Goal: Task Accomplishment & Management: Complete application form

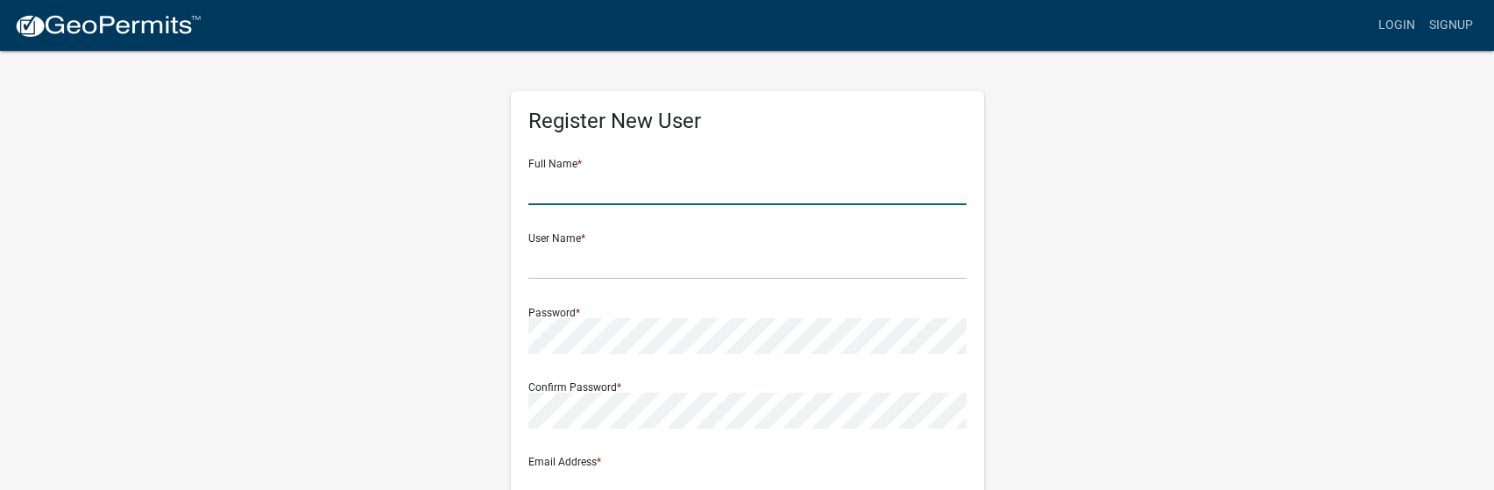
click at [605, 194] on input "text" at bounding box center [747, 187] width 438 height 36
type input "[PERSON_NAME]"
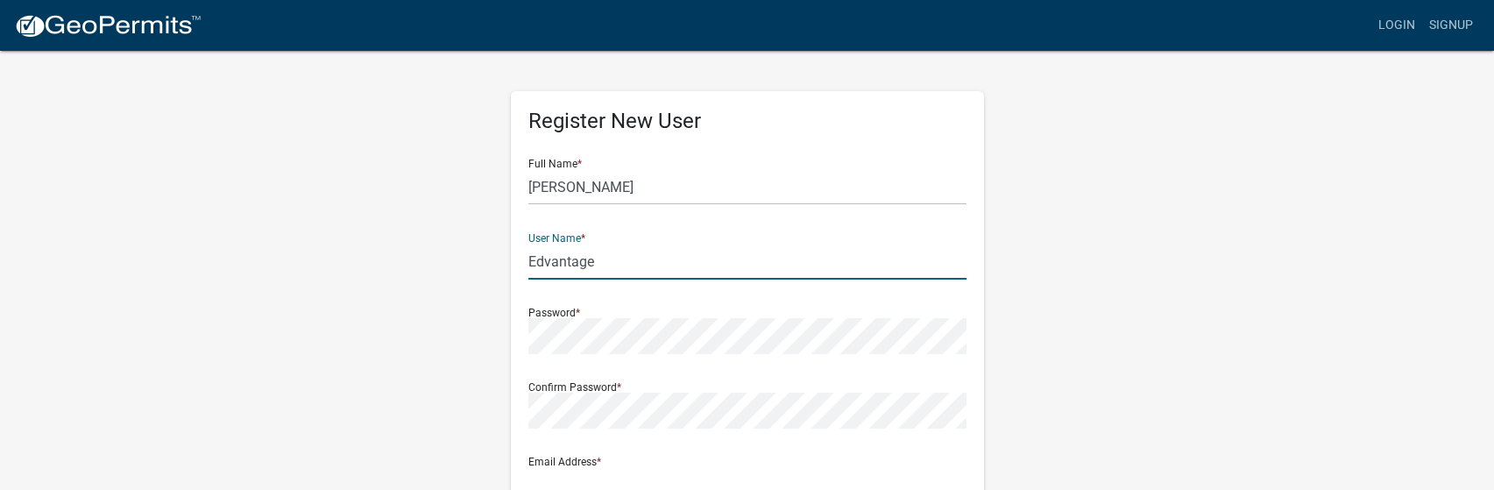
type input "Edvantage"
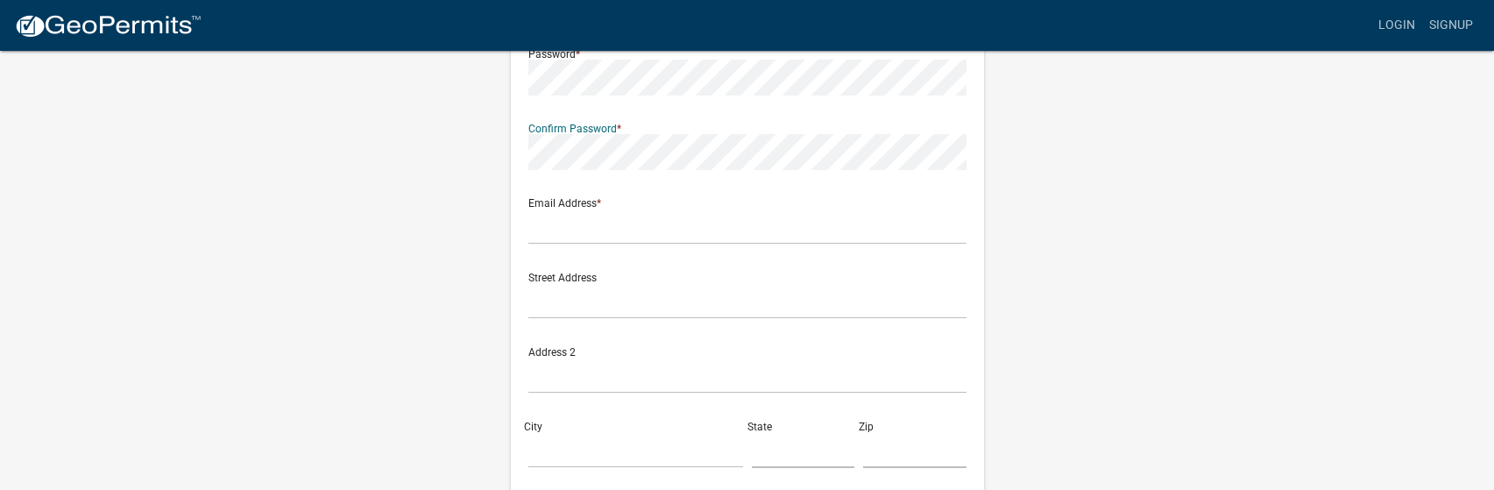
scroll to position [263, 0]
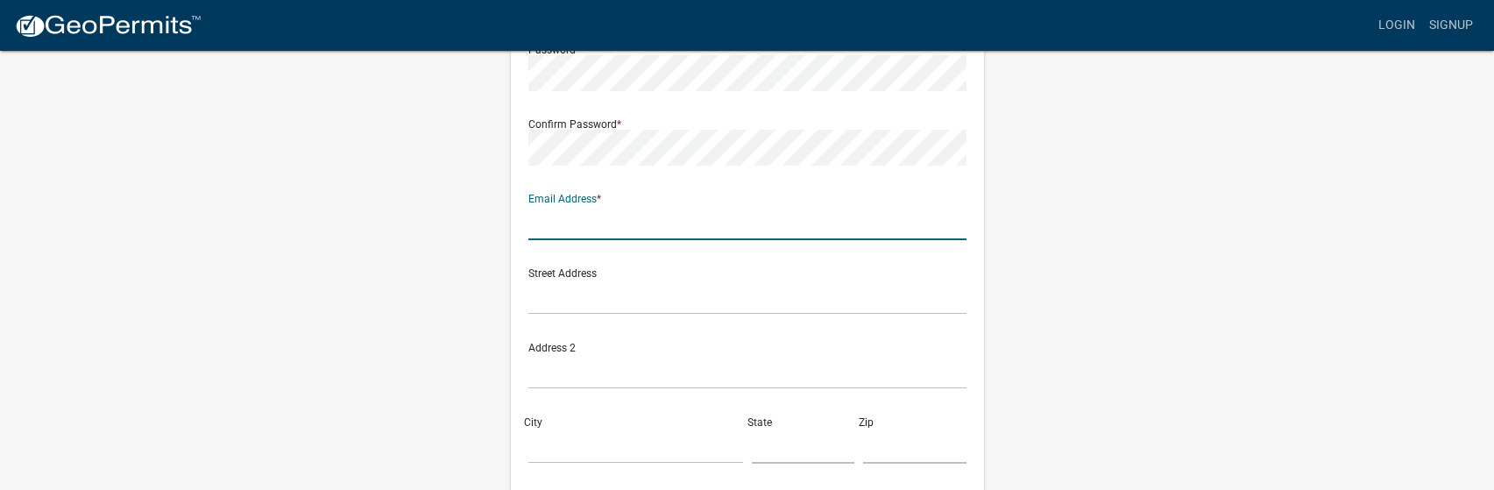
click at [600, 222] on input "text" at bounding box center [747, 222] width 438 height 36
type input "[EMAIL_ADDRESS][DOMAIN_NAME]"
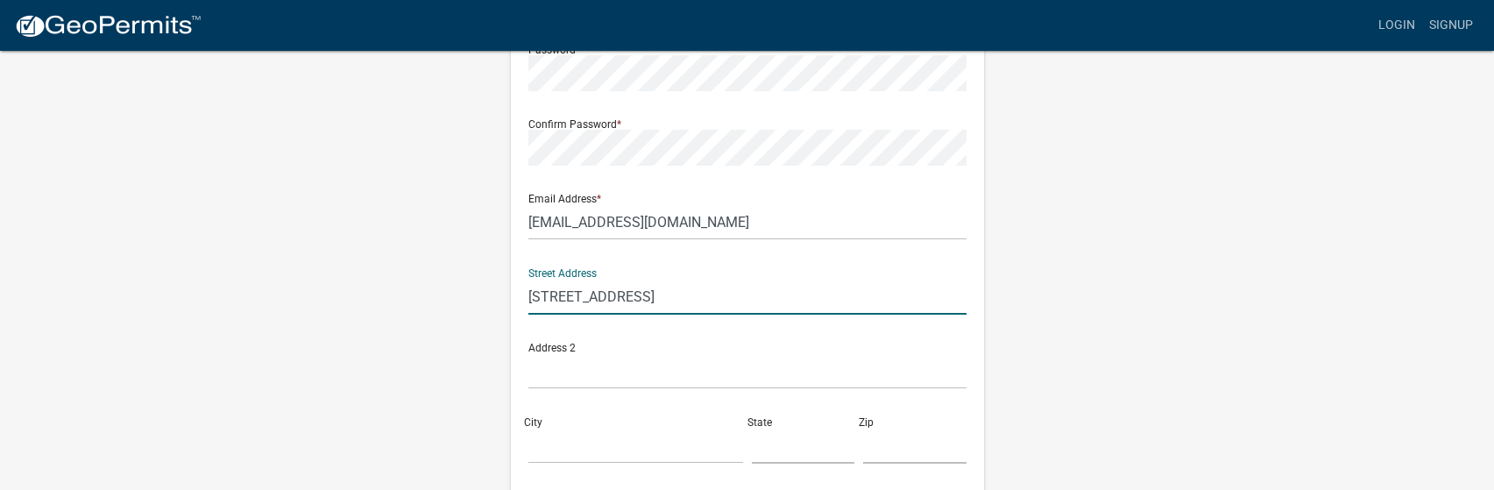
type input "[STREET_ADDRESS]"
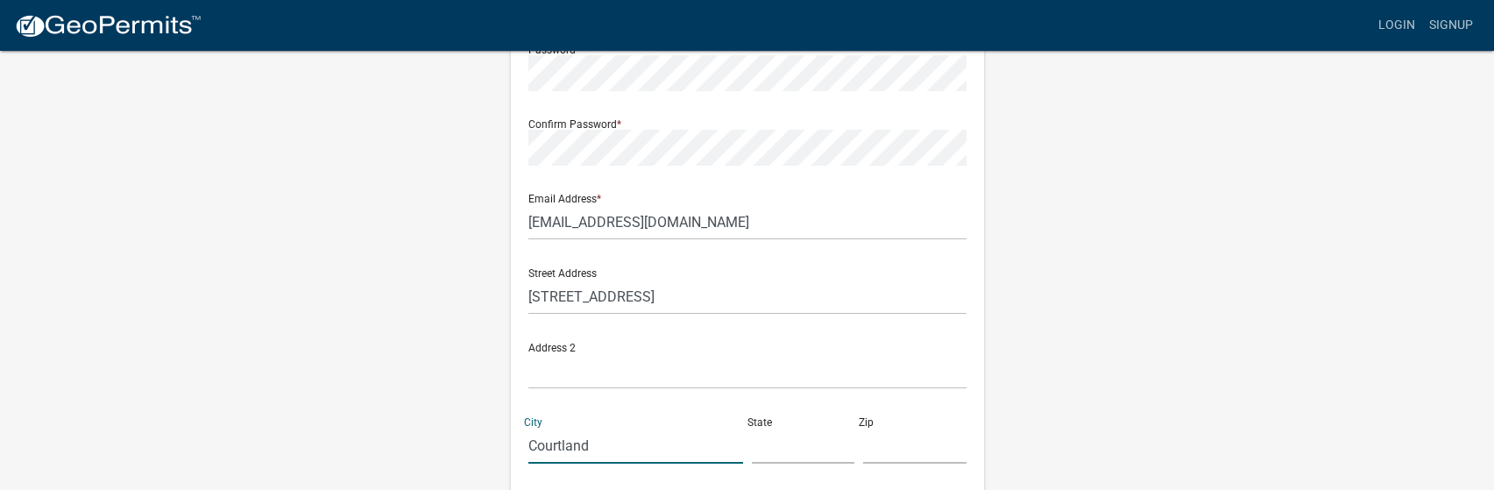
type input "Courtland"
type input "MN"
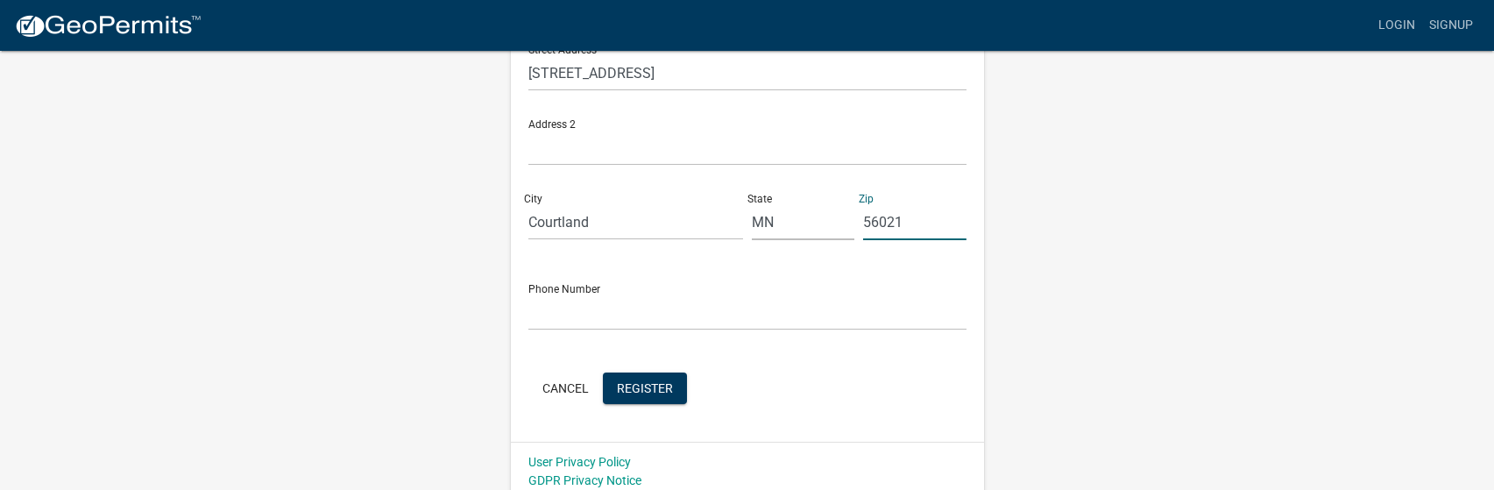
scroll to position [497, 0]
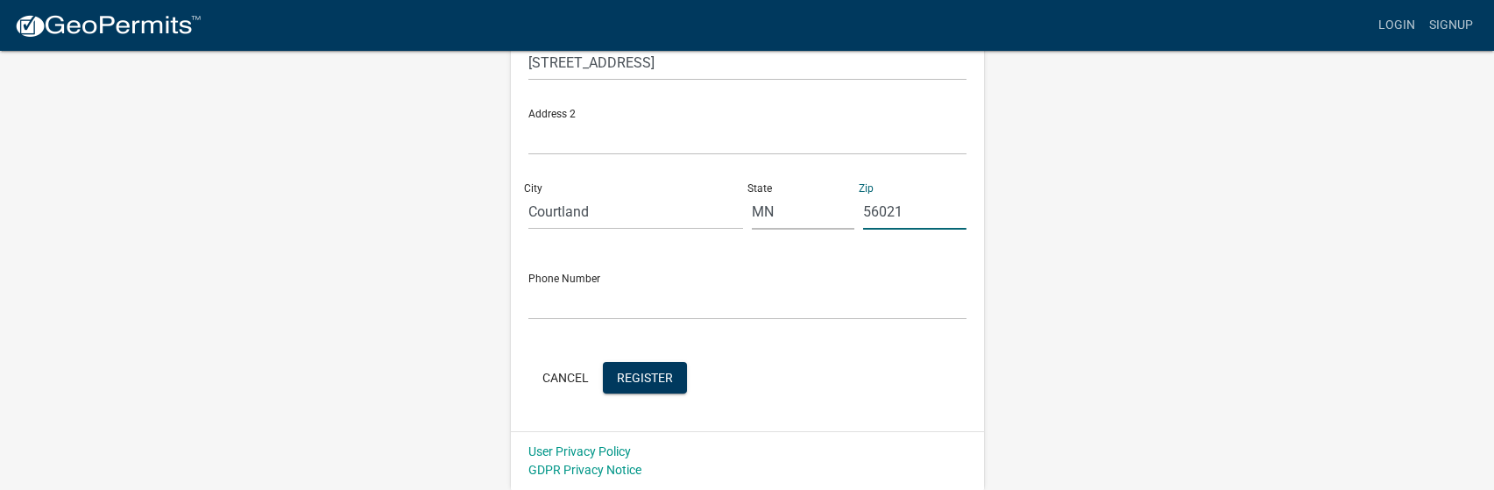
type input "56021"
click at [690, 293] on input "text" at bounding box center [747, 302] width 438 height 36
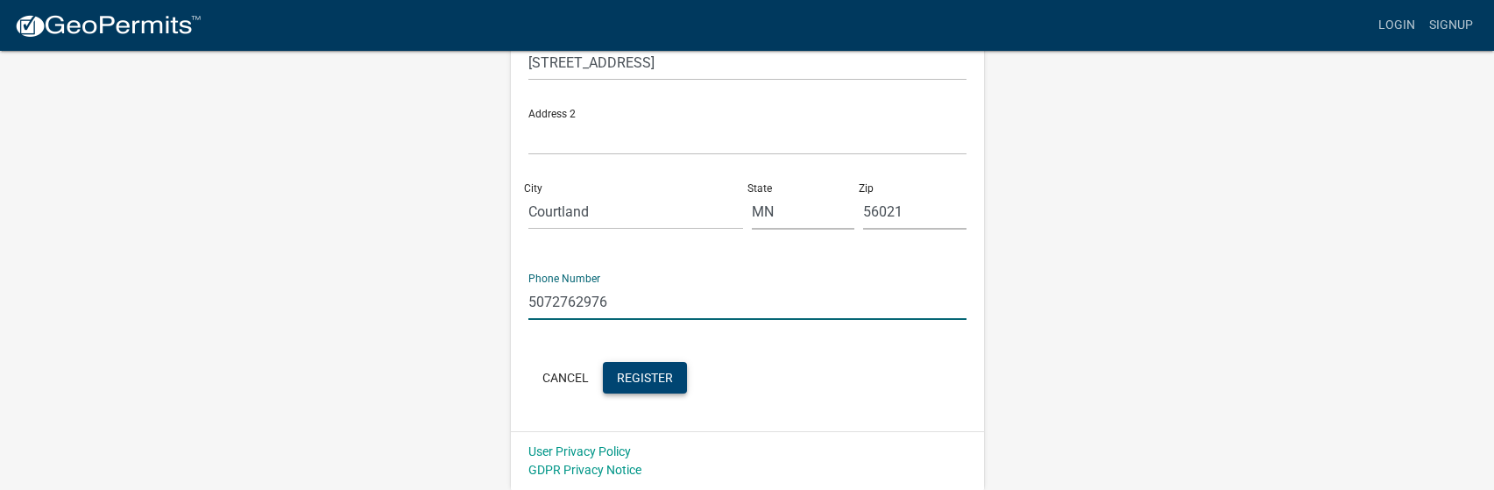
type input "5072762976"
click at [647, 380] on span "Register" at bounding box center [645, 377] width 56 height 14
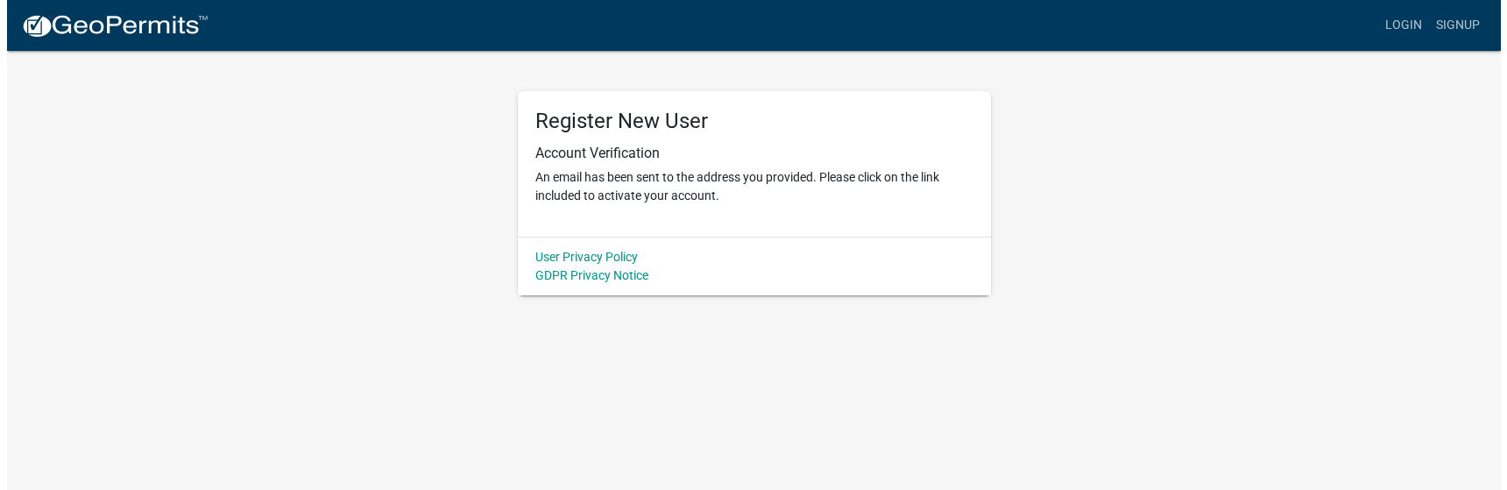
scroll to position [0, 0]
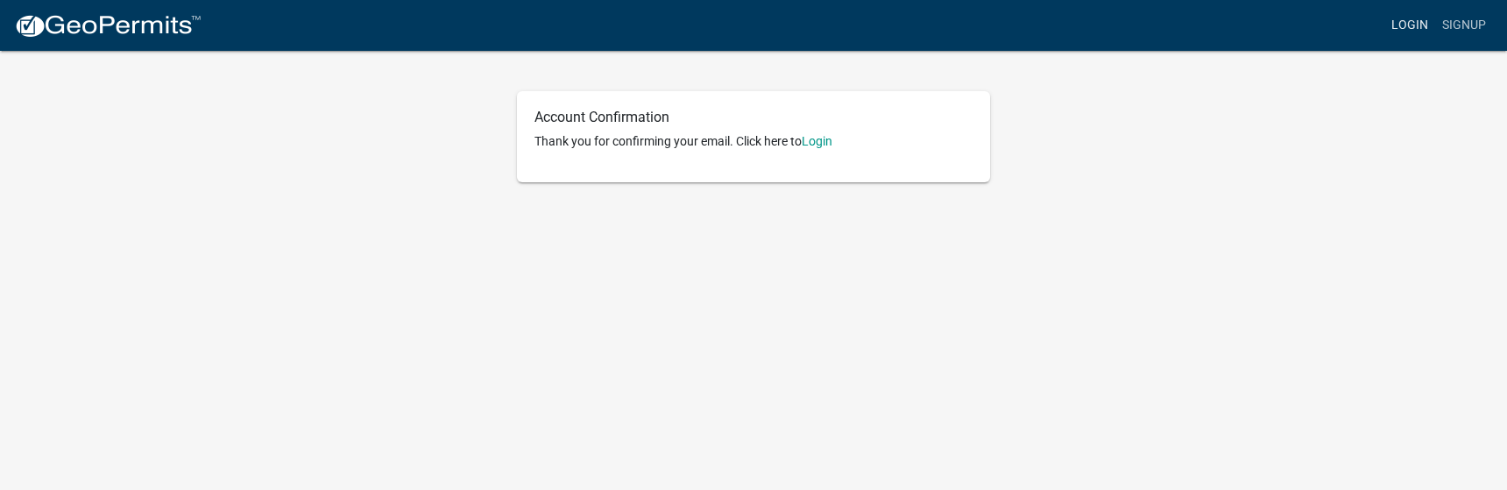
click at [1410, 19] on link "Login" at bounding box center [1409, 25] width 51 height 33
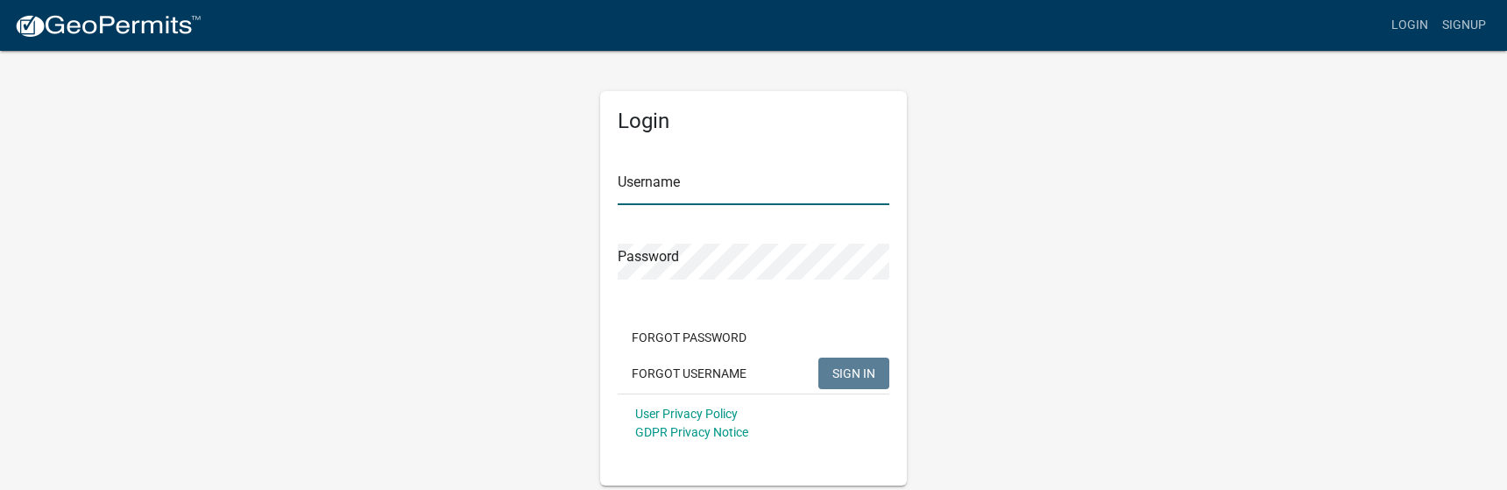
type input "Edvantage"
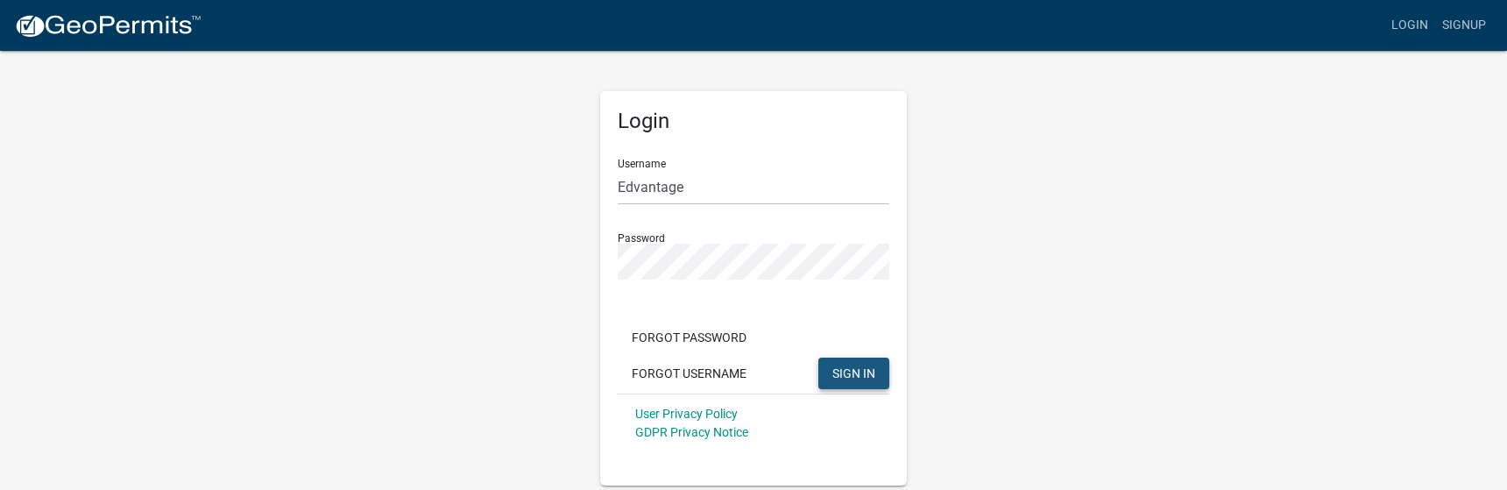
click at [849, 372] on span "SIGN IN" at bounding box center [853, 372] width 43 height 14
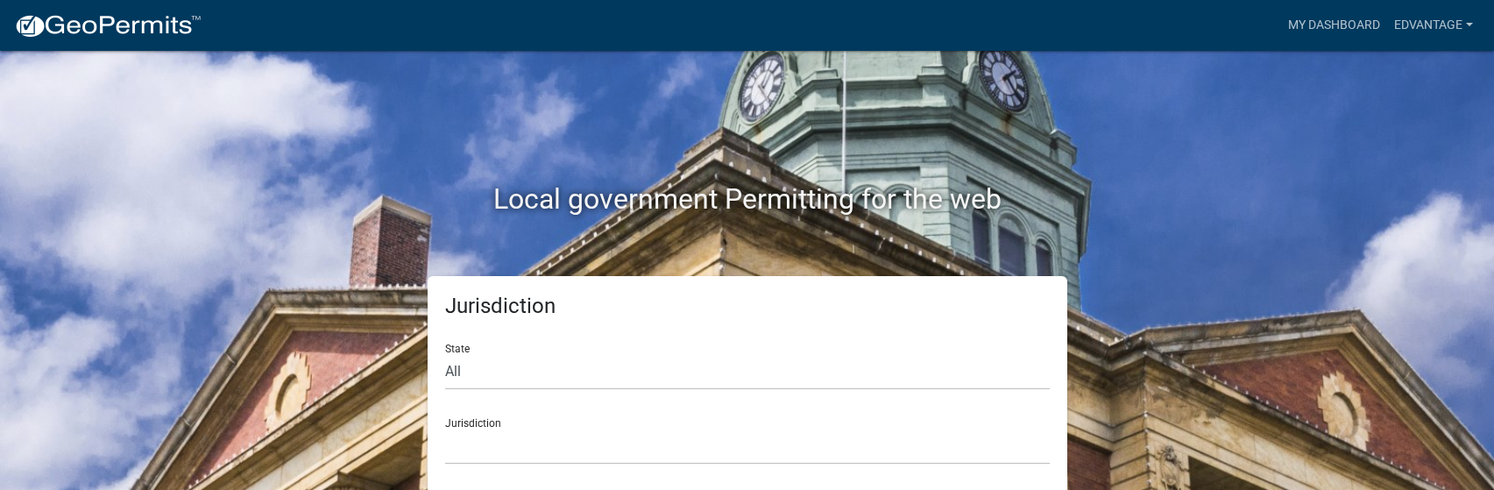
scroll to position [7, 0]
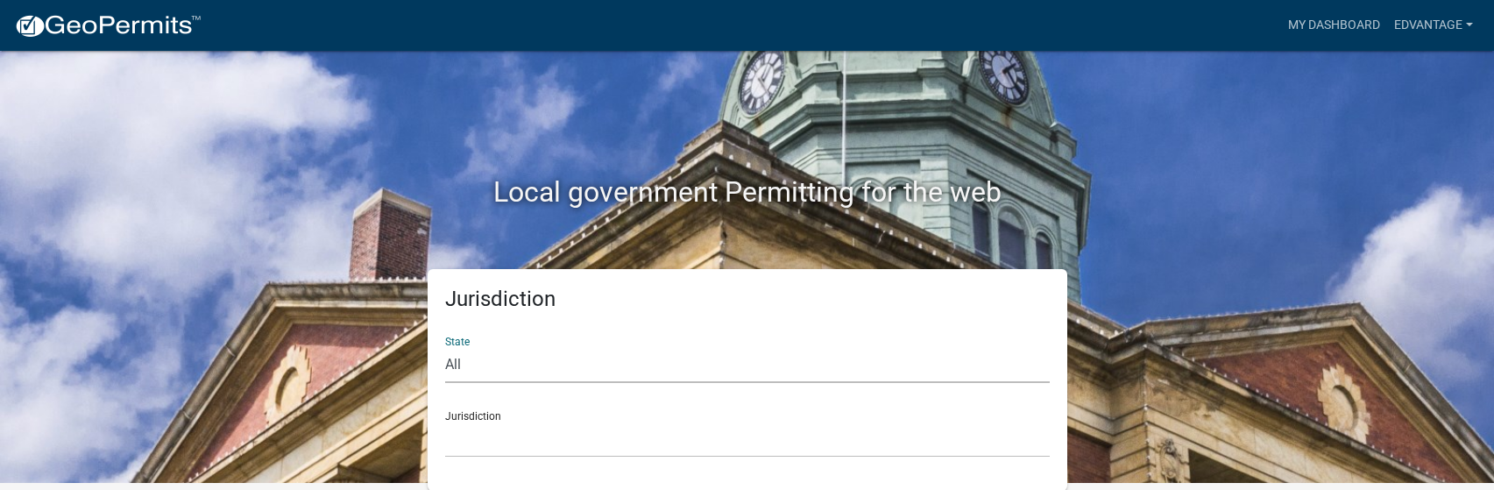
click at [455, 360] on select "All Colorado Georgia Indiana Iowa Kansas Minnesota Ohio South Carolina Wisconsin" at bounding box center [747, 365] width 605 height 36
select select "Minnesota"
click at [445, 347] on select "All Colorado Georgia Indiana Iowa Kansas Minnesota Ohio South Carolina Wisconsin" at bounding box center [747, 365] width 605 height 36
click at [489, 415] on div "Jurisdiction Becker County, Minnesota Benton County, Minnesota Carlton County, …" at bounding box center [747, 427] width 605 height 60
click at [484, 440] on select "Becker County, Minnesota Benton County, Minnesota Carlton County, Minnesota Cit…" at bounding box center [747, 439] width 605 height 36
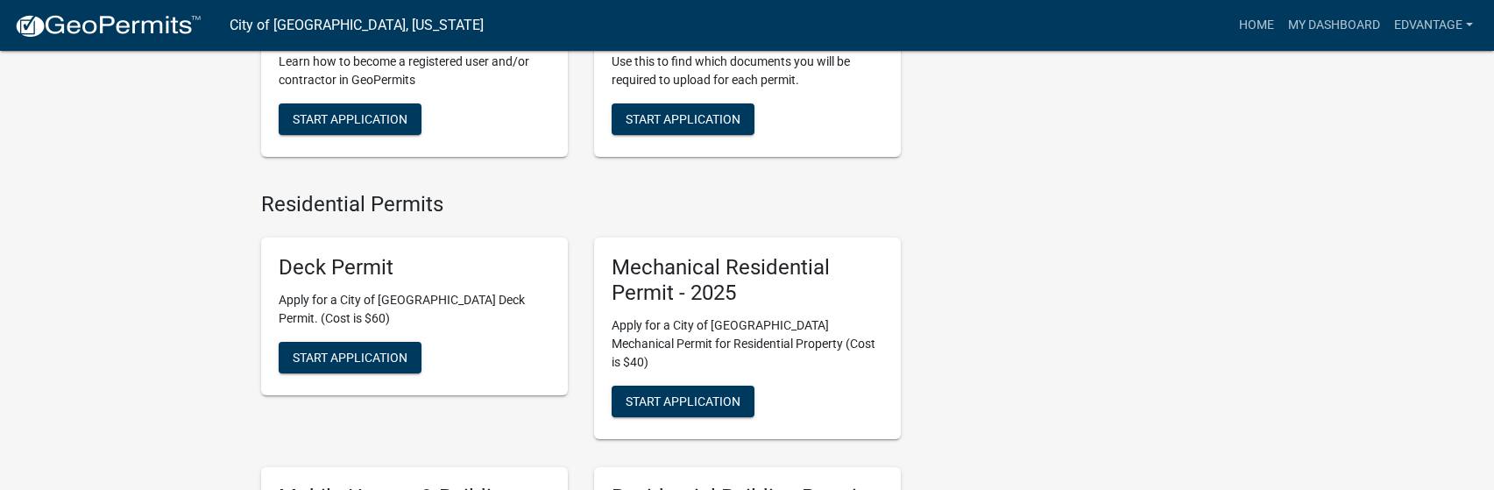
scroll to position [358, 0]
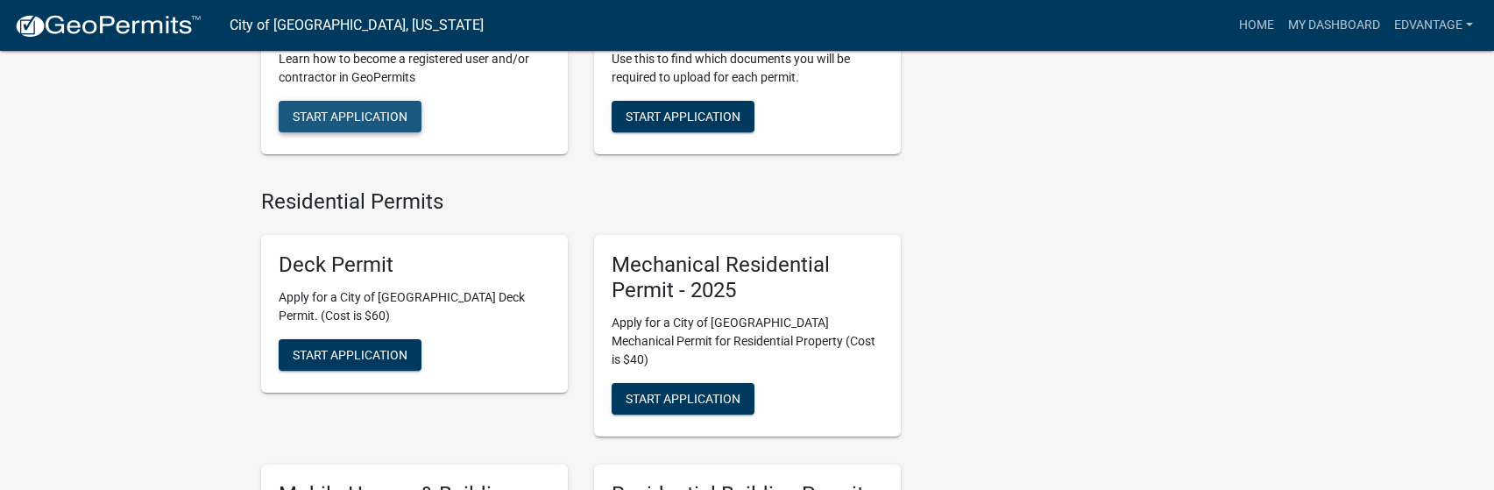
click at [348, 113] on span "Start Application" at bounding box center [350, 116] width 115 height 14
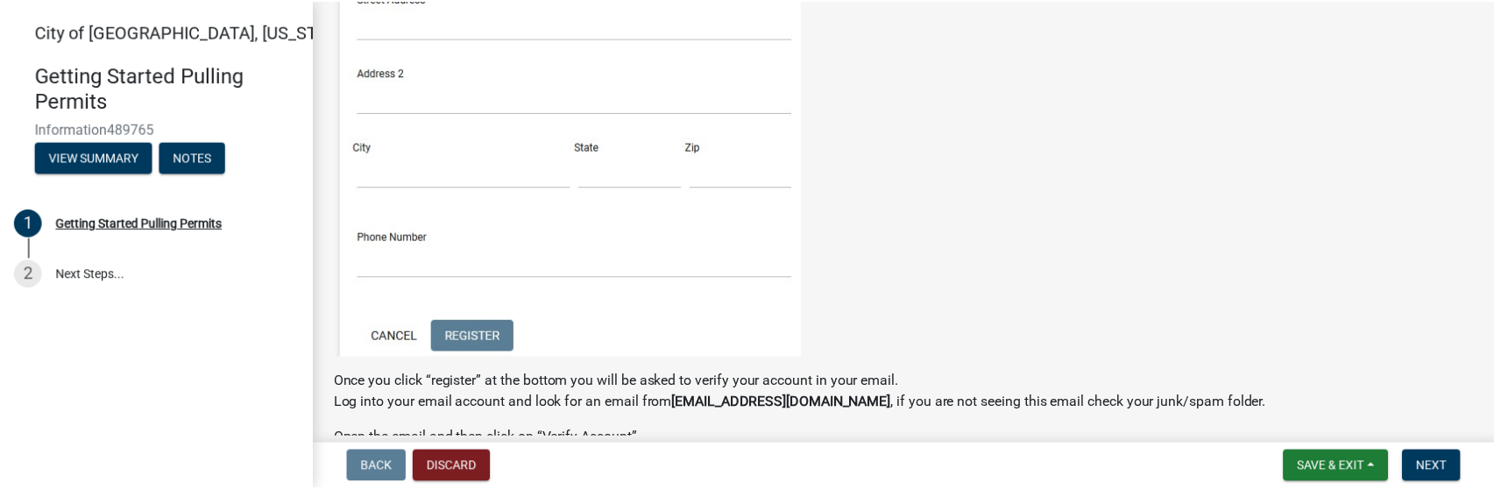
scroll to position [876, 0]
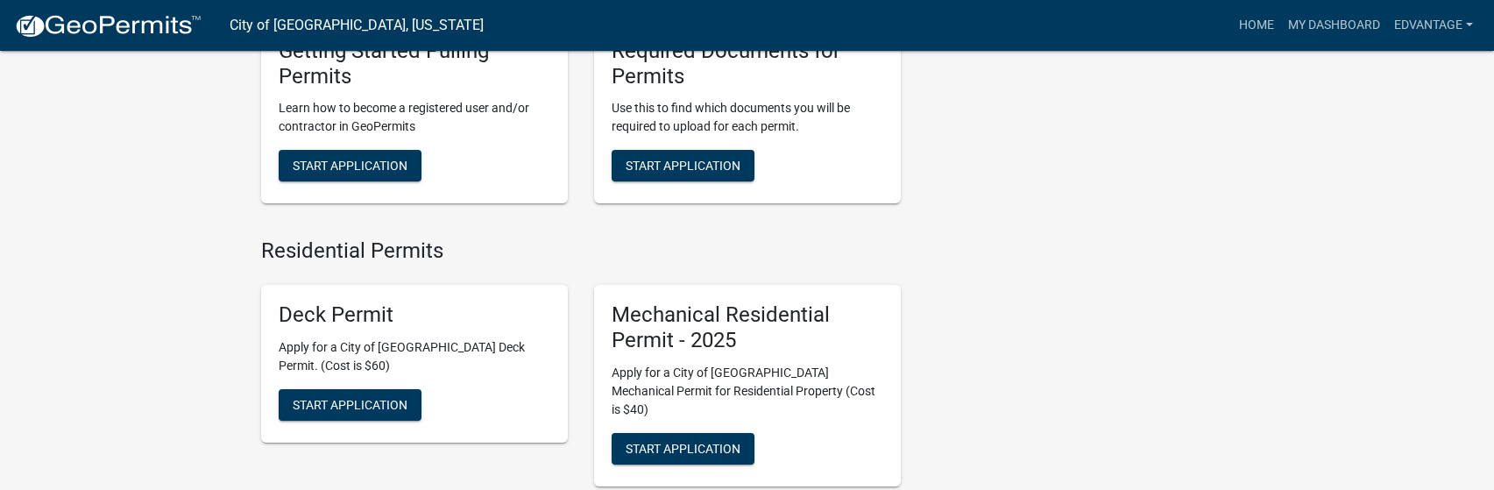
scroll to position [613, 0]
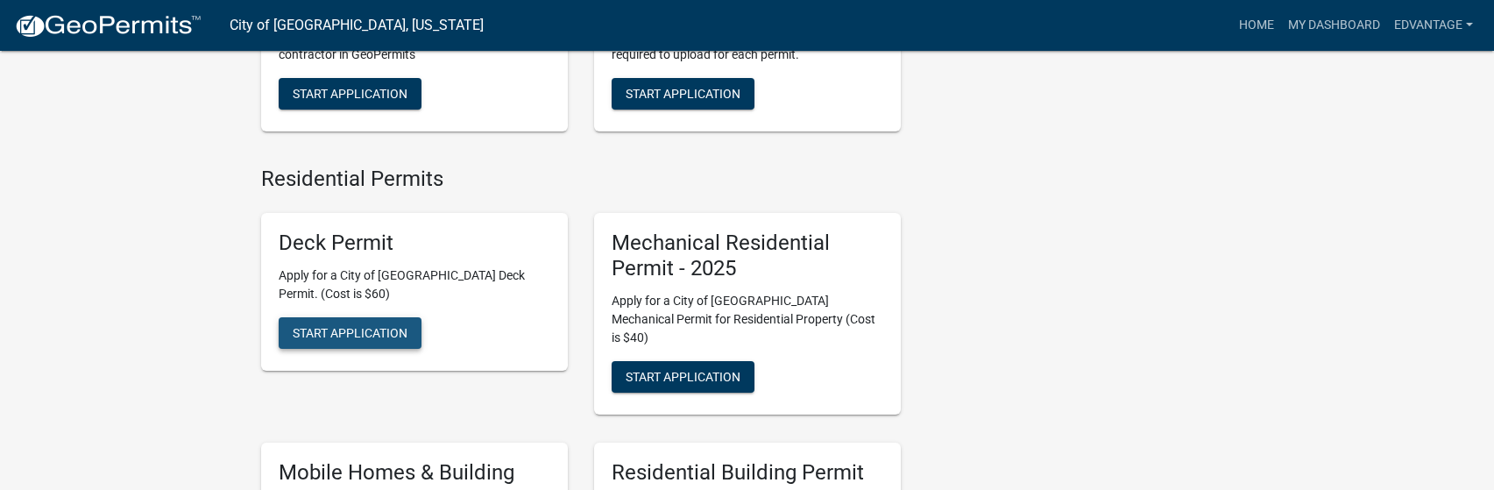
click at [350, 340] on span "Start Application" at bounding box center [350, 333] width 115 height 14
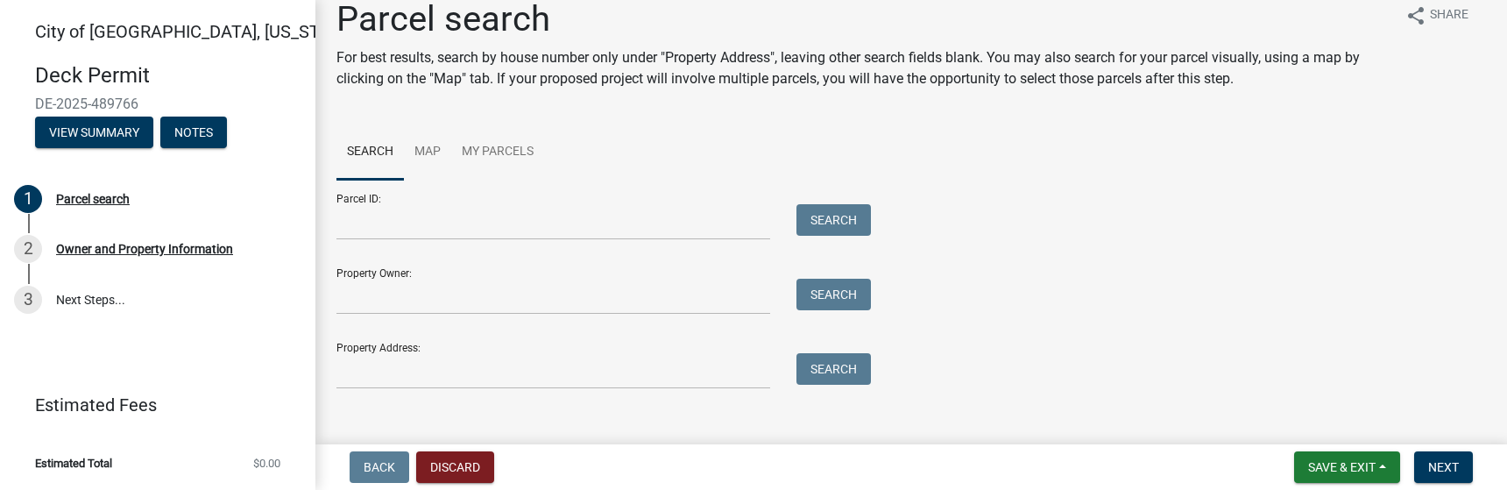
scroll to position [43, 0]
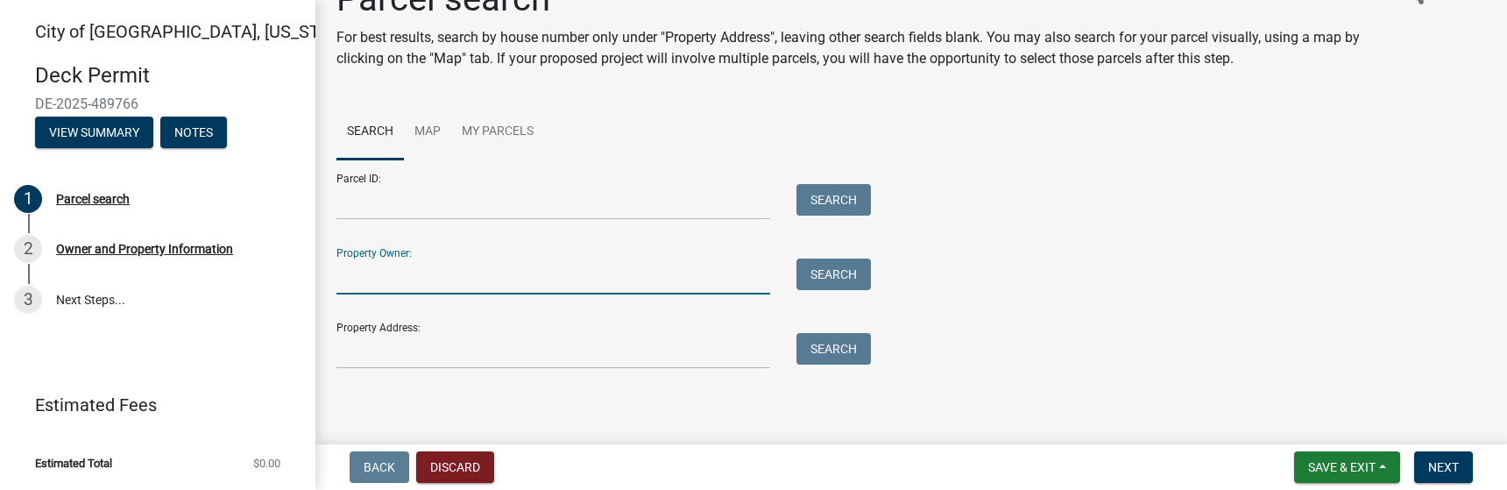
click at [394, 279] on input "Property Owner:" at bounding box center [553, 276] width 434 height 36
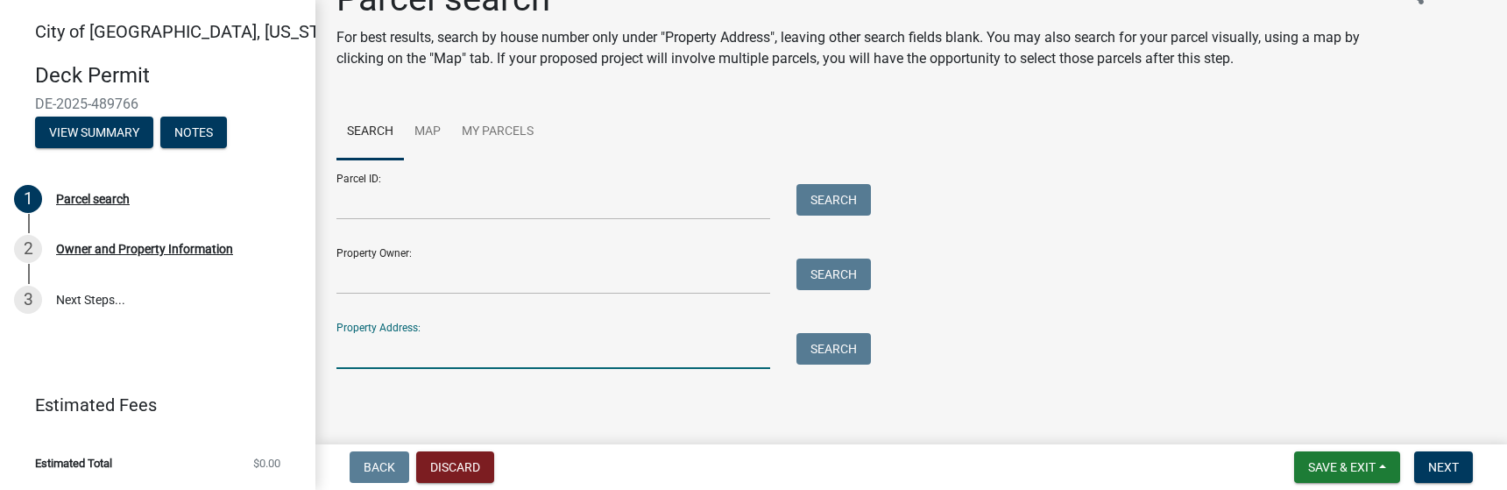
click at [360, 352] on input "Property Address:" at bounding box center [553, 351] width 434 height 36
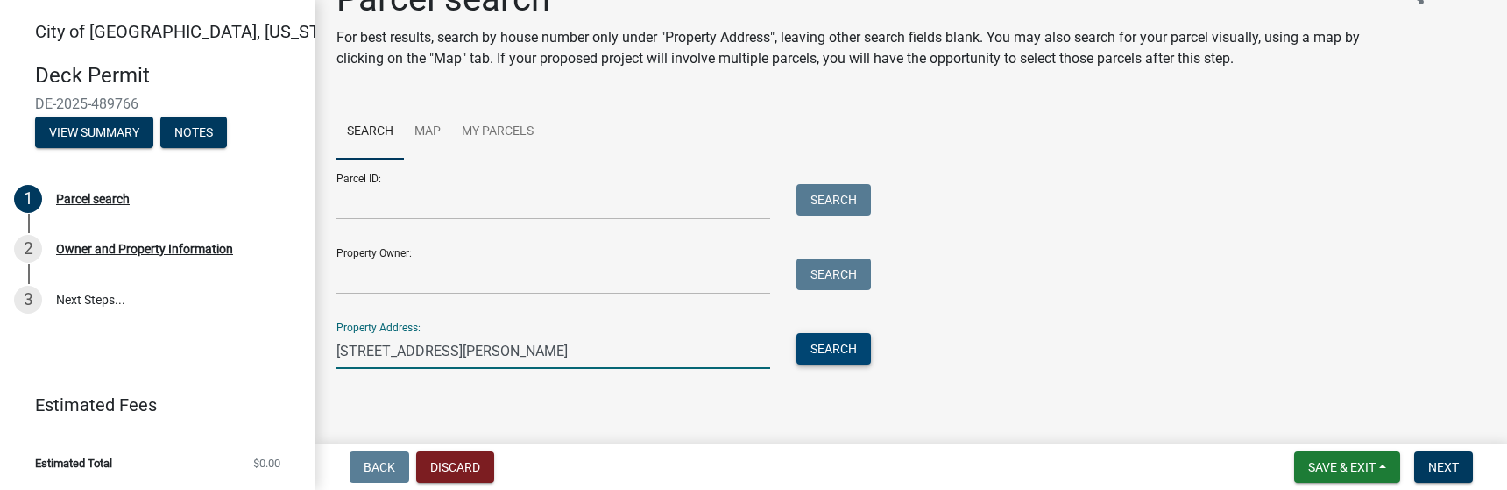
click at [839, 344] on button "Search" at bounding box center [833, 349] width 74 height 32
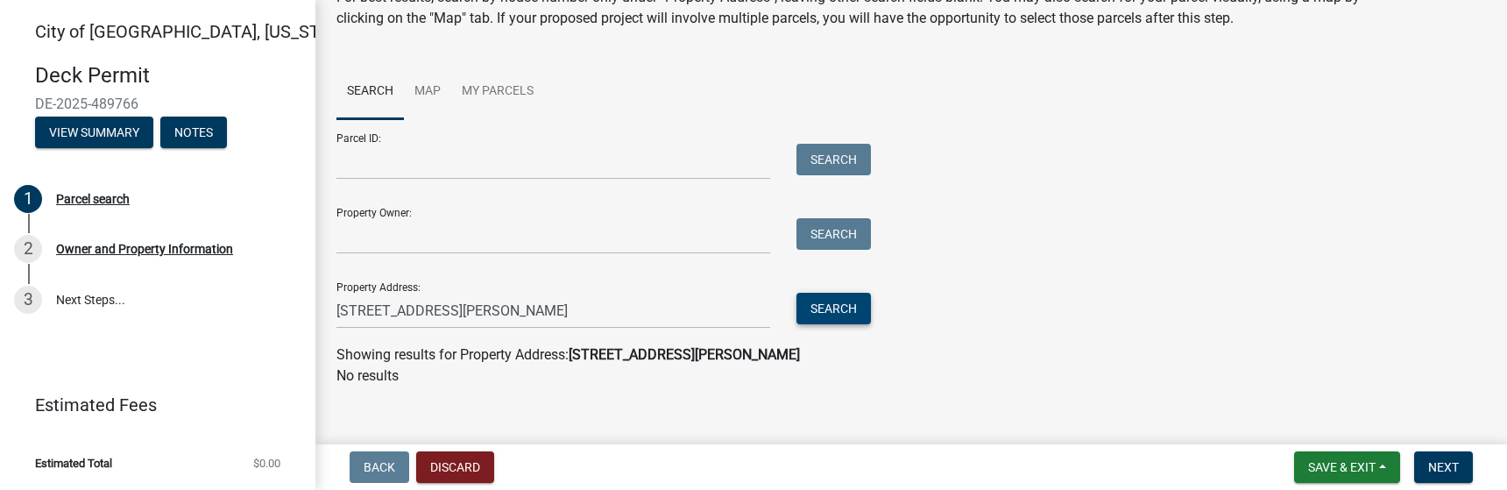
scroll to position [101, 0]
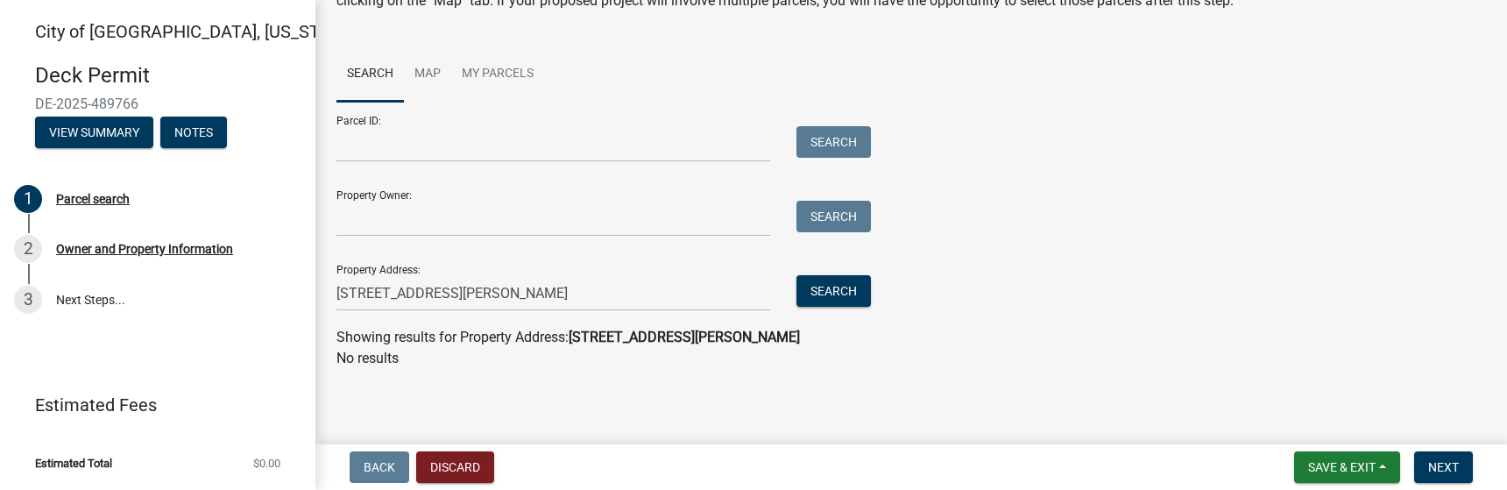
click at [641, 333] on strong "1115 Raymond Drive New Ulm , Mn 56021" at bounding box center [684, 337] width 231 height 17
click at [465, 294] on input "1115 Raymond Drive New Ulm , Mn 56021" at bounding box center [553, 293] width 434 height 36
click at [518, 296] on input "1115 Raymond Dr. New Ulm , Mn 56021" at bounding box center [553, 293] width 434 height 36
type input "1115 Raymond Dr. New Ulm Mn 56021"
click at [828, 293] on button "Search" at bounding box center [833, 291] width 74 height 32
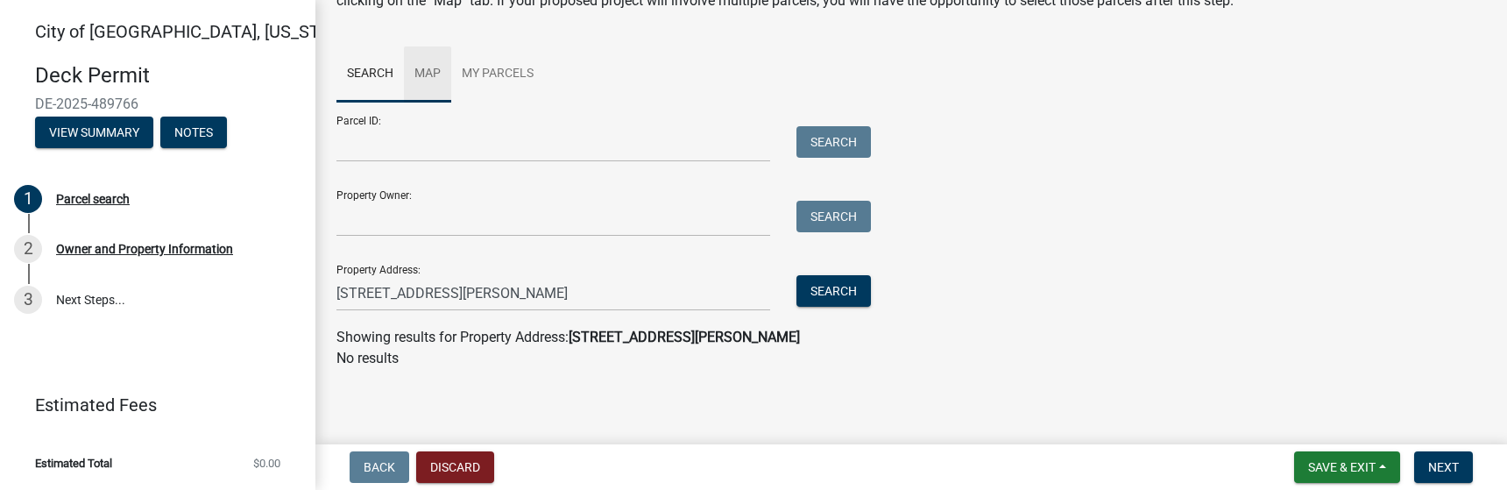
click at [422, 73] on link "Map" at bounding box center [427, 74] width 47 height 56
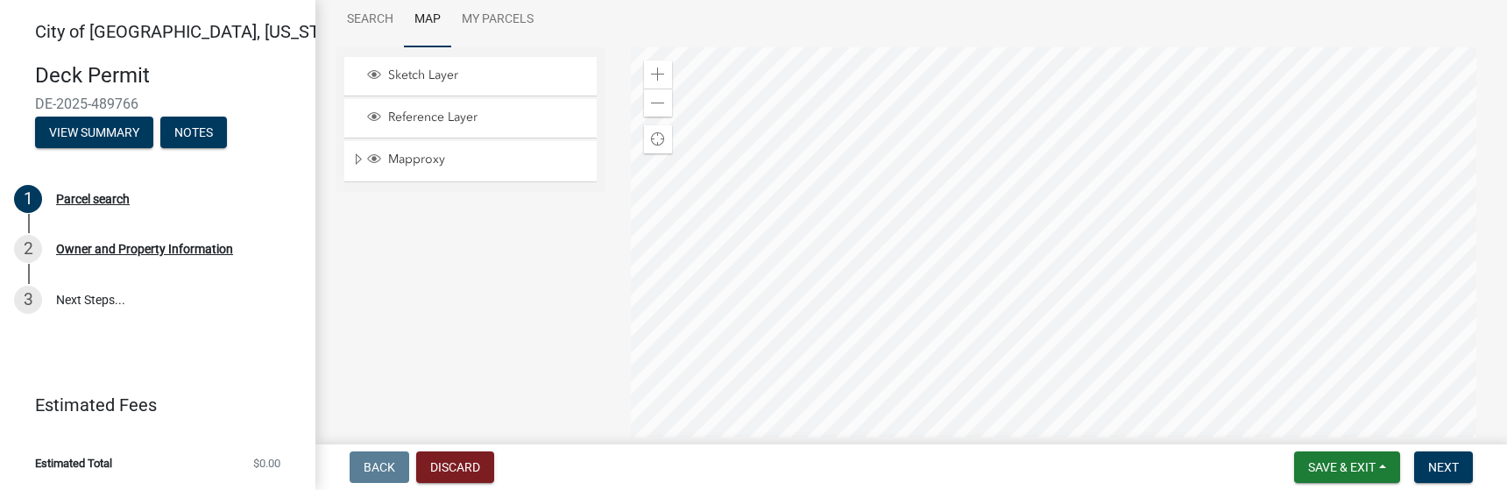
scroll to position [138, 0]
click at [789, 251] on div at bounding box center [1059, 283] width 856 height 438
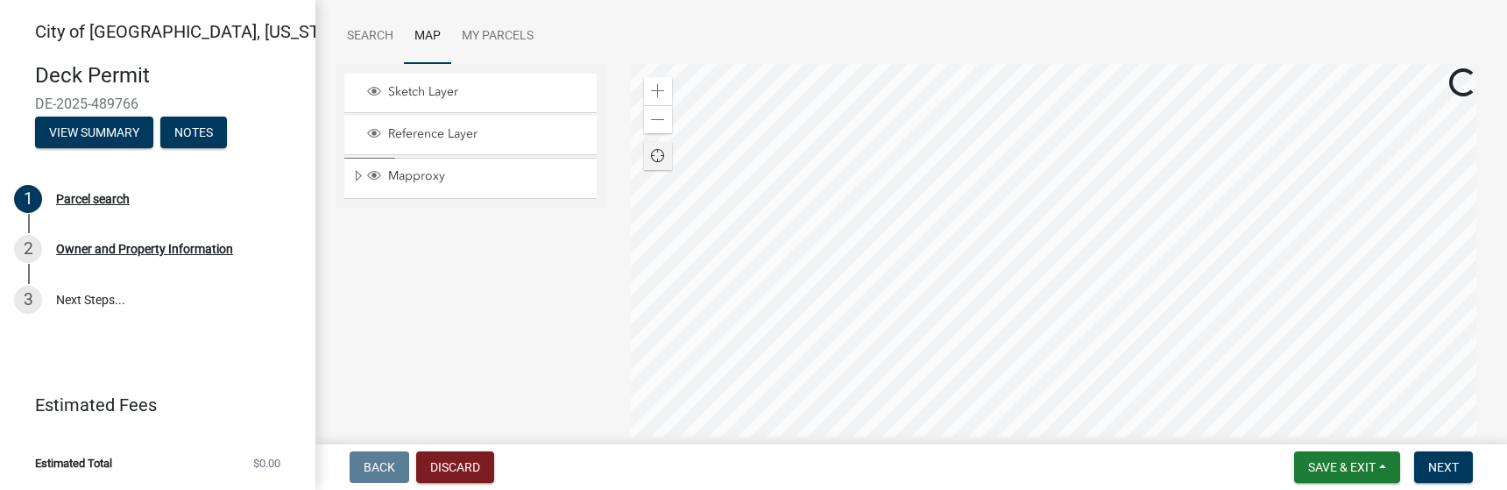
click at [654, 154] on span "Find my location" at bounding box center [658, 156] width 14 height 14
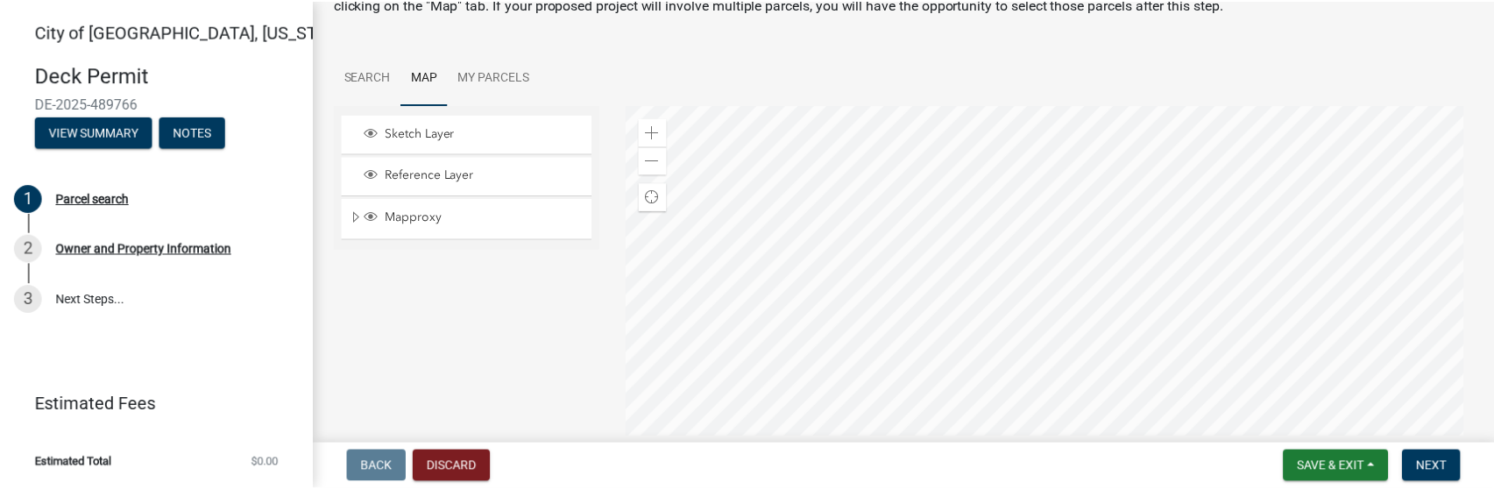
scroll to position [51, 0]
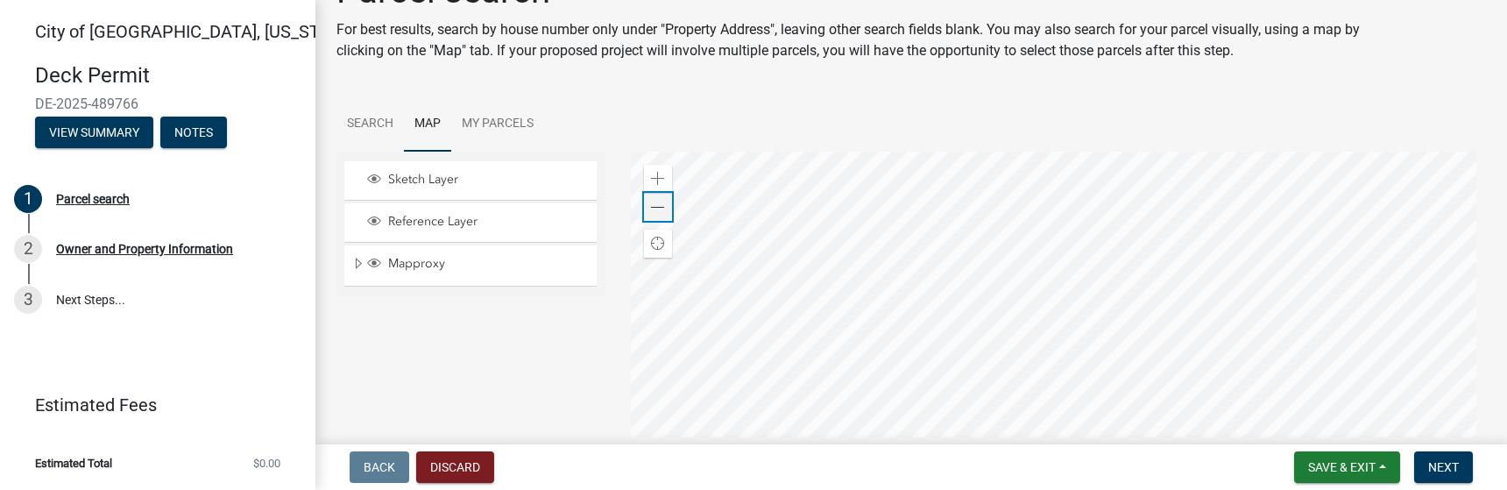
click at [660, 207] on span at bounding box center [658, 208] width 14 height 14
click at [1030, 294] on div at bounding box center [1059, 371] width 856 height 438
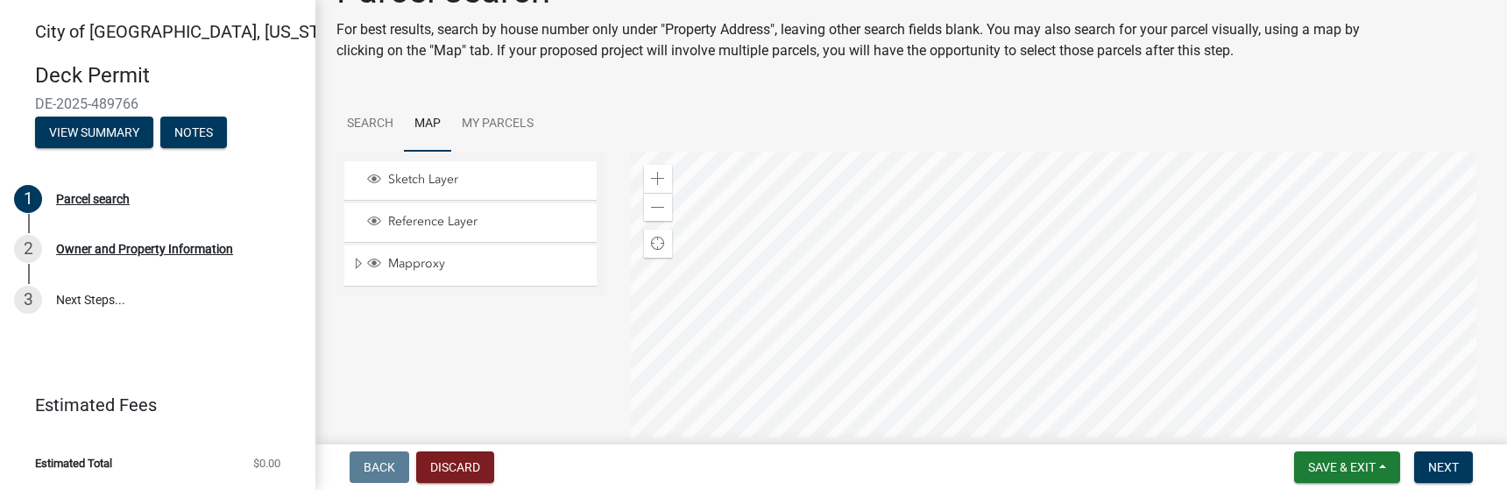
click at [921, 254] on div at bounding box center [1059, 371] width 856 height 438
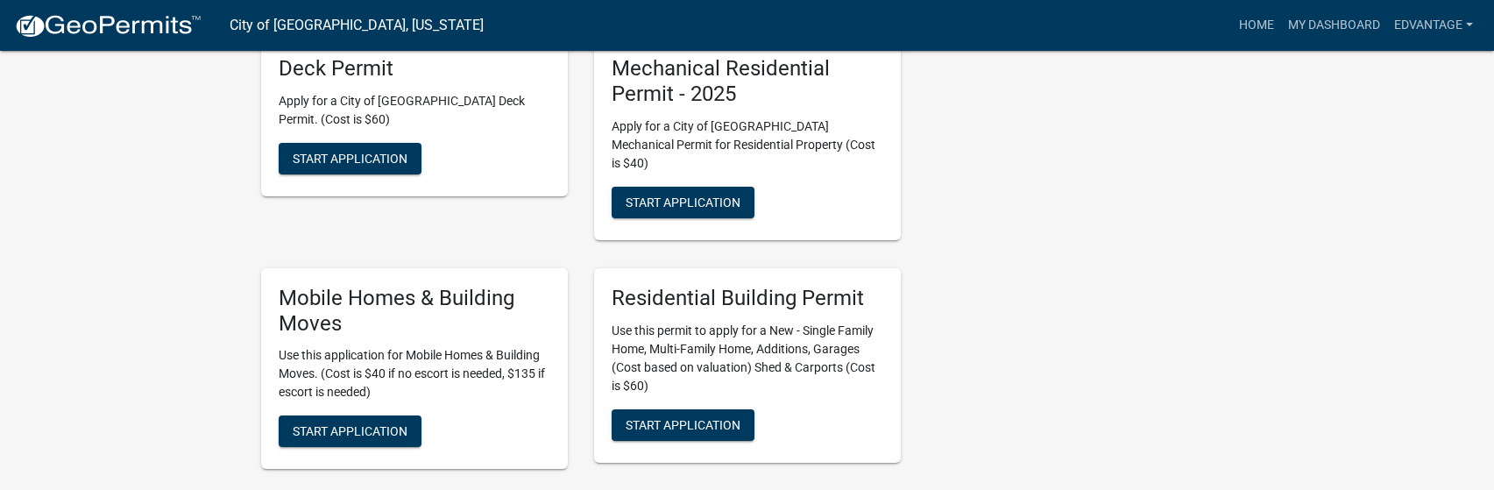
scroll to position [789, 0]
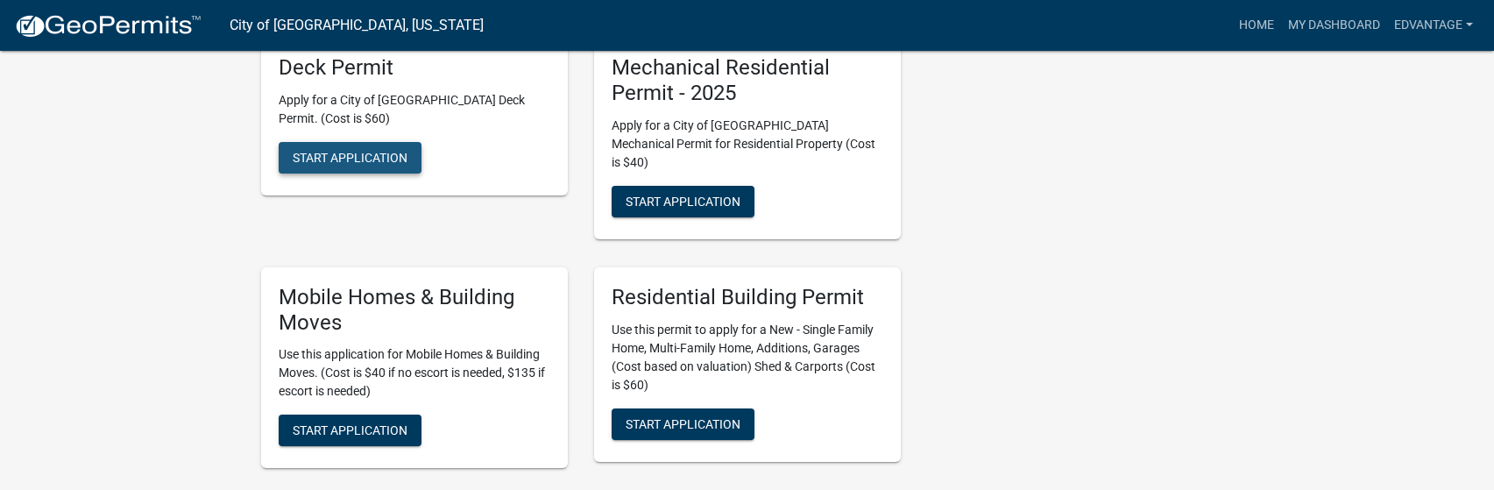
click at [358, 165] on span "Start Application" at bounding box center [350, 158] width 115 height 14
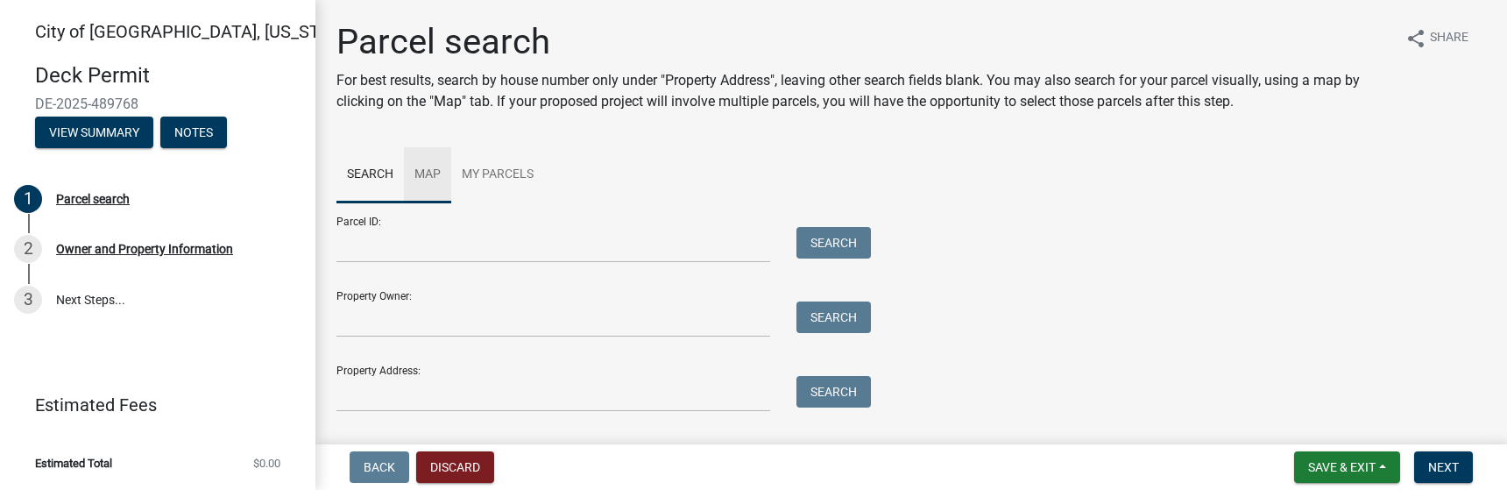
click at [426, 170] on link "Map" at bounding box center [427, 175] width 47 height 56
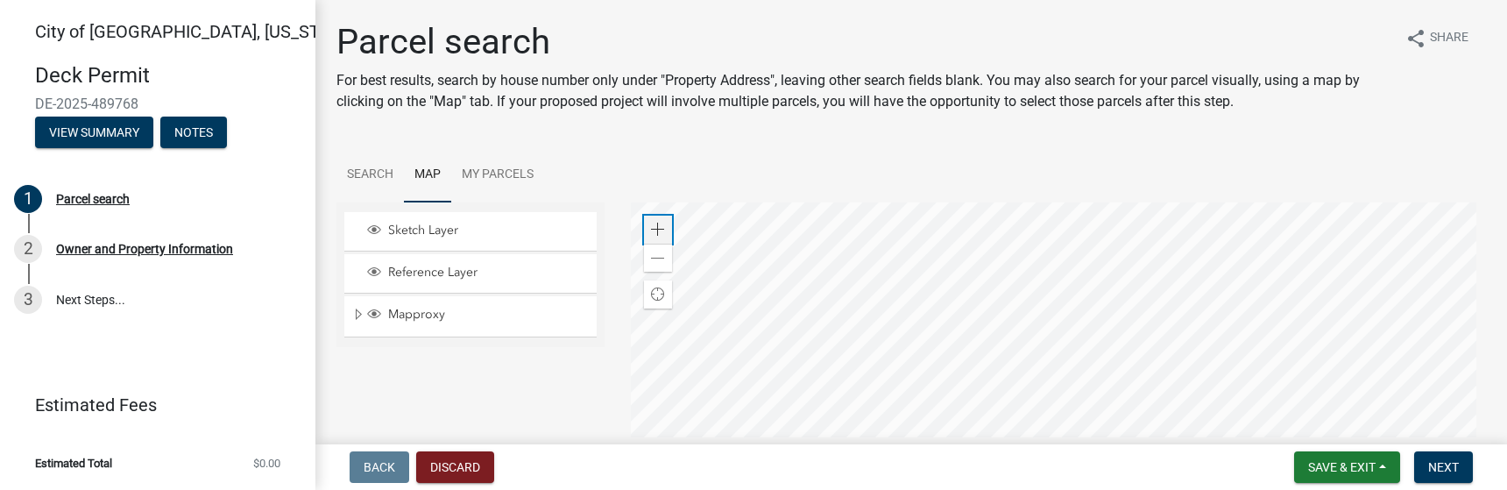
click at [659, 231] on span at bounding box center [658, 230] width 14 height 14
click at [740, 315] on div at bounding box center [1059, 421] width 856 height 438
click at [872, 332] on div at bounding box center [1059, 421] width 856 height 438
click at [657, 231] on span at bounding box center [658, 230] width 14 height 14
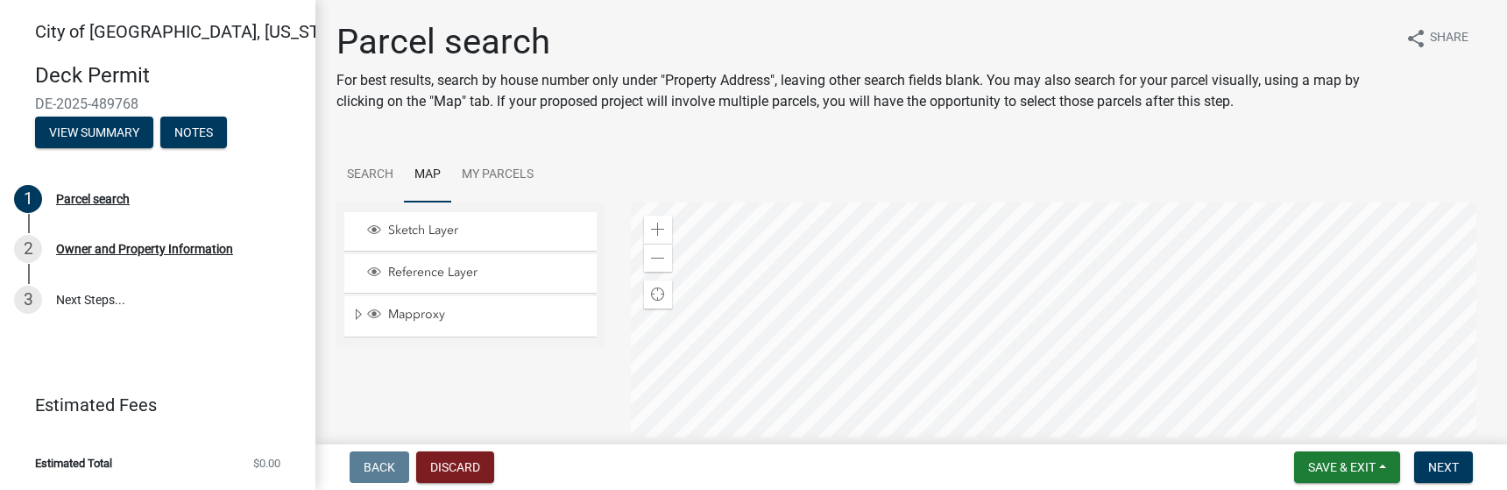
click at [919, 382] on div at bounding box center [1059, 421] width 856 height 438
click at [654, 231] on span at bounding box center [658, 230] width 14 height 14
click at [973, 322] on div at bounding box center [1059, 421] width 856 height 438
click at [654, 225] on span at bounding box center [658, 230] width 14 height 14
click at [984, 307] on div at bounding box center [1059, 421] width 856 height 438
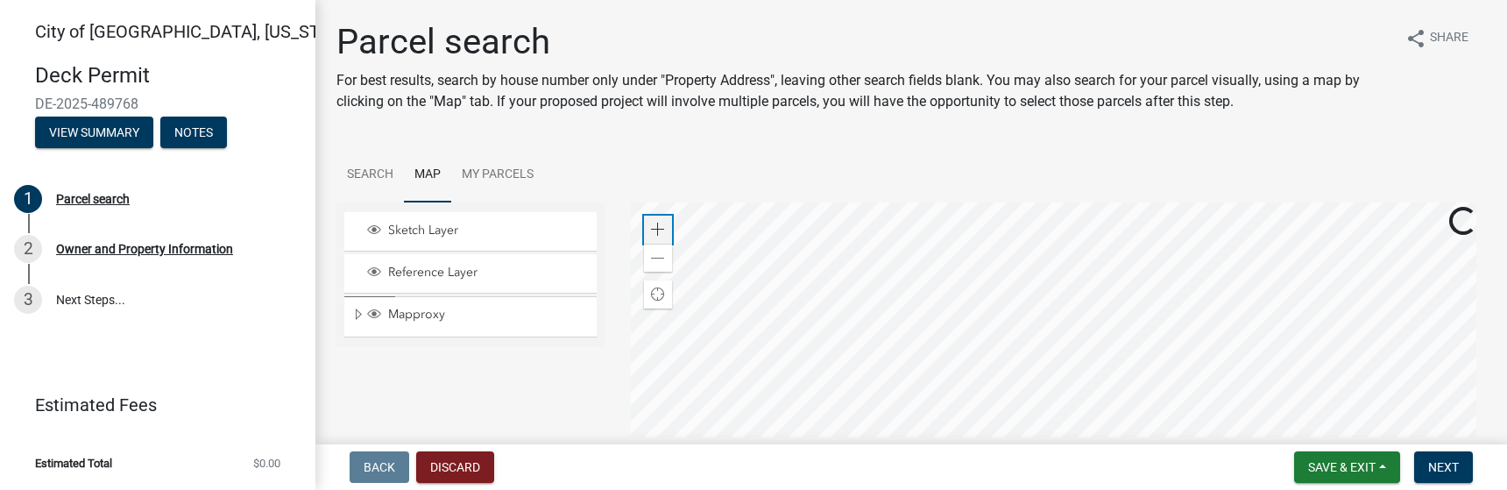
click at [646, 229] on div "Zoom in" at bounding box center [658, 230] width 28 height 28
click at [1009, 350] on div at bounding box center [1059, 421] width 856 height 438
click at [908, 241] on div at bounding box center [1059, 421] width 856 height 438
click at [907, 238] on div at bounding box center [1059, 421] width 856 height 438
click at [1020, 329] on div at bounding box center [1059, 421] width 856 height 438
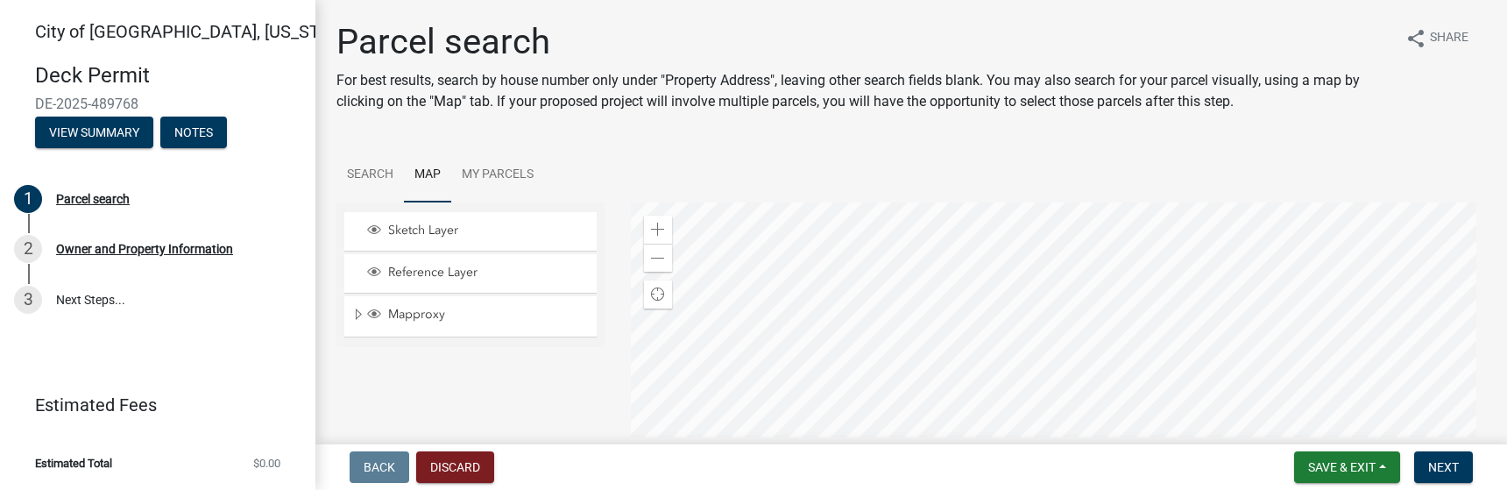
click at [922, 303] on div at bounding box center [1059, 421] width 856 height 438
click at [1324, 464] on span "Save & Exit" at bounding box center [1341, 467] width 67 height 14
click at [1305, 422] on button "Save & Exit" at bounding box center [1330, 421] width 140 height 42
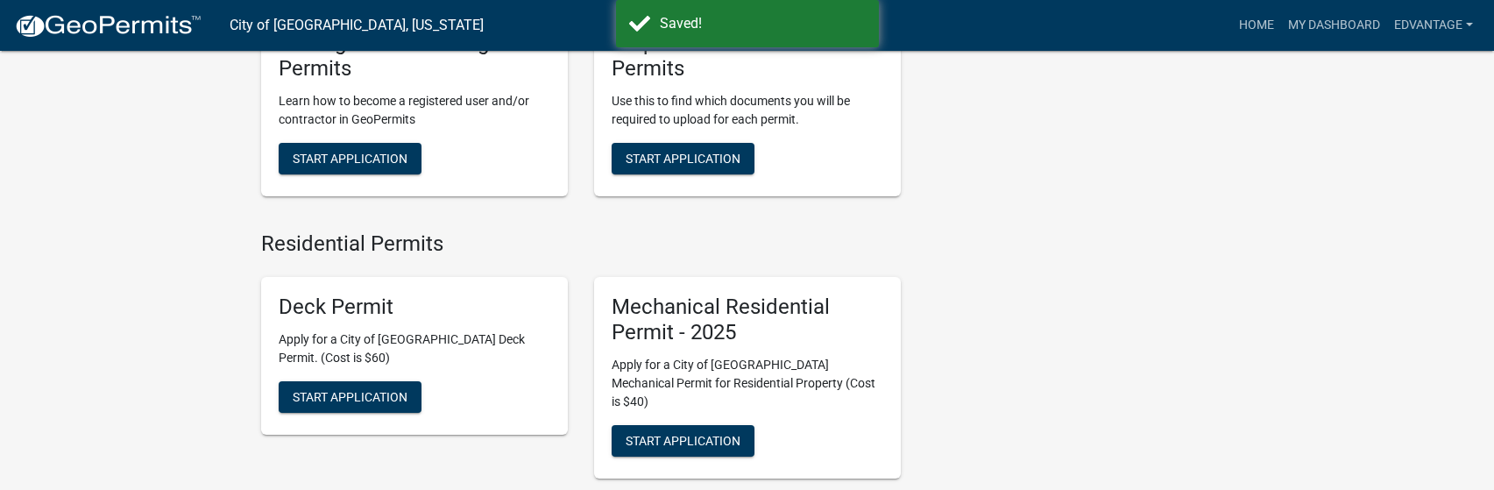
scroll to position [526, 0]
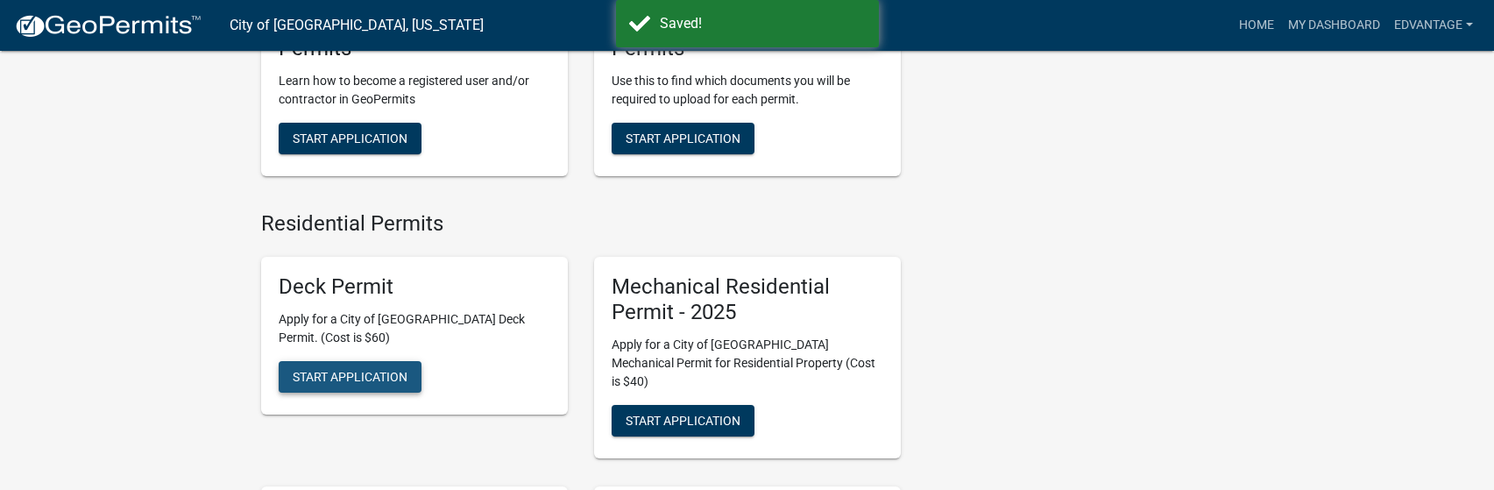
click at [347, 373] on span "Start Application" at bounding box center [350, 377] width 115 height 14
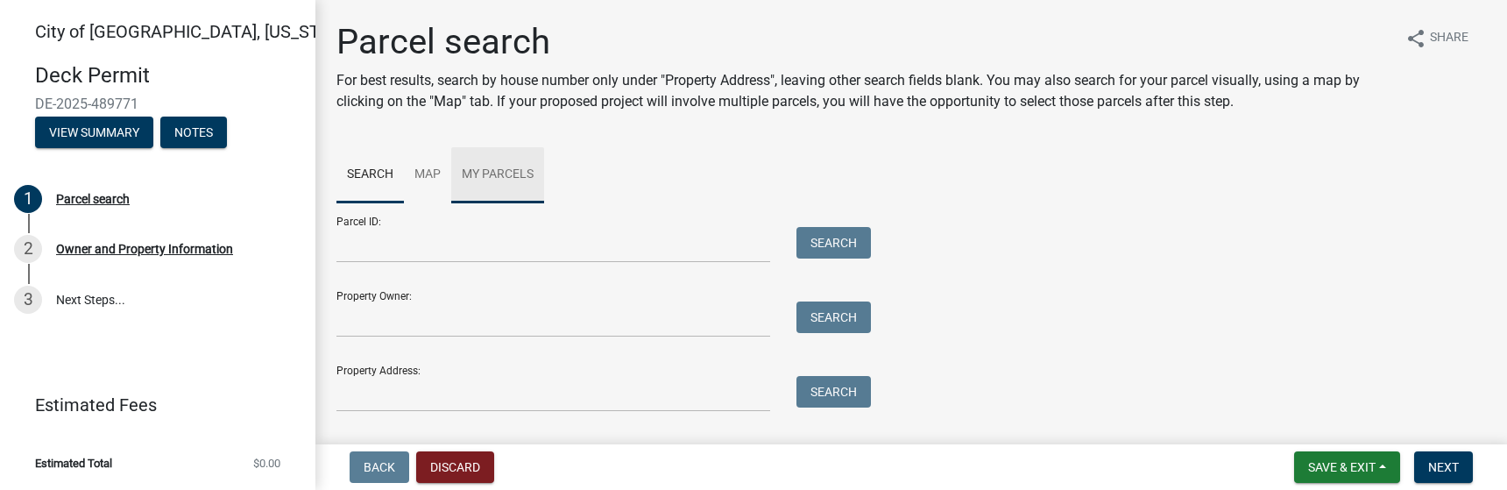
click at [504, 174] on link "My Parcels" at bounding box center [497, 175] width 93 height 56
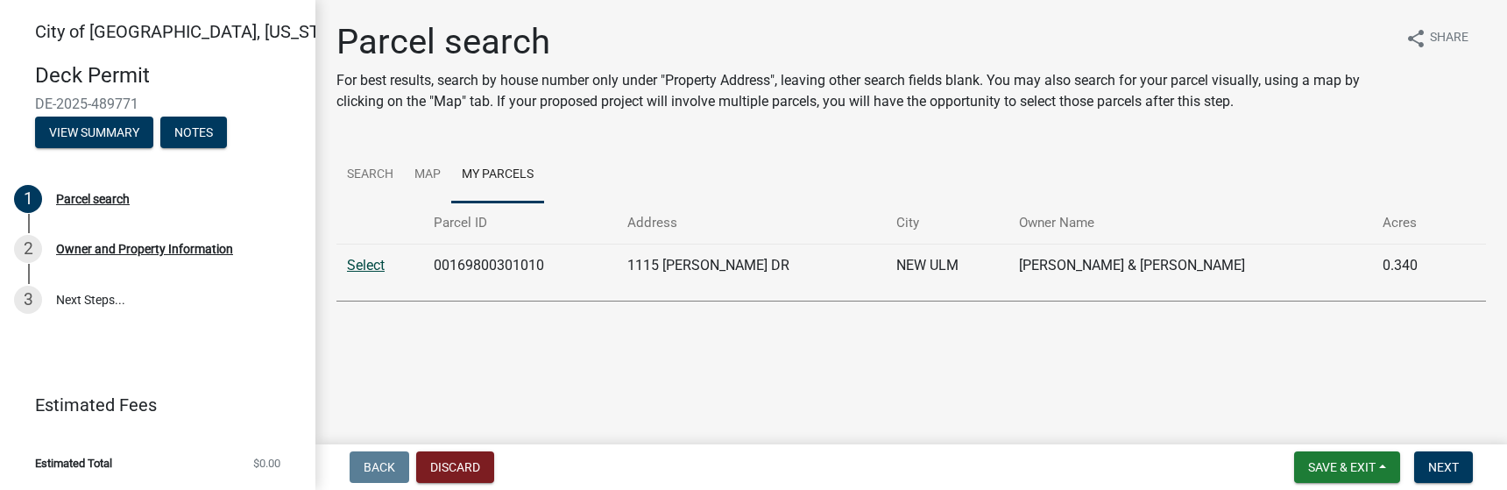
click at [376, 265] on link "Select" at bounding box center [366, 265] width 38 height 17
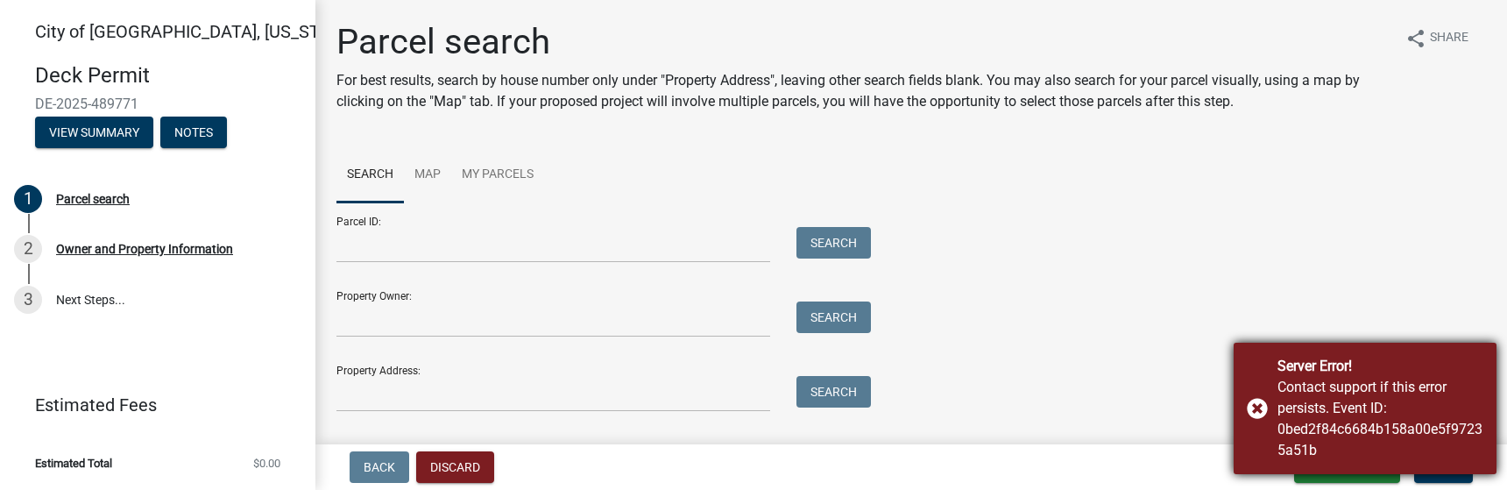
click at [1260, 408] on div "Server Error! Contact support if this error persists. Event ID: 0bed2f84c6684b1…" at bounding box center [1365, 408] width 263 height 131
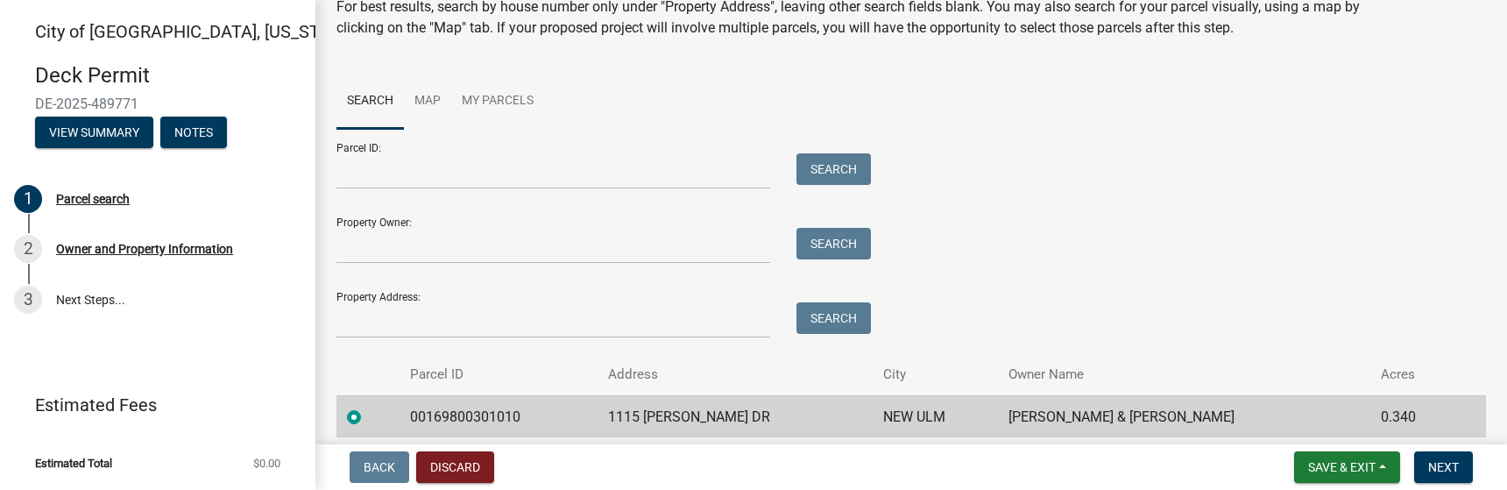
scroll to position [55, 0]
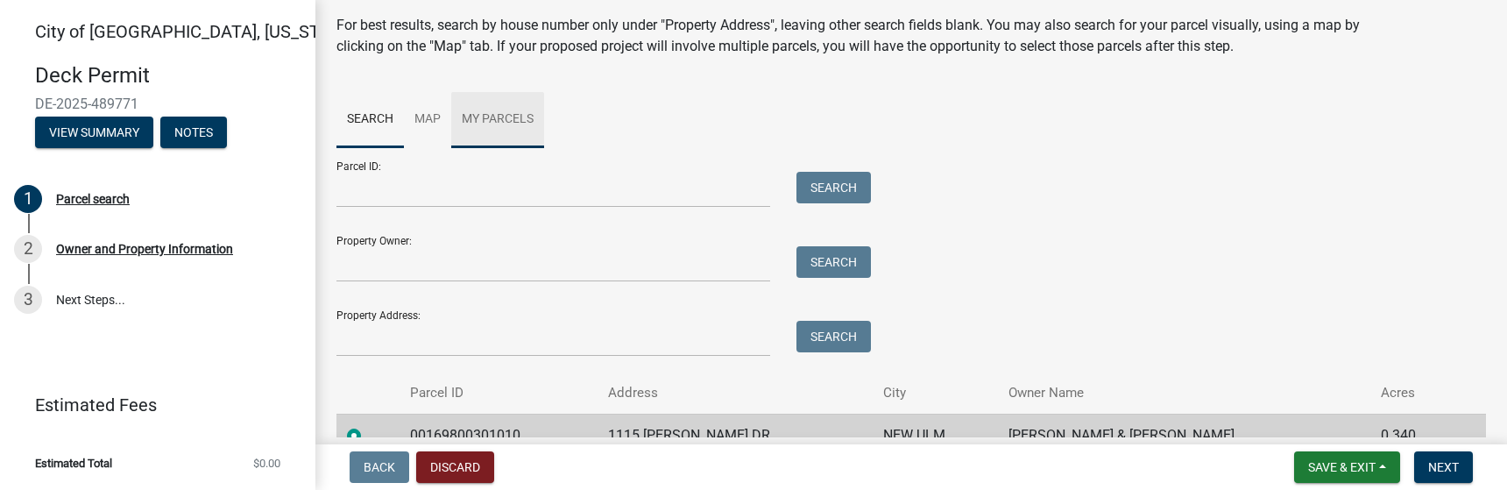
click at [499, 116] on link "My Parcels" at bounding box center [497, 120] width 93 height 56
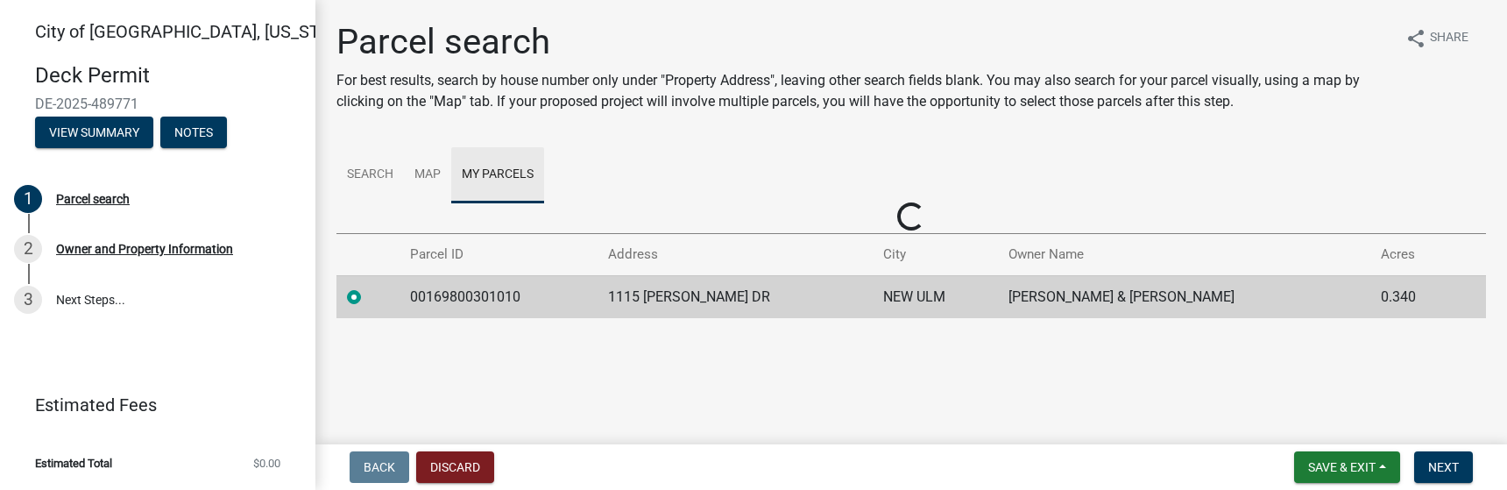
scroll to position [0, 0]
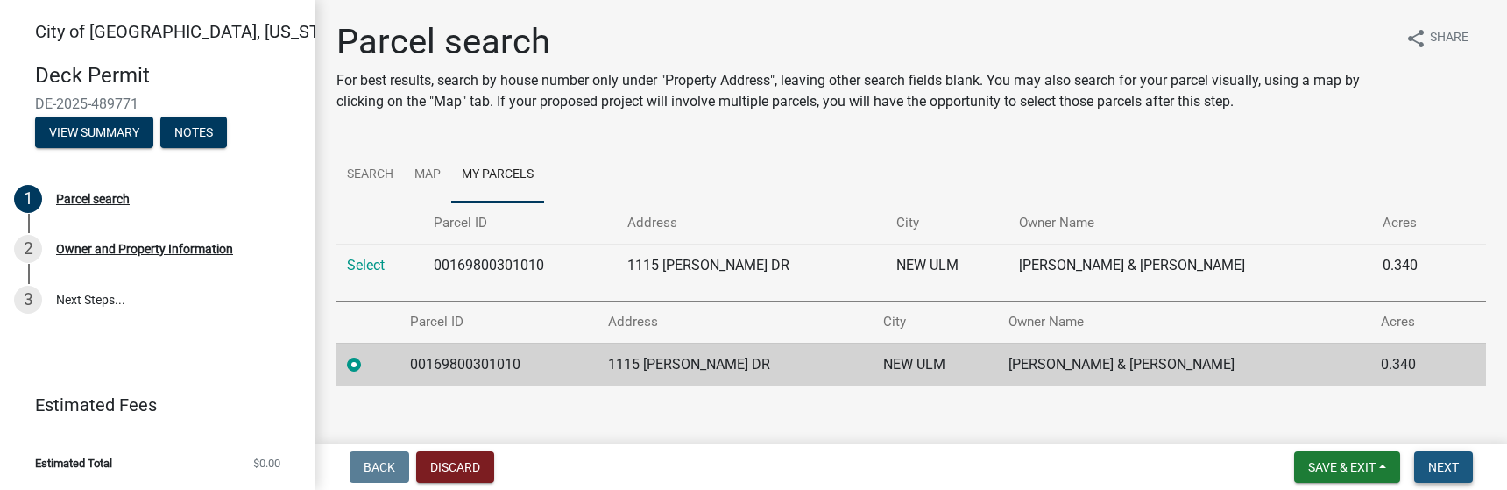
click at [1441, 464] on span "Next" at bounding box center [1443, 467] width 31 height 14
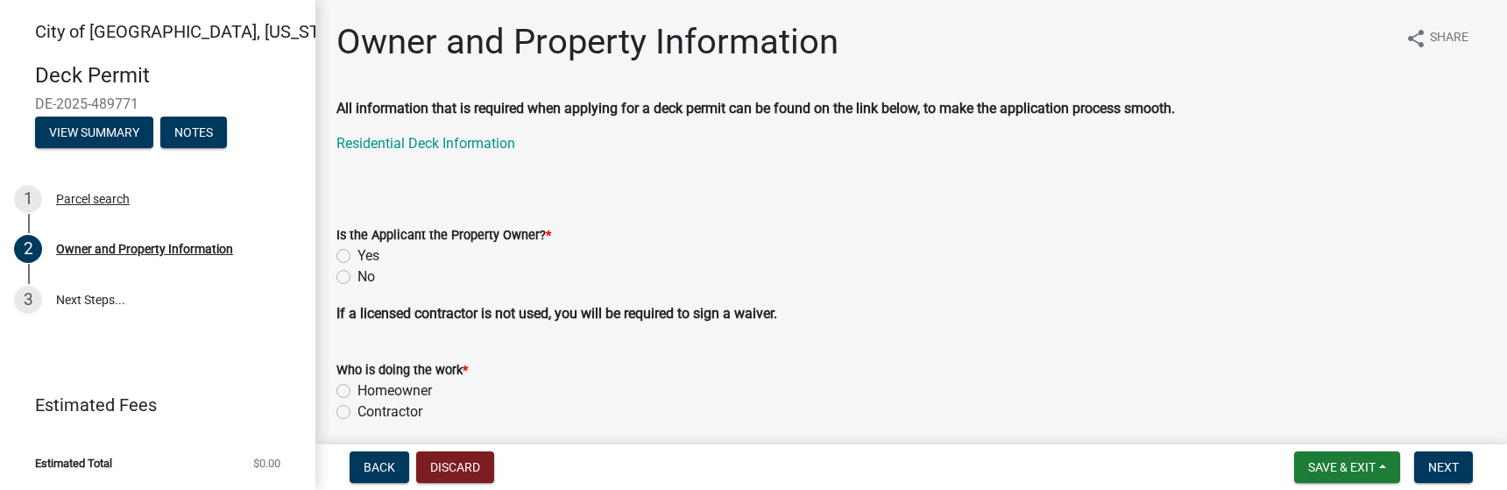
click at [358, 276] on label "No" at bounding box center [367, 276] width 18 height 21
click at [358, 276] on input "No" at bounding box center [363, 271] width 11 height 11
radio input "true"
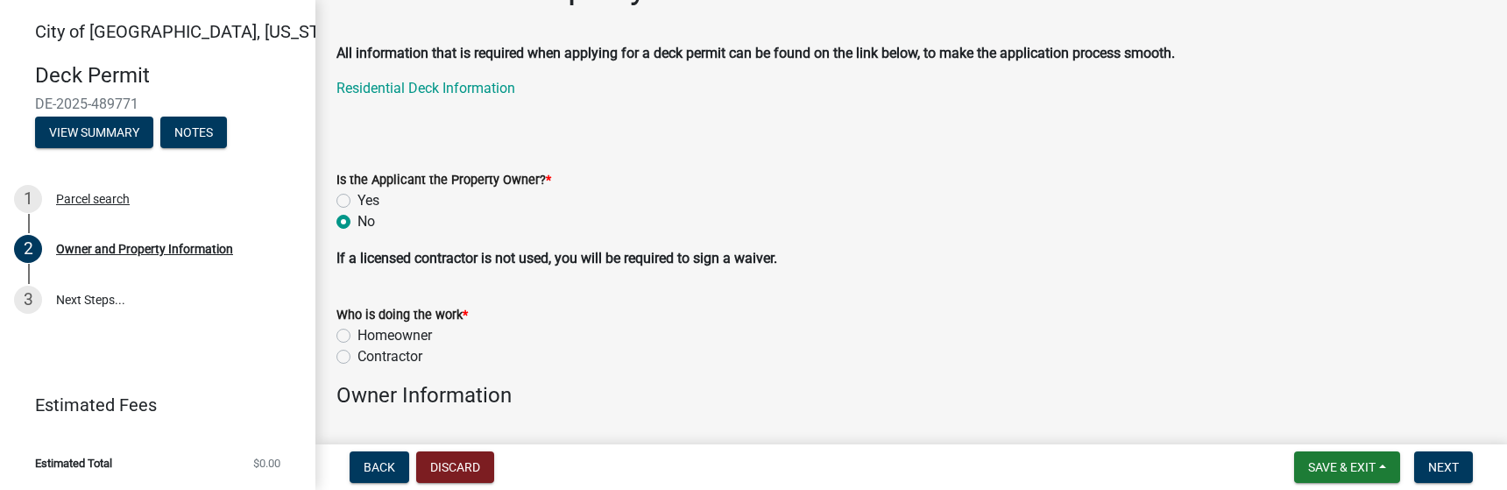
scroll to position [88, 0]
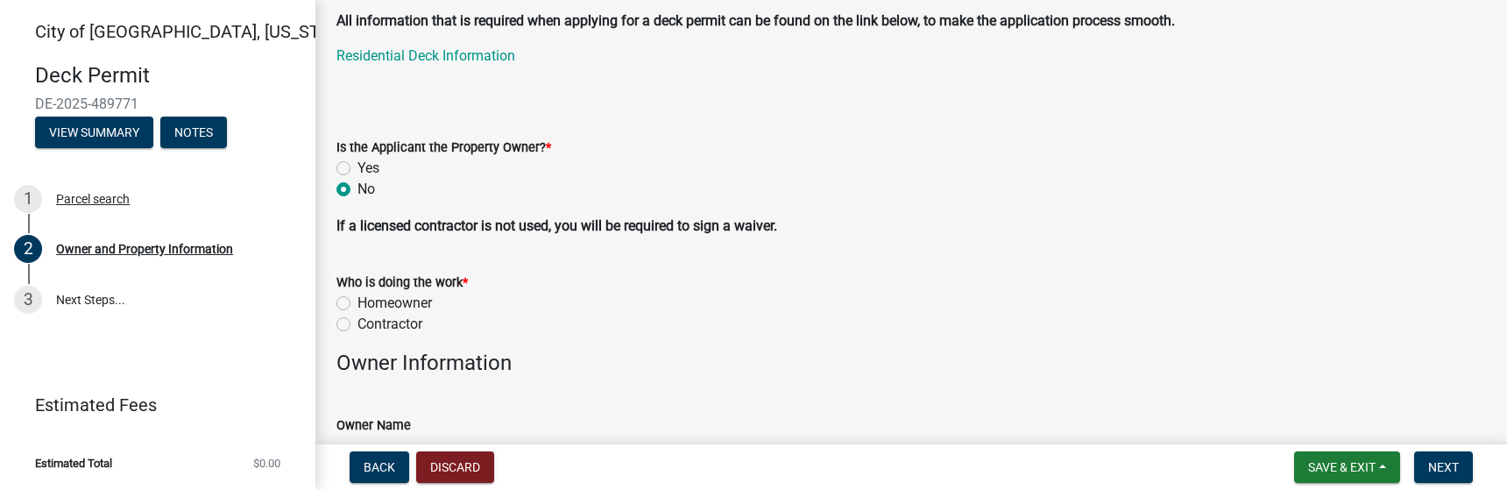
click at [358, 321] on label "Contractor" at bounding box center [390, 324] width 65 height 21
click at [358, 321] on input "Contractor" at bounding box center [363, 319] width 11 height 11
radio input "true"
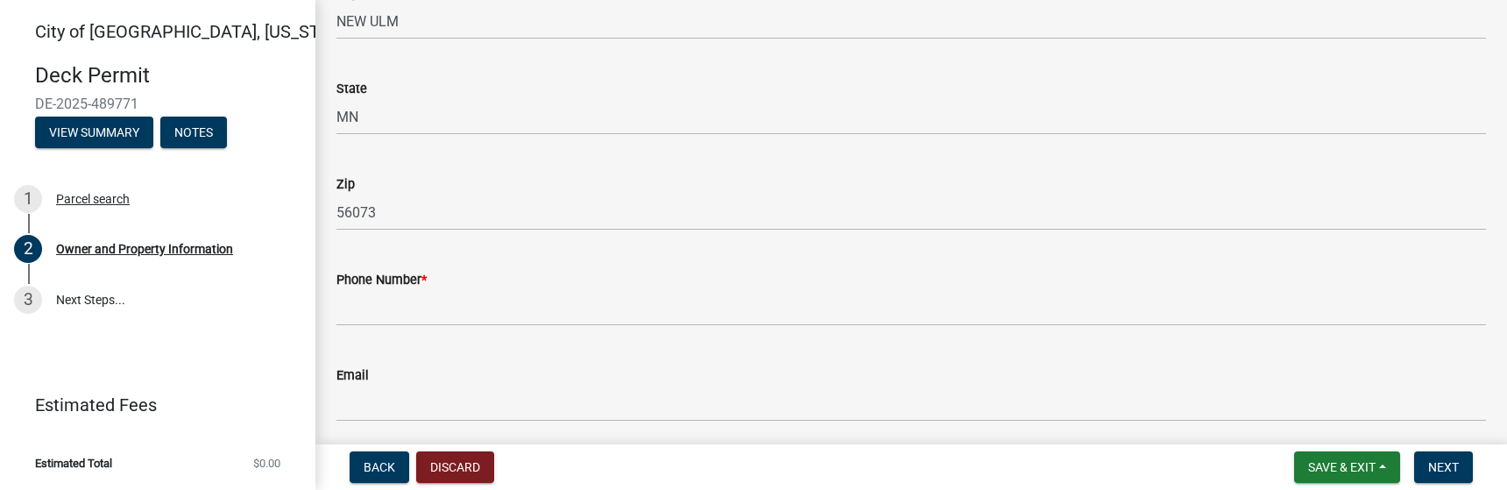
scroll to position [701, 0]
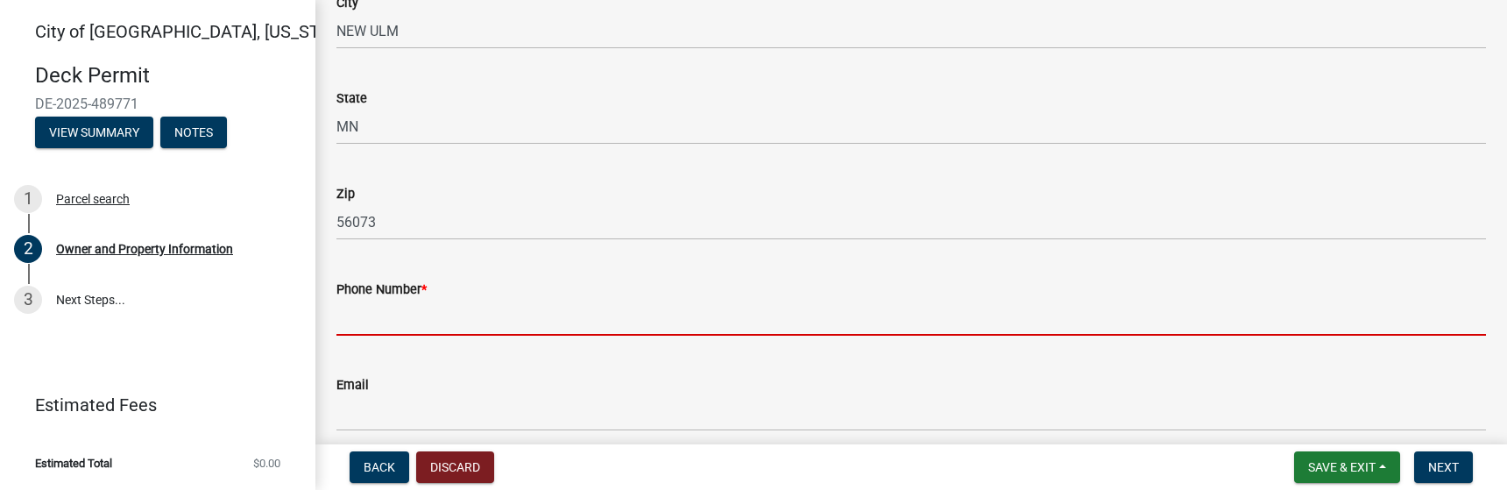
click at [369, 319] on input "Phone Number *" at bounding box center [911, 318] width 1150 height 36
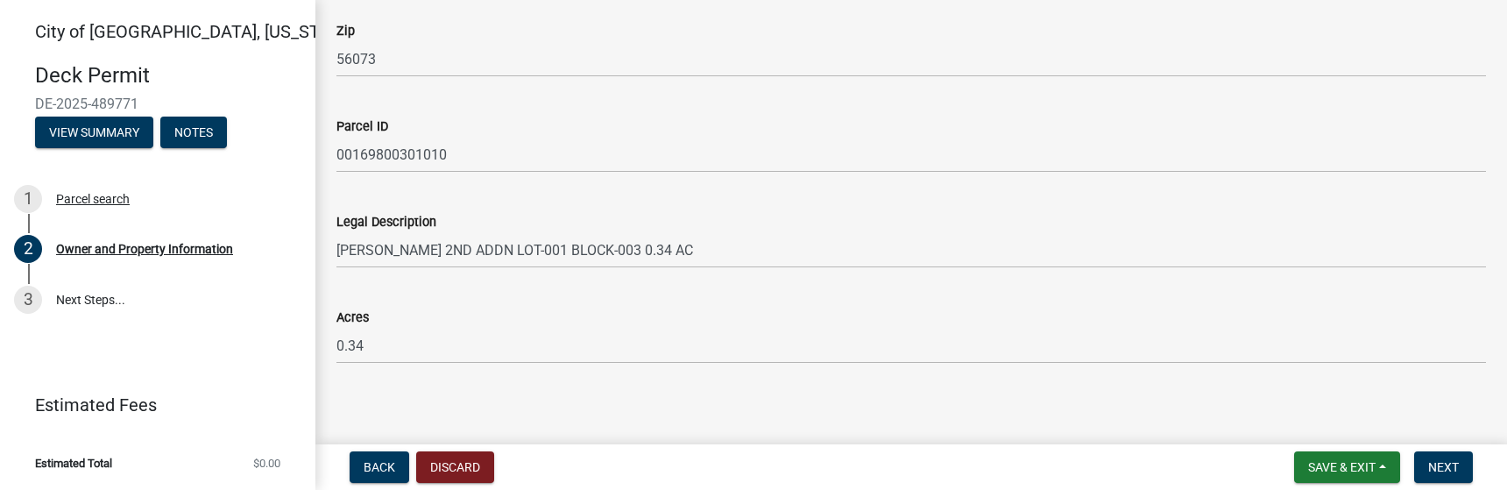
scroll to position [1486, 0]
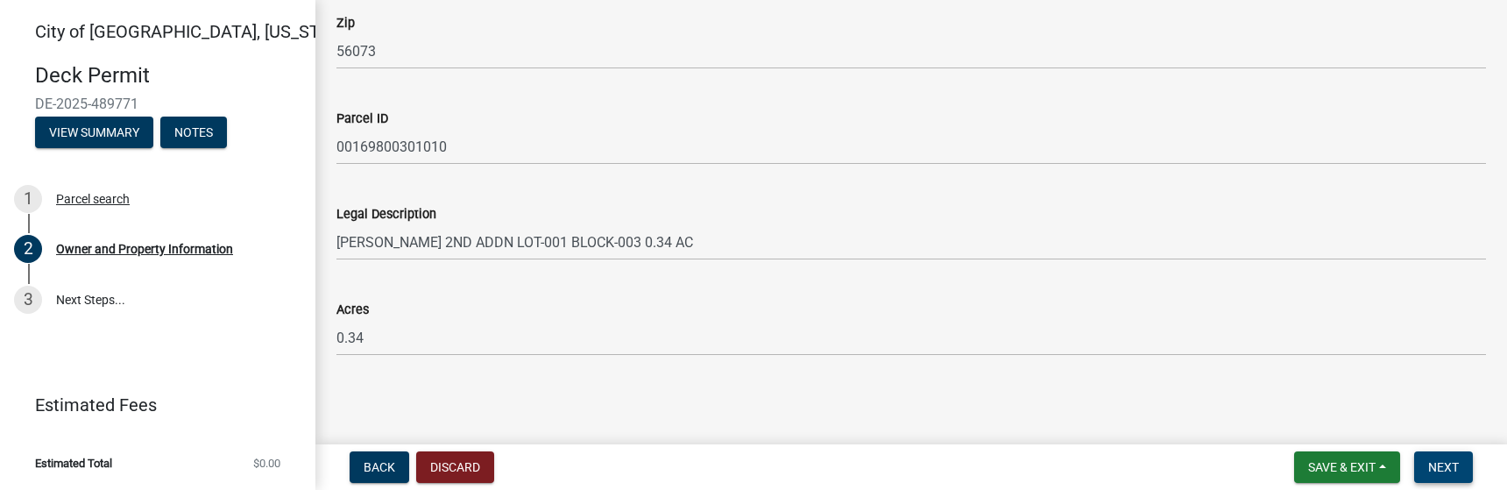
type input "5072762976"
click at [1449, 468] on span "Next" at bounding box center [1443, 467] width 31 height 14
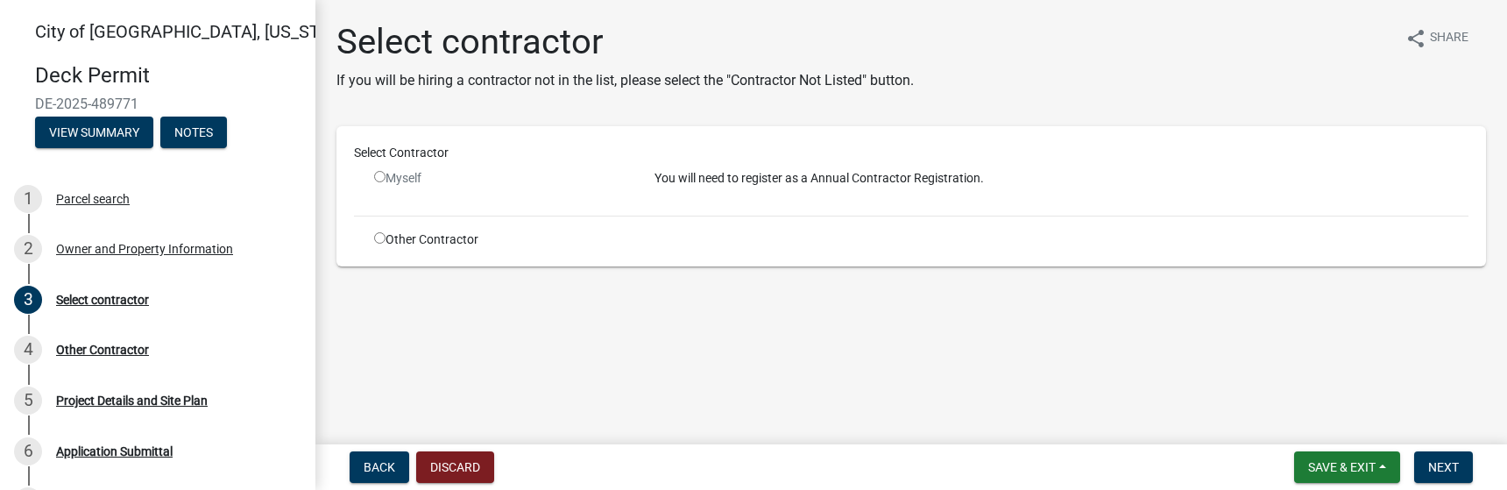
click at [379, 176] on input "radio" at bounding box center [379, 176] width 11 height 11
click at [379, 173] on input "radio" at bounding box center [379, 176] width 11 height 11
radio input "false"
click at [1456, 469] on span "Next" at bounding box center [1443, 467] width 31 height 14
click at [379, 239] on input "radio" at bounding box center [379, 237] width 11 height 11
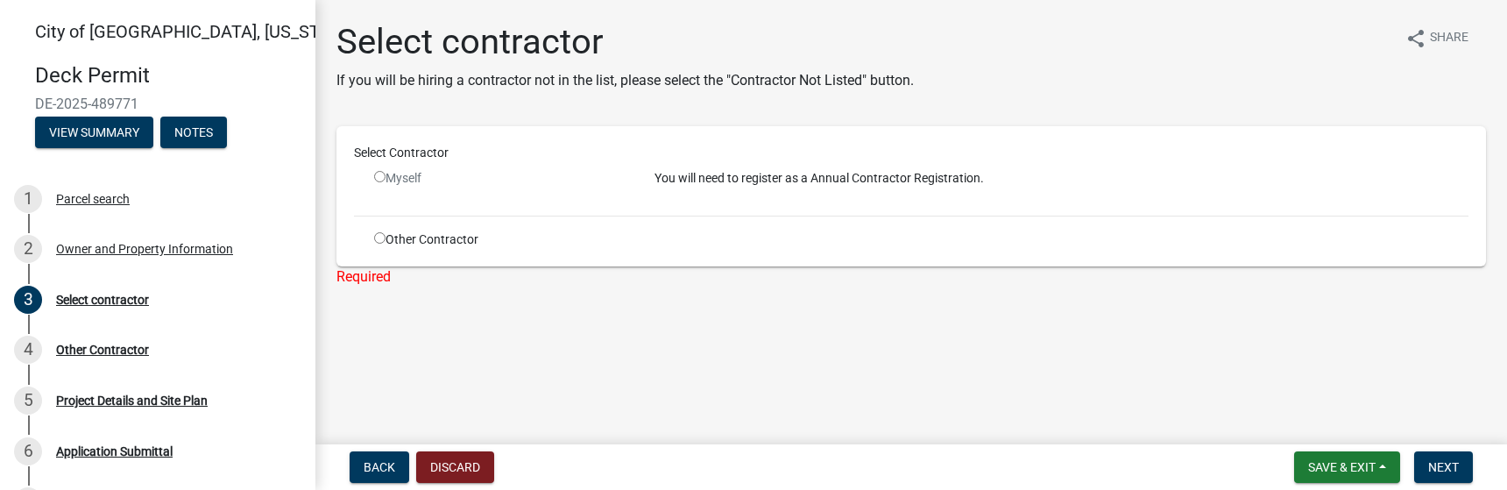
radio input "true"
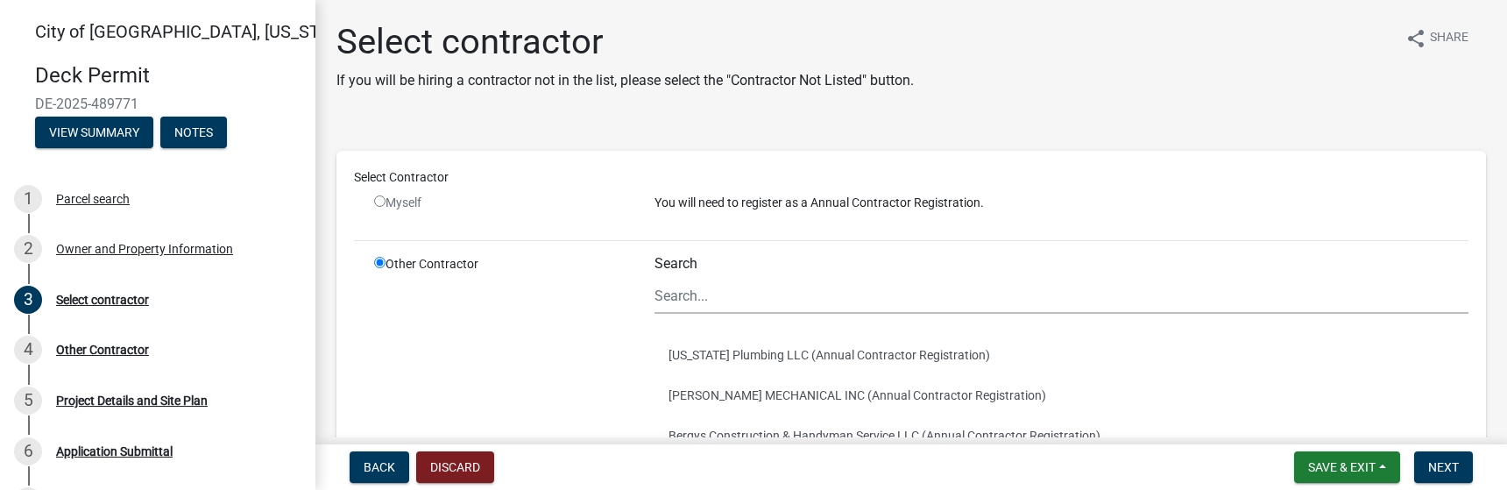
click at [380, 200] on input "radio" at bounding box center [379, 200] width 11 height 11
radio input "false"
radio input "true"
click at [382, 263] on input "radio" at bounding box center [379, 262] width 11 height 11
click at [450, 466] on button "Discard" at bounding box center [455, 467] width 78 height 32
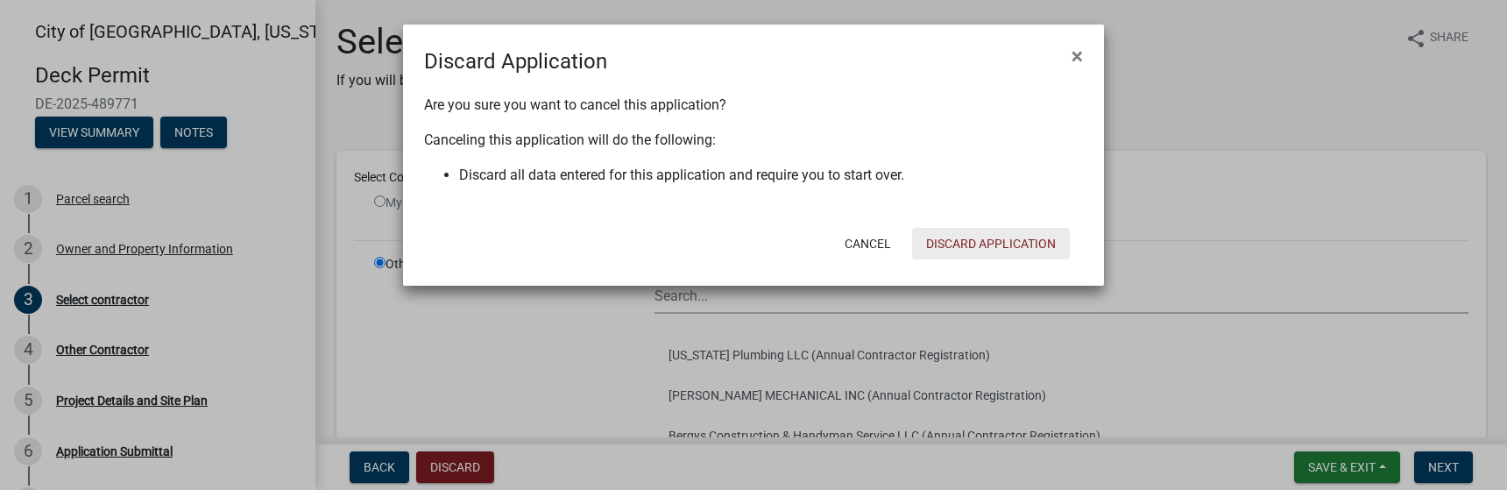
click at [945, 246] on button "Discard Application" at bounding box center [991, 244] width 158 height 32
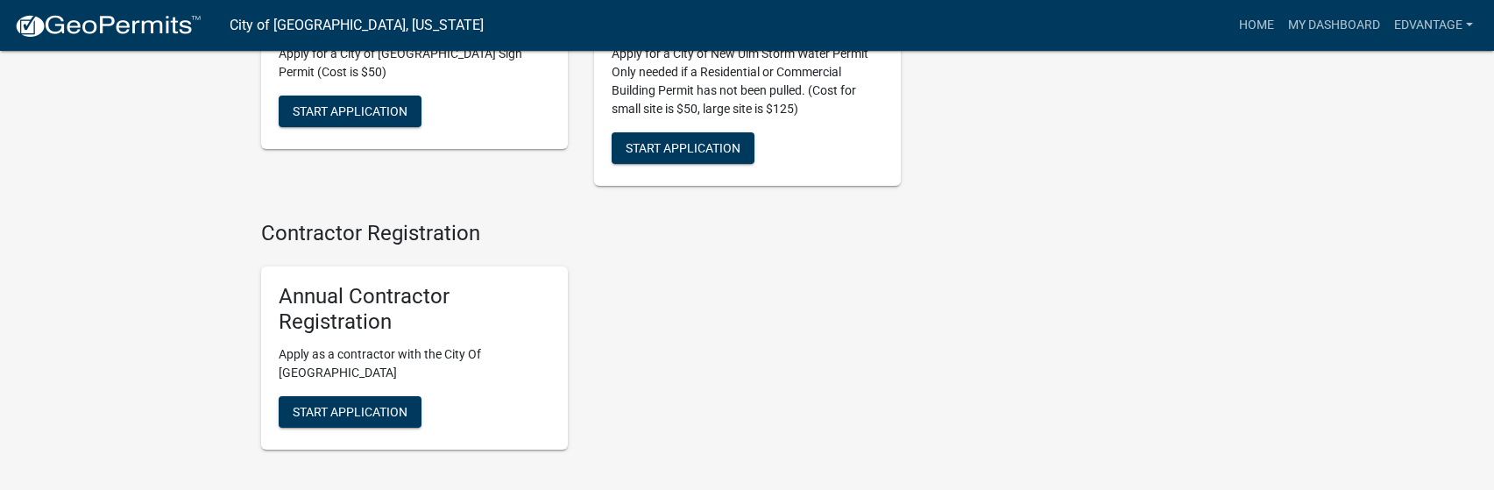
scroll to position [2313, 0]
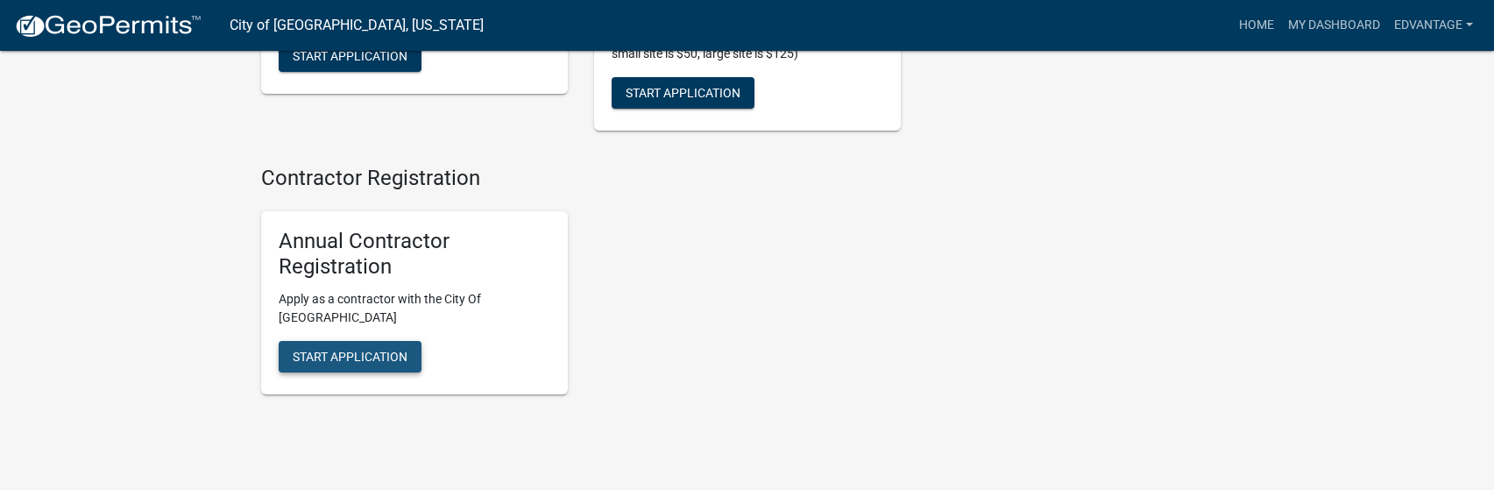
click at [339, 350] on span "Start Application" at bounding box center [350, 357] width 115 height 14
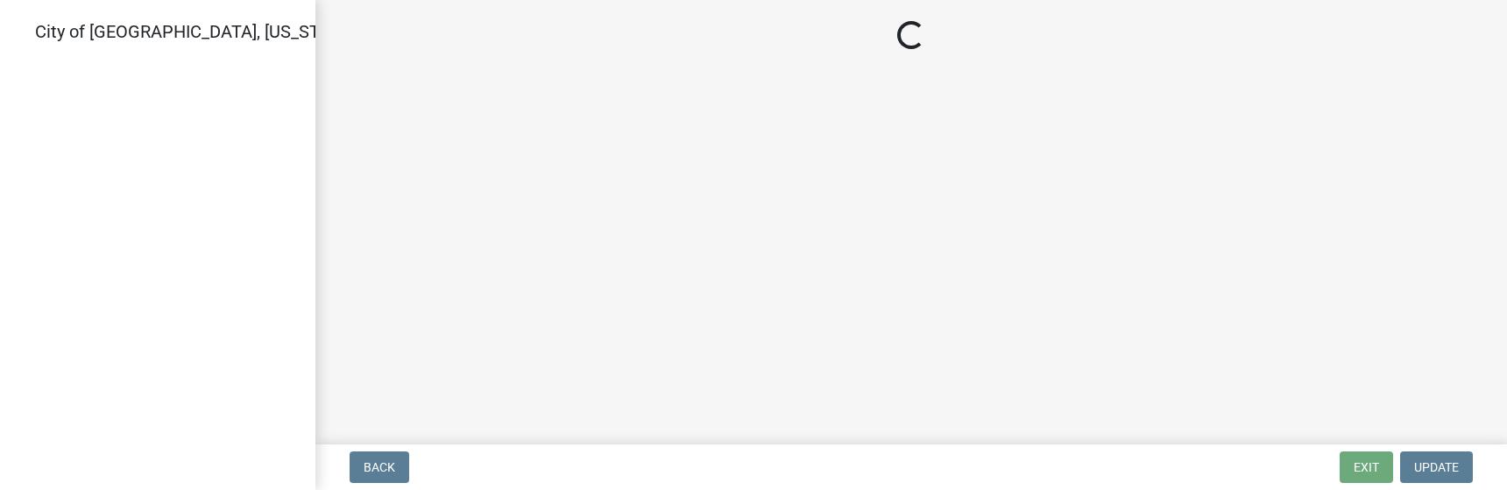
select select "MN"
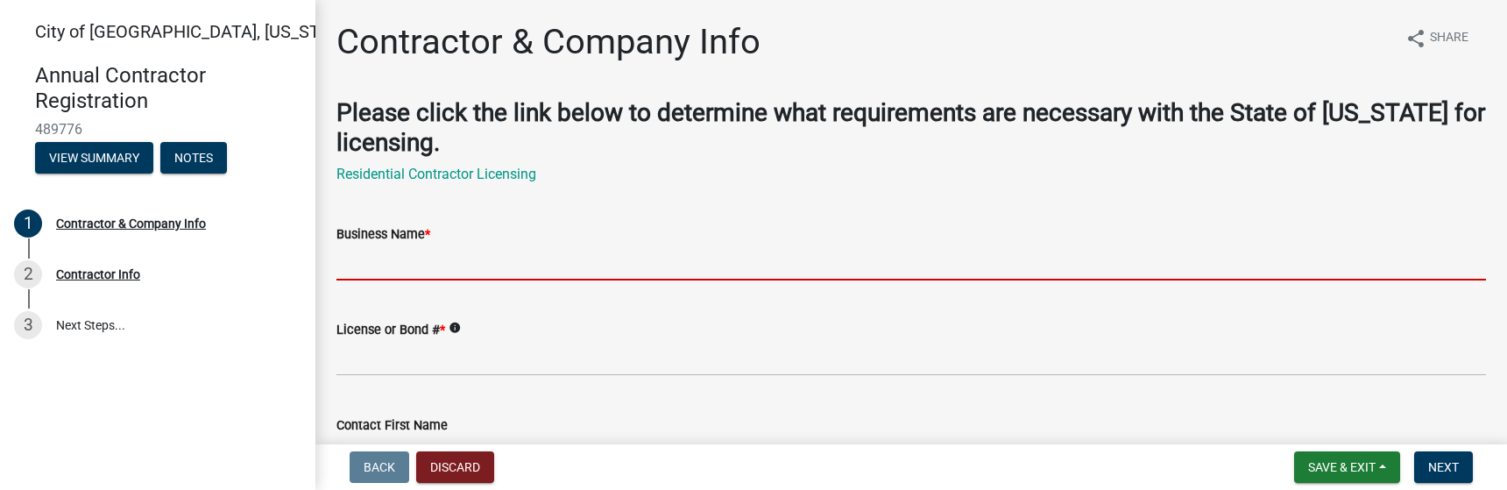
click at [408, 272] on input "Business Name *" at bounding box center [911, 262] width 1150 height 36
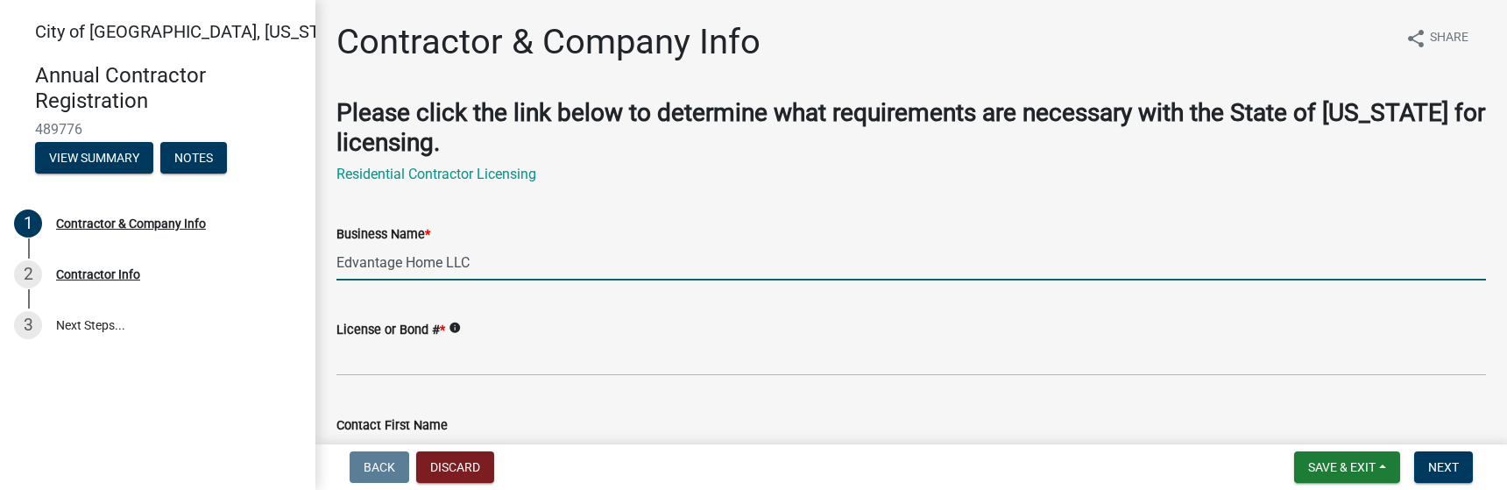
type input "Edvantage Home LLC"
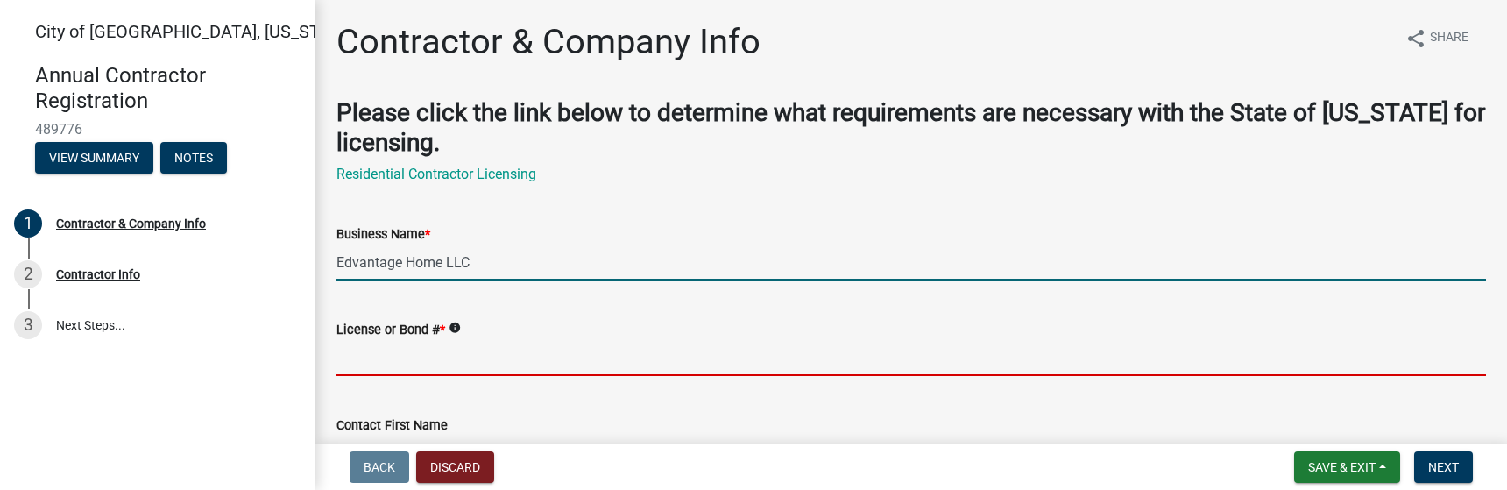
click at [397, 358] on input "License or Bond # *" at bounding box center [911, 358] width 1150 height 36
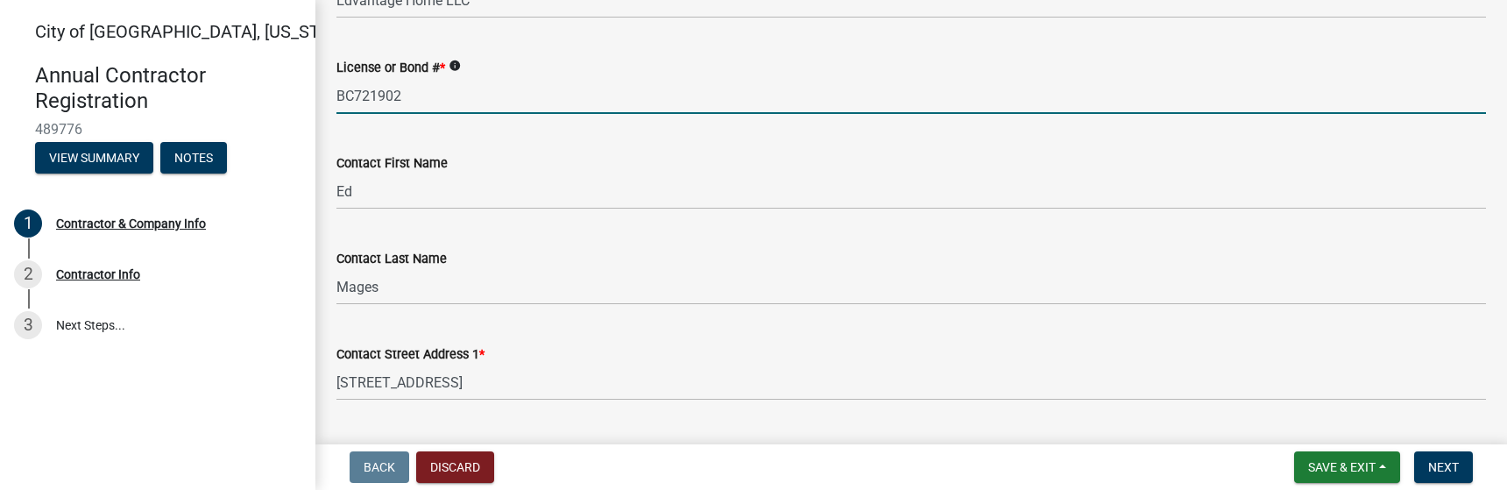
scroll to position [263, 0]
type input "BC721902"
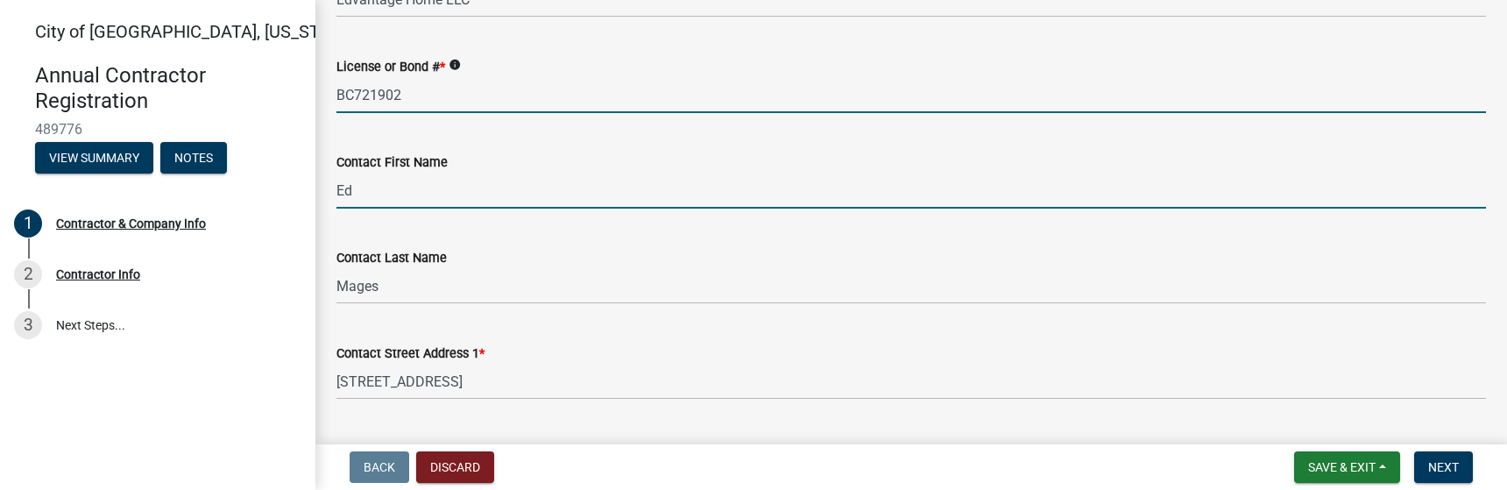
click at [360, 181] on input "Ed" at bounding box center [911, 191] width 1150 height 36
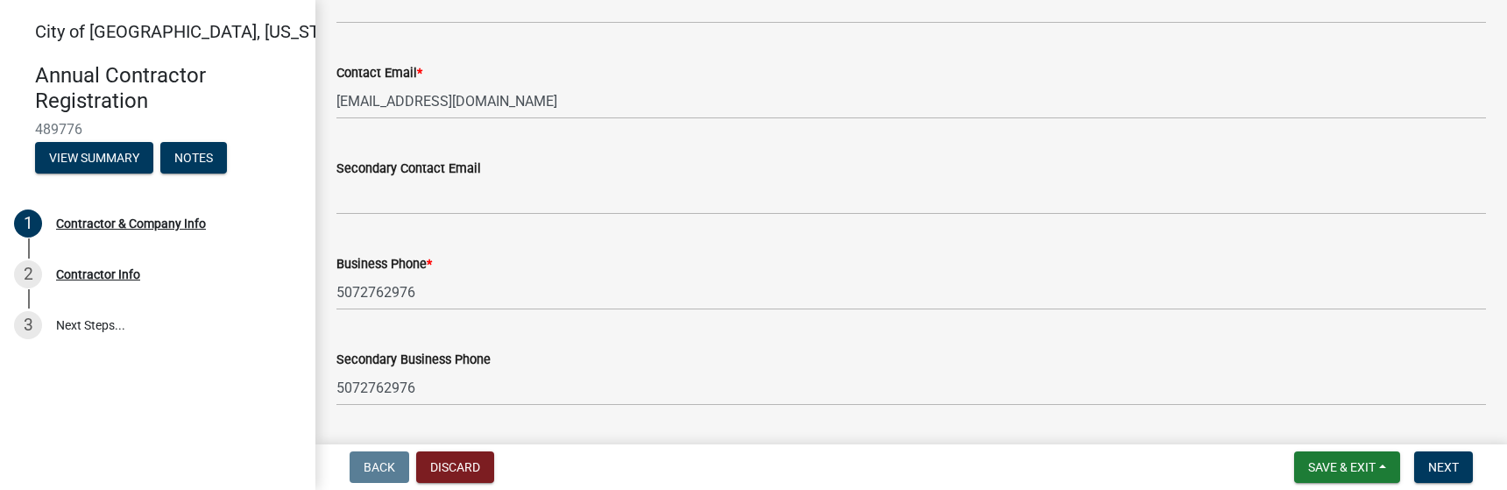
scroll to position [1190, 0]
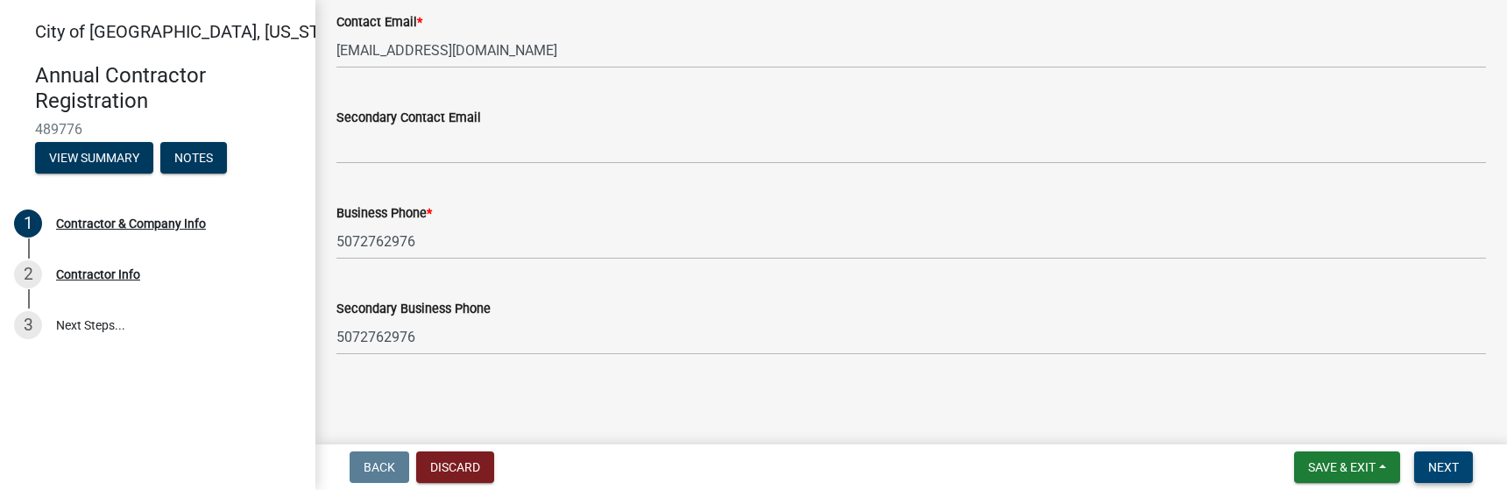
click at [1448, 460] on span "Next" at bounding box center [1443, 467] width 31 height 14
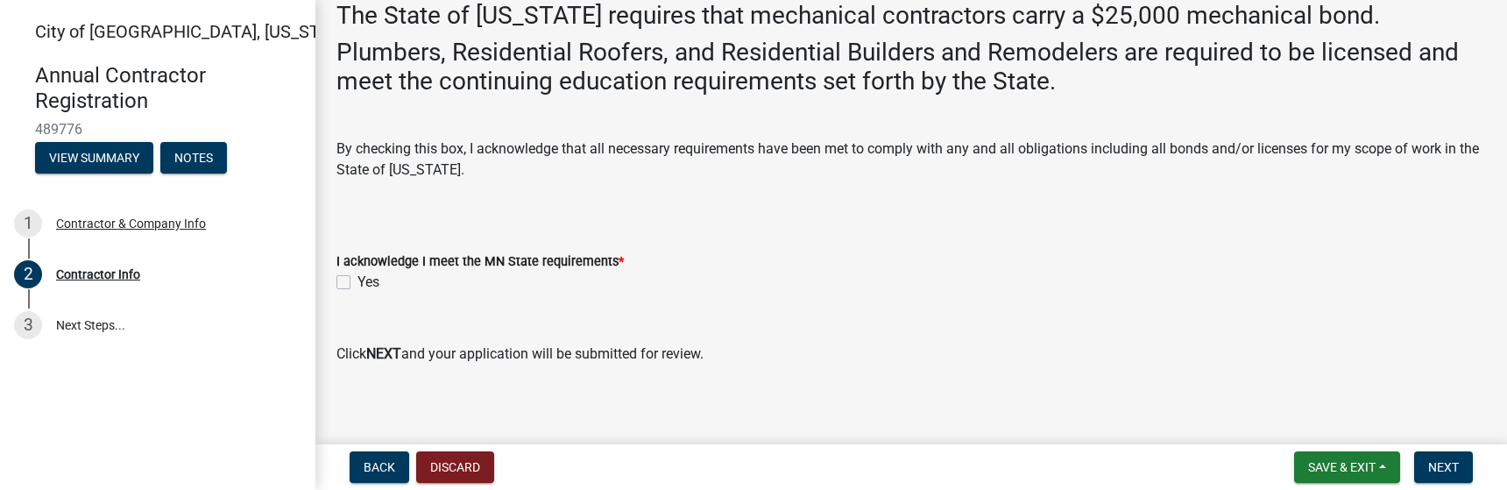
scroll to position [107, 0]
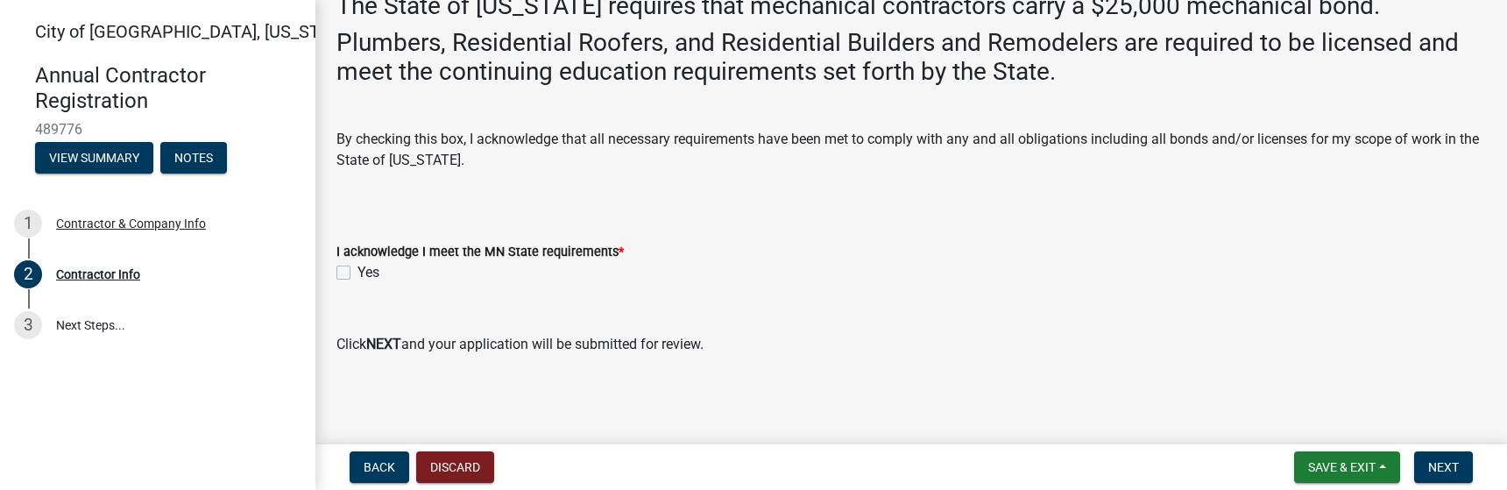
click at [358, 268] on label "Yes" at bounding box center [369, 272] width 22 height 21
click at [358, 268] on input "Yes" at bounding box center [363, 267] width 11 height 11
checkbox input "true"
click at [1450, 464] on span "Next" at bounding box center [1443, 467] width 31 height 14
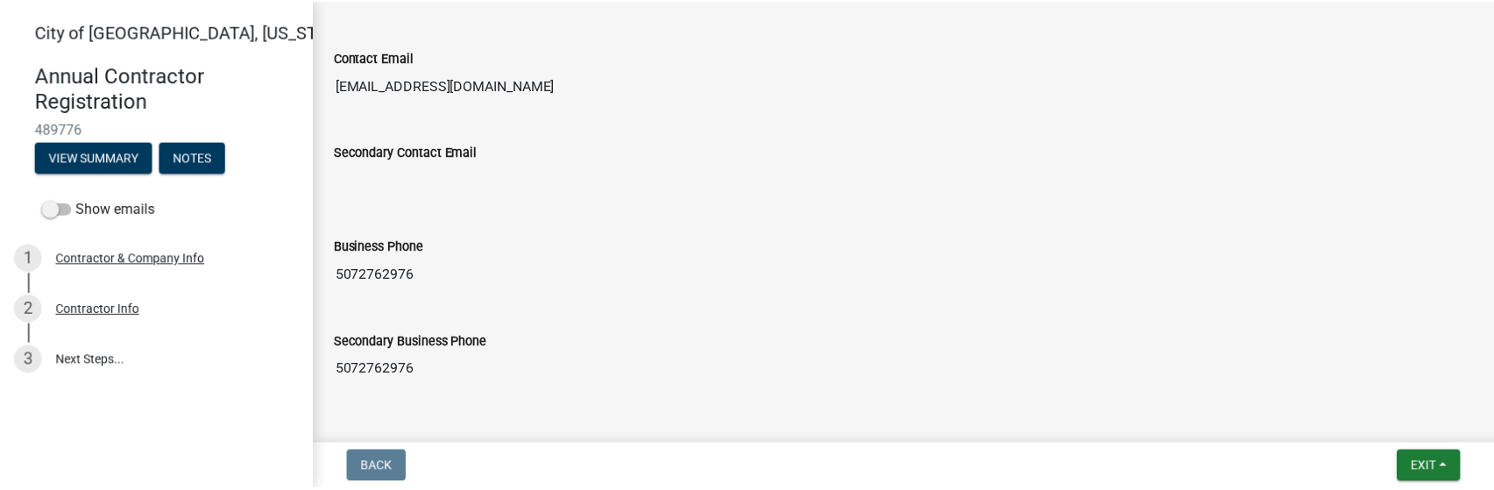
scroll to position [1287, 0]
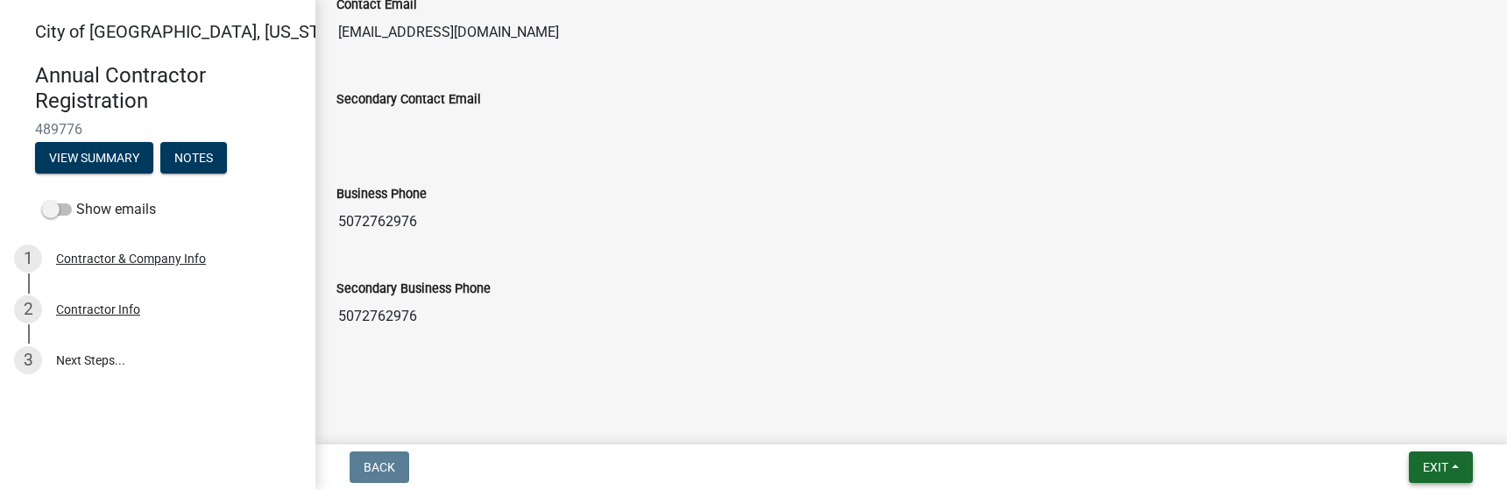
click at [1434, 465] on span "Exit" at bounding box center [1435, 467] width 25 height 14
click at [1383, 421] on button "Save & Exit" at bounding box center [1404, 421] width 140 height 42
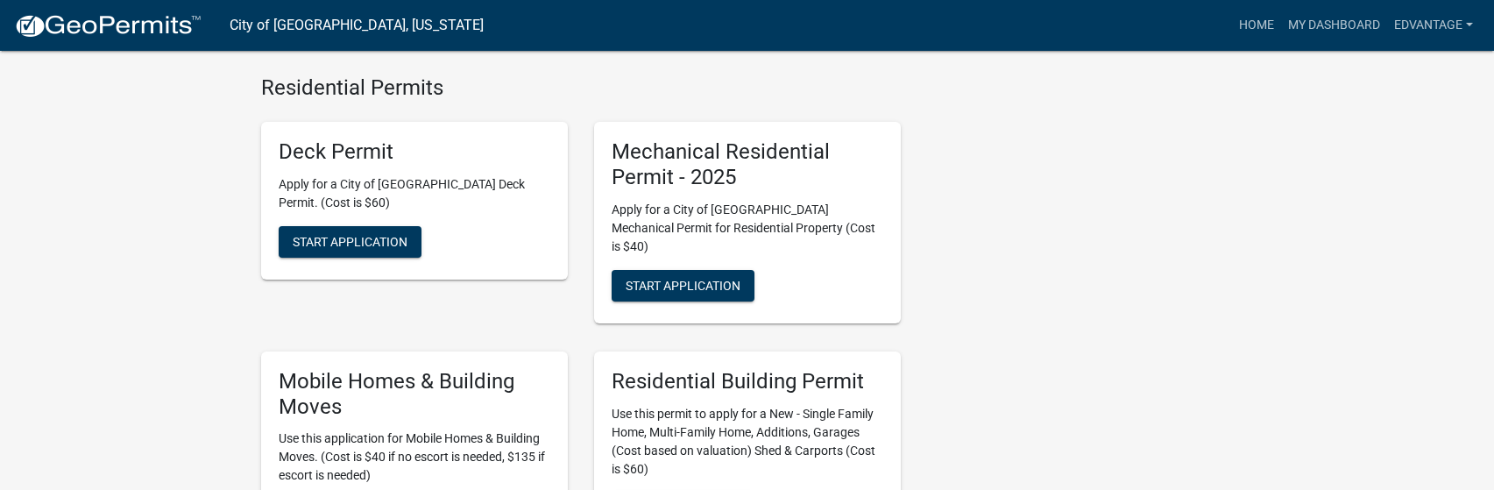
scroll to position [701, 0]
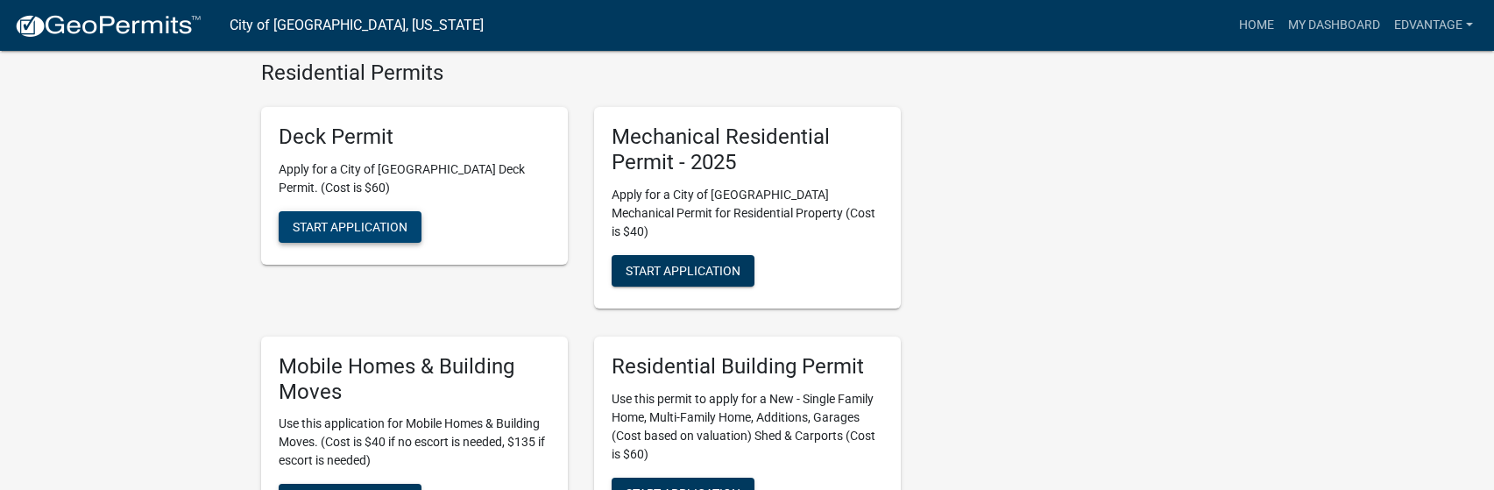
click at [347, 219] on button "Start Application" at bounding box center [350, 227] width 143 height 32
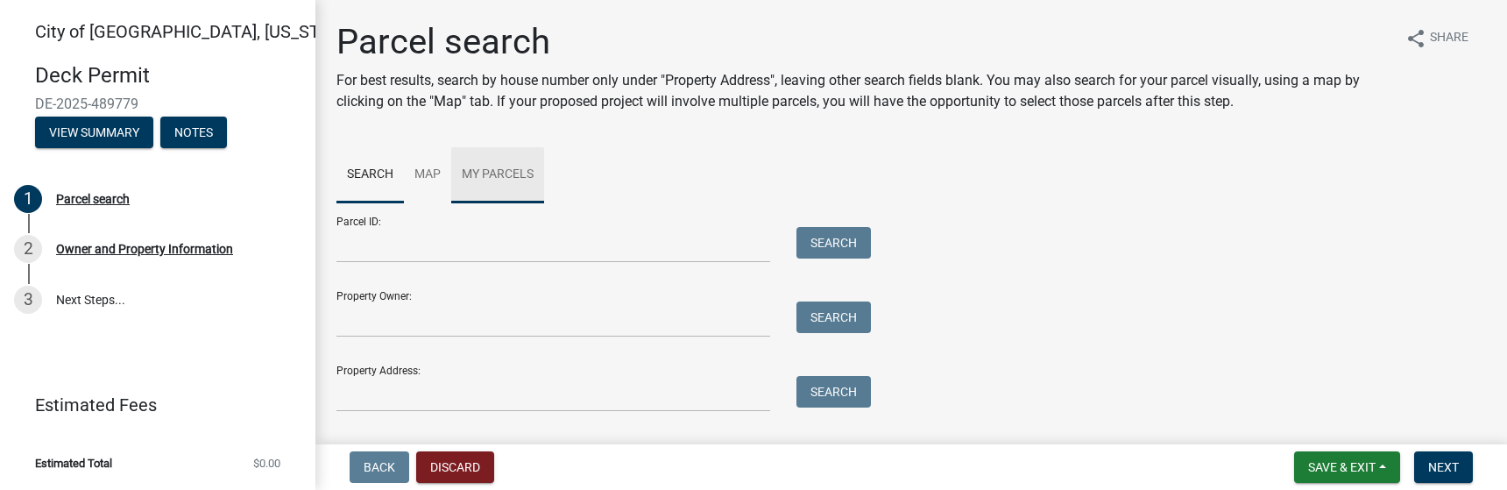
click at [496, 171] on link "My Parcels" at bounding box center [497, 175] width 93 height 56
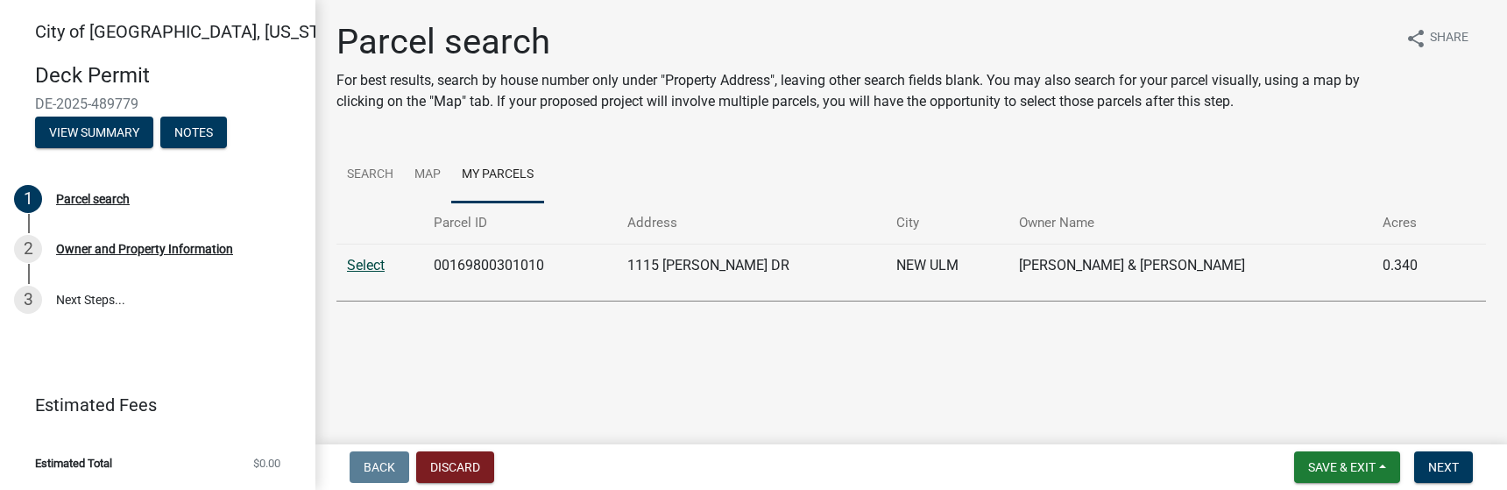
click at [356, 257] on link "Select" at bounding box center [366, 265] width 38 height 17
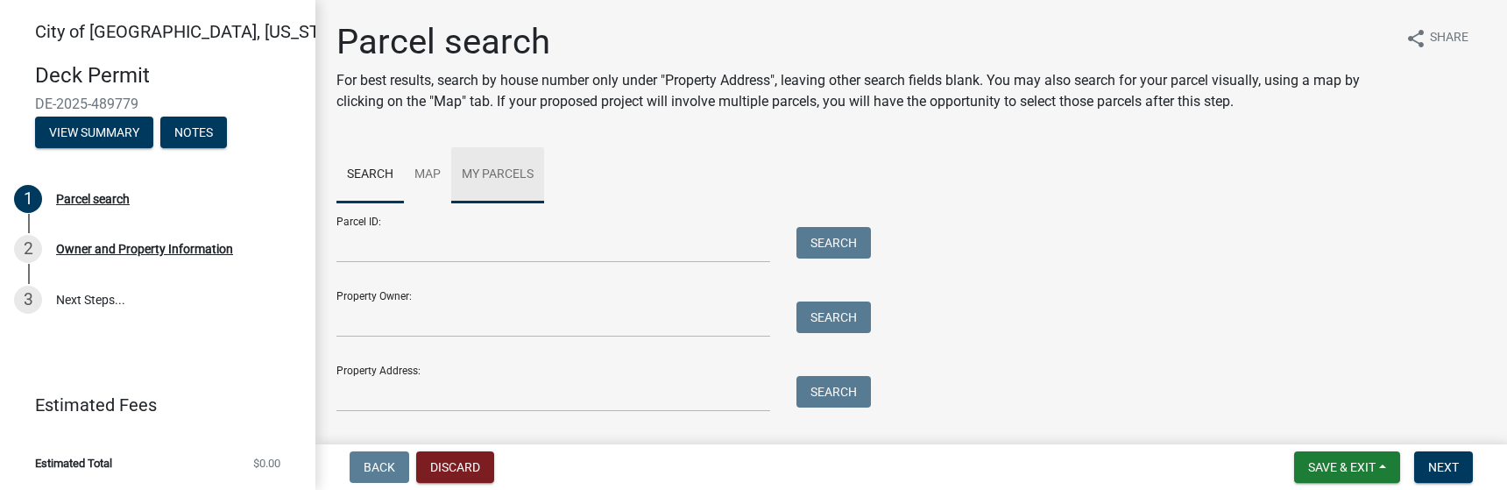
click at [486, 171] on link "My Parcels" at bounding box center [497, 175] width 93 height 56
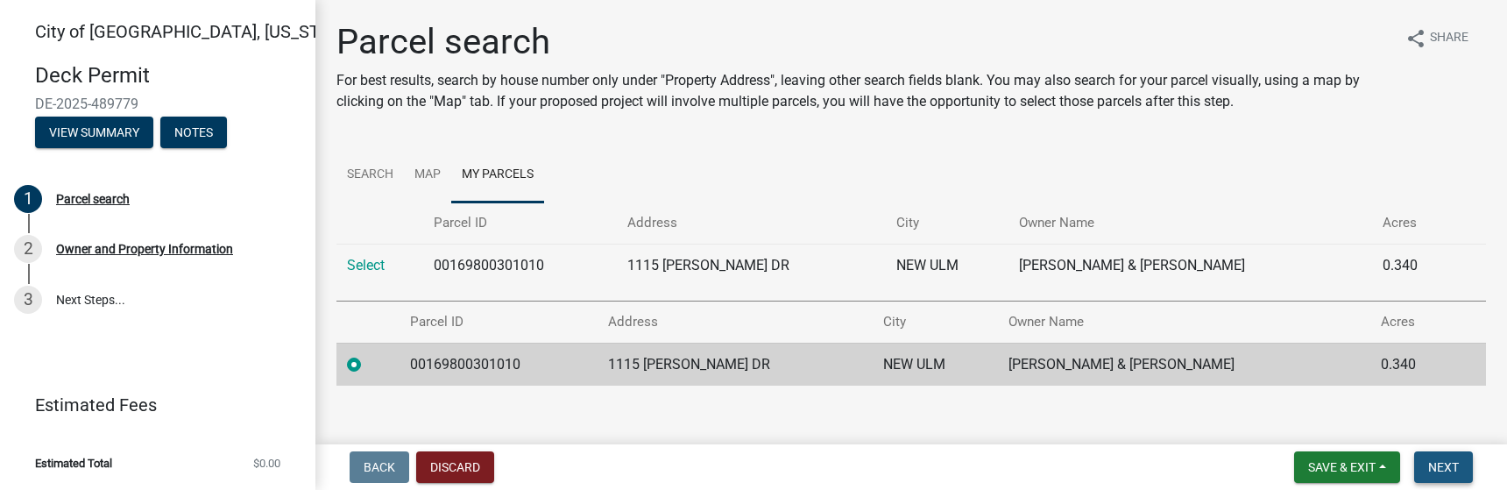
click at [1442, 465] on span "Next" at bounding box center [1443, 467] width 31 height 14
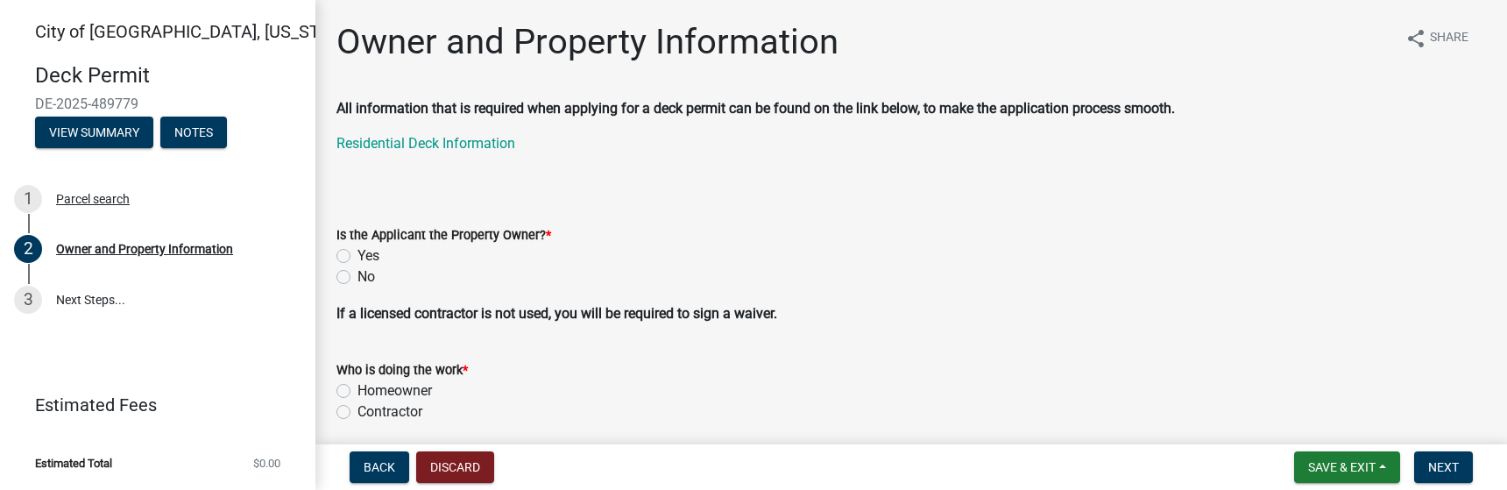
click at [358, 275] on label "No" at bounding box center [367, 276] width 18 height 21
click at [358, 275] on input "No" at bounding box center [363, 271] width 11 height 11
radio input "true"
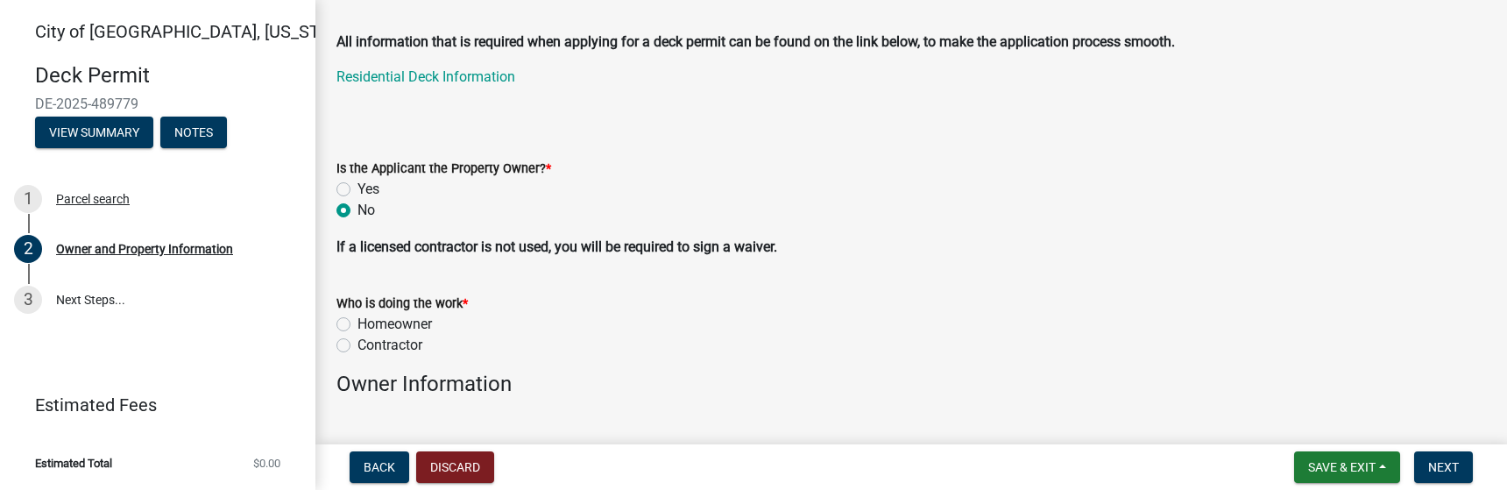
scroll to position [88, 0]
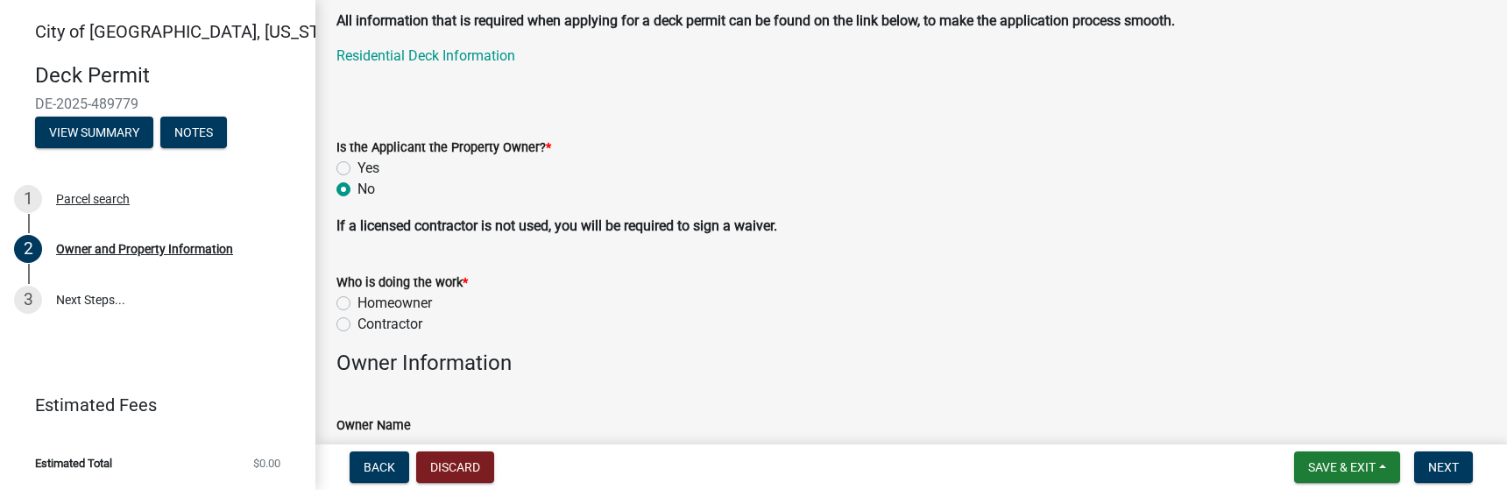
click at [358, 319] on label "Contractor" at bounding box center [390, 324] width 65 height 21
click at [358, 319] on input "Contractor" at bounding box center [363, 319] width 11 height 11
radio input "true"
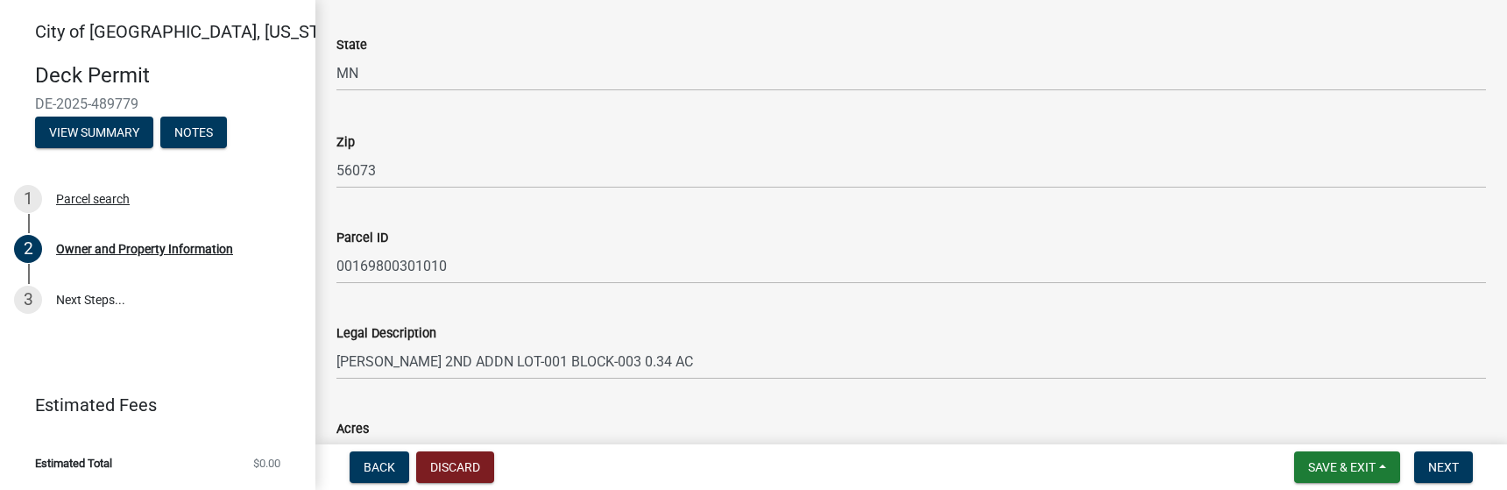
scroll to position [1486, 0]
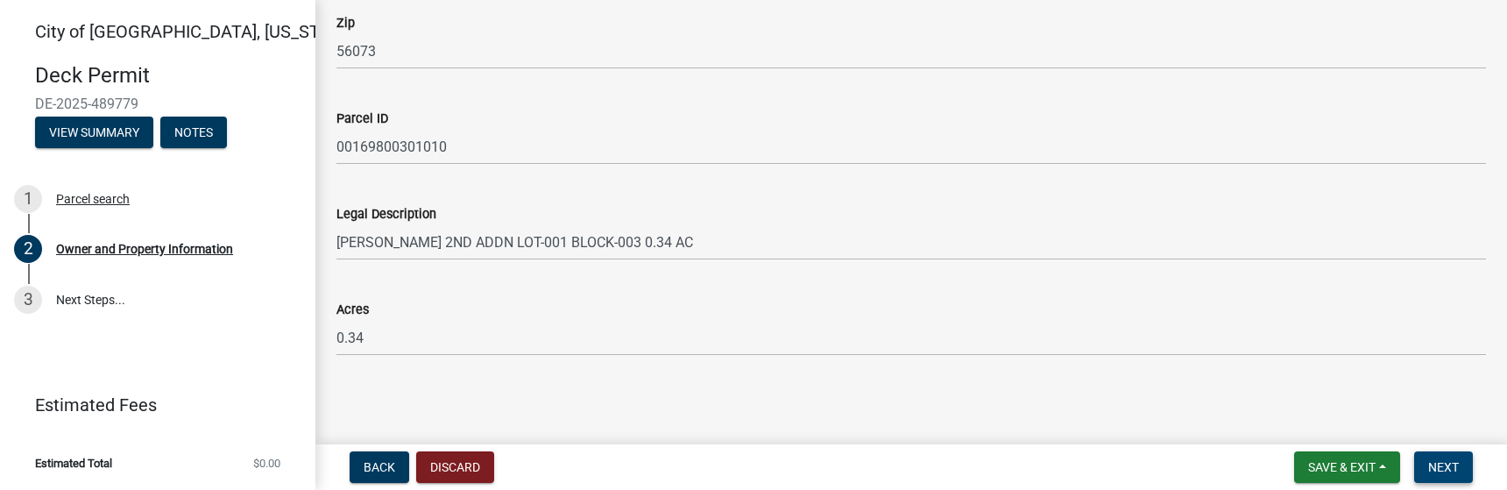
click at [1443, 463] on span "Next" at bounding box center [1443, 467] width 31 height 14
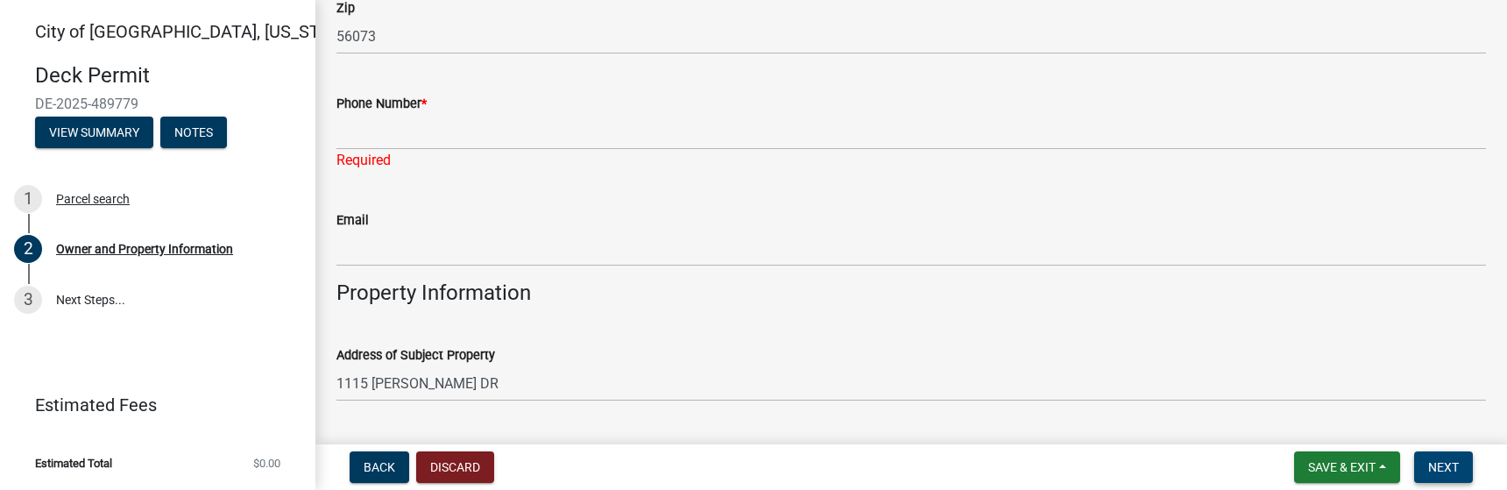
scroll to position [806, 0]
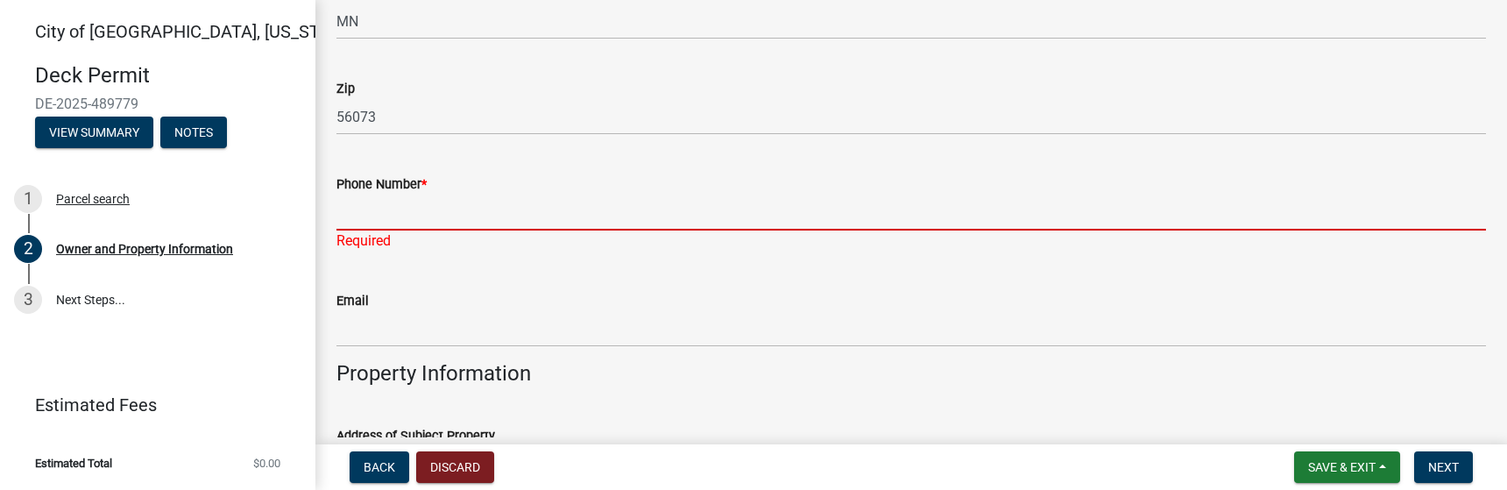
click at [363, 216] on input "Phone Number *" at bounding box center [911, 213] width 1150 height 36
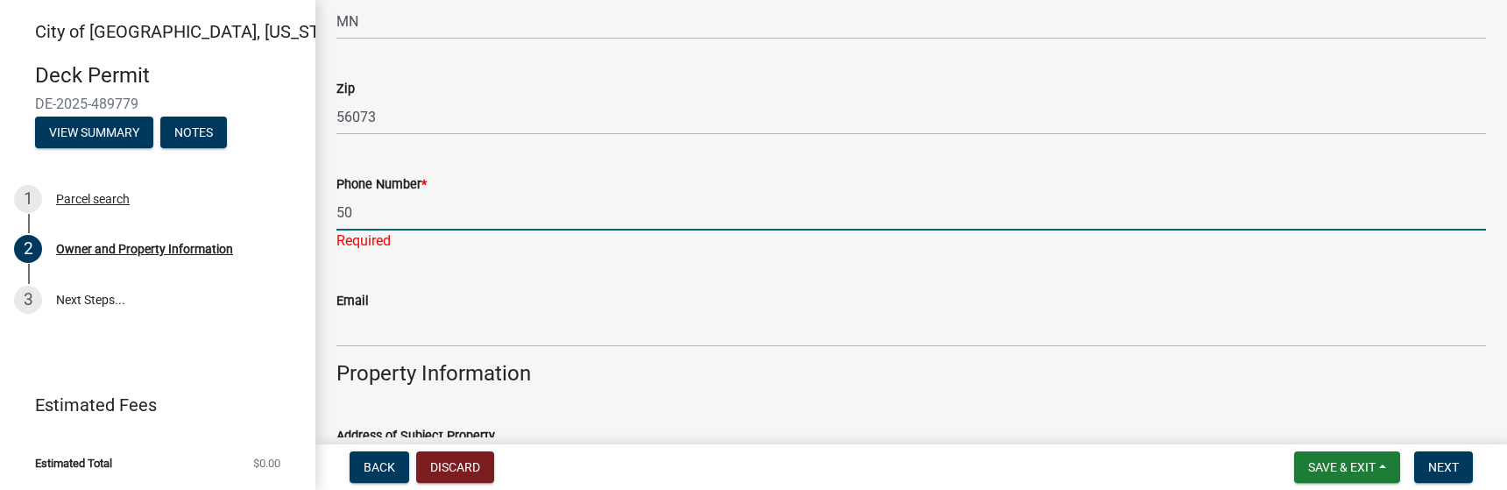
type input "5"
type input "6124027710"
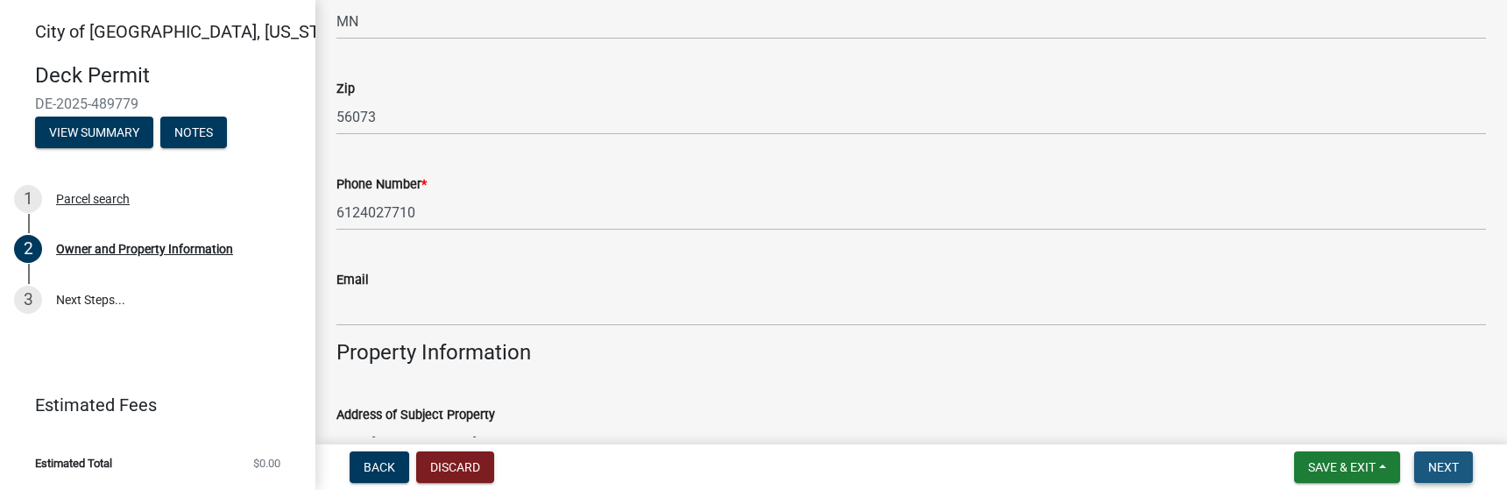
click at [1450, 464] on span "Next" at bounding box center [1443, 467] width 31 height 14
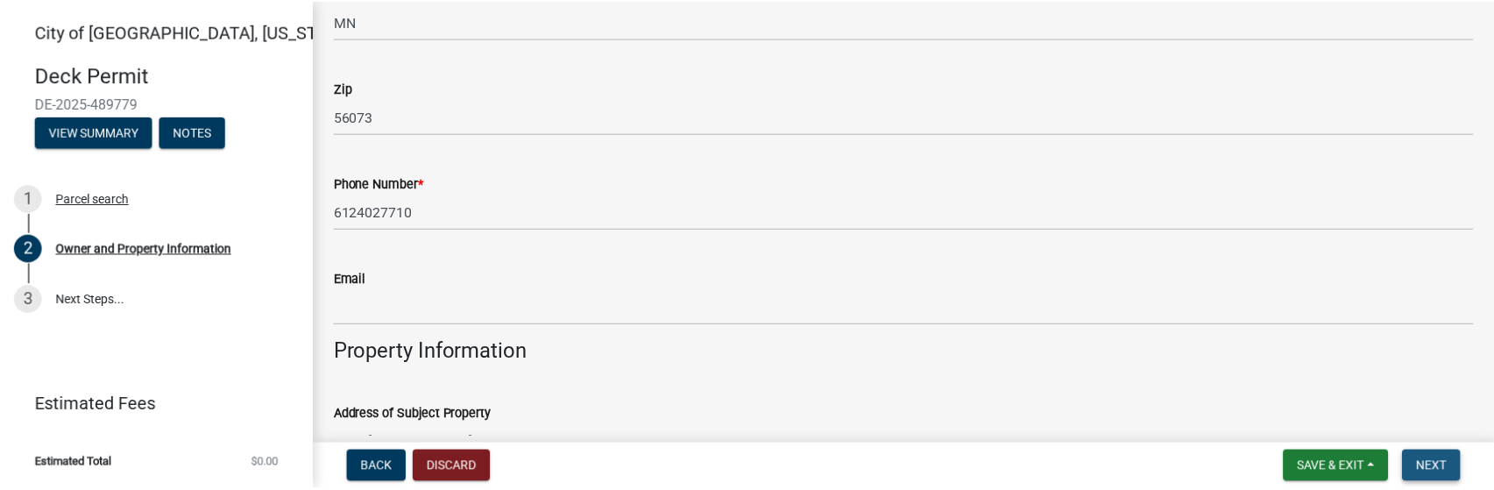
scroll to position [0, 0]
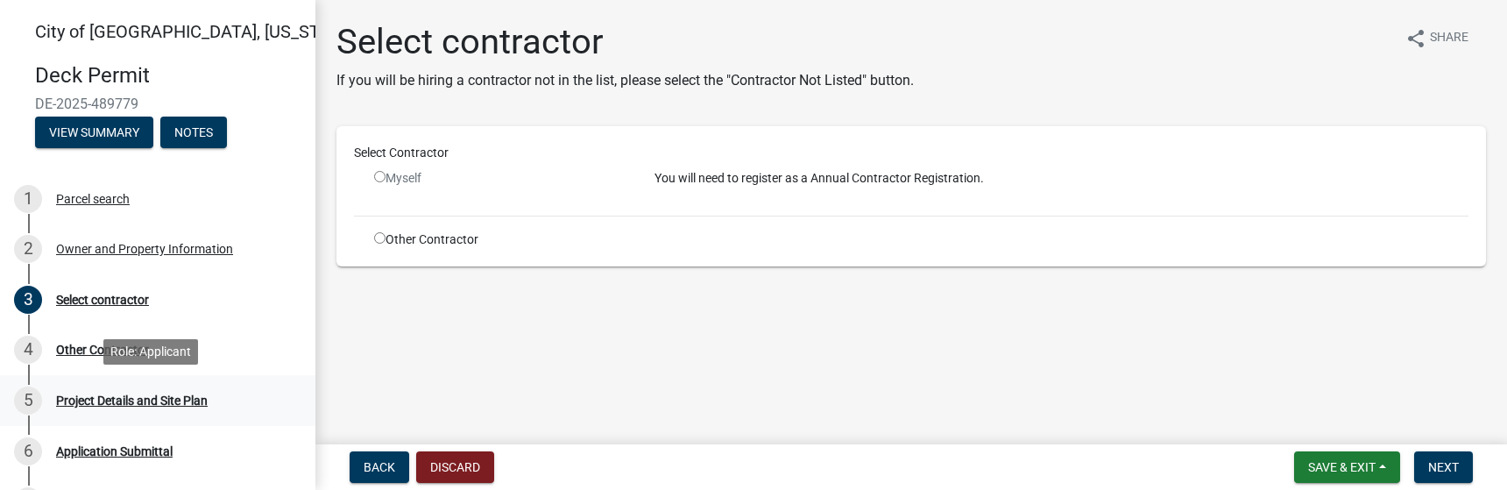
click at [25, 401] on div "5" at bounding box center [28, 400] width 28 height 28
click at [1334, 465] on span "Save & Exit" at bounding box center [1341, 467] width 67 height 14
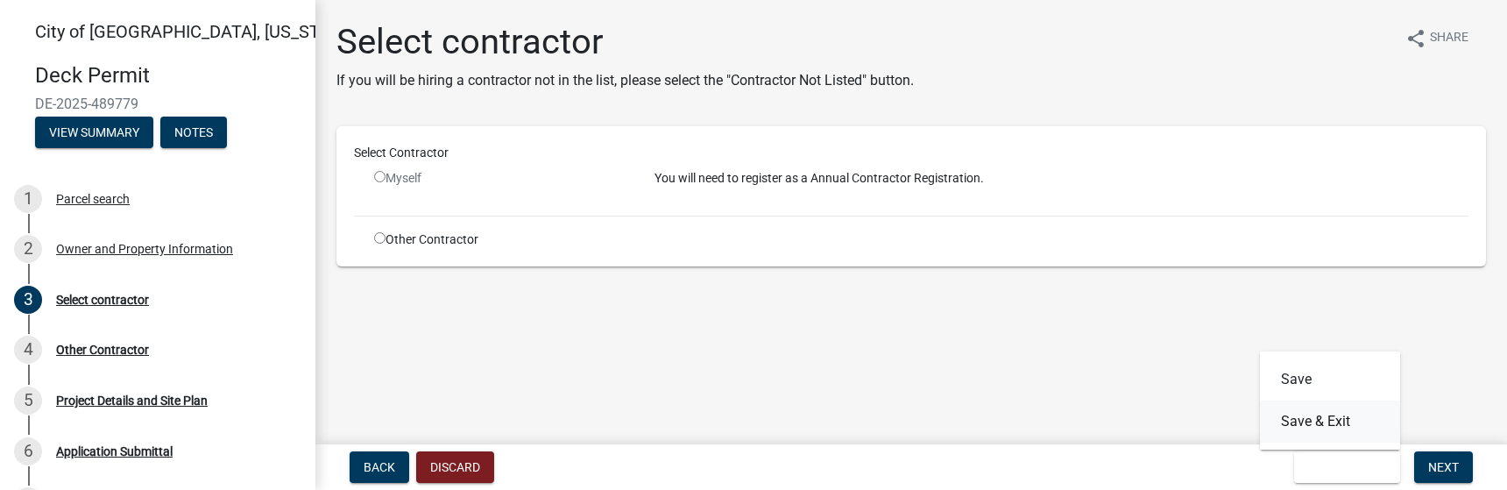
click at [1313, 421] on button "Save & Exit" at bounding box center [1330, 421] width 140 height 42
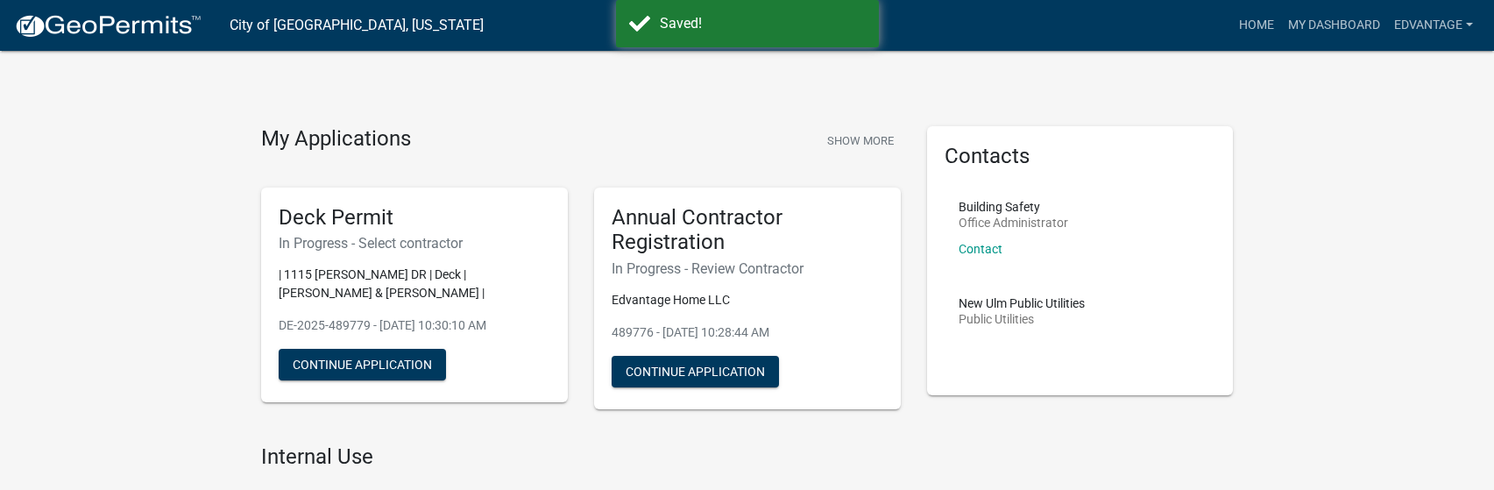
scroll to position [88, 0]
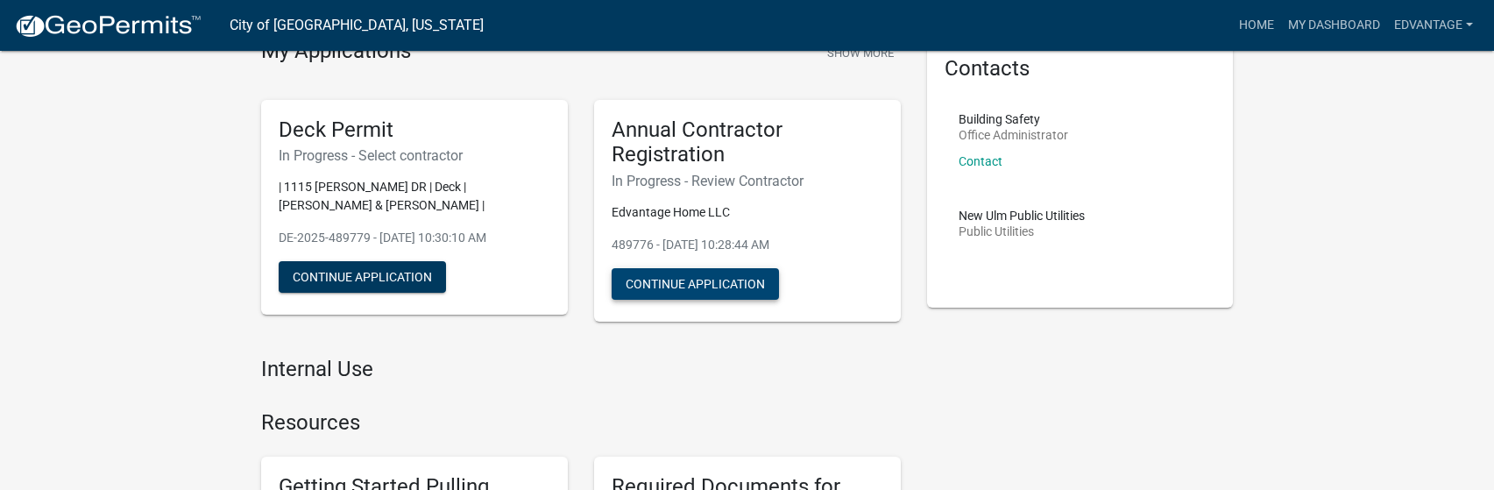
click at [676, 278] on button "Continue Application" at bounding box center [695, 284] width 167 height 32
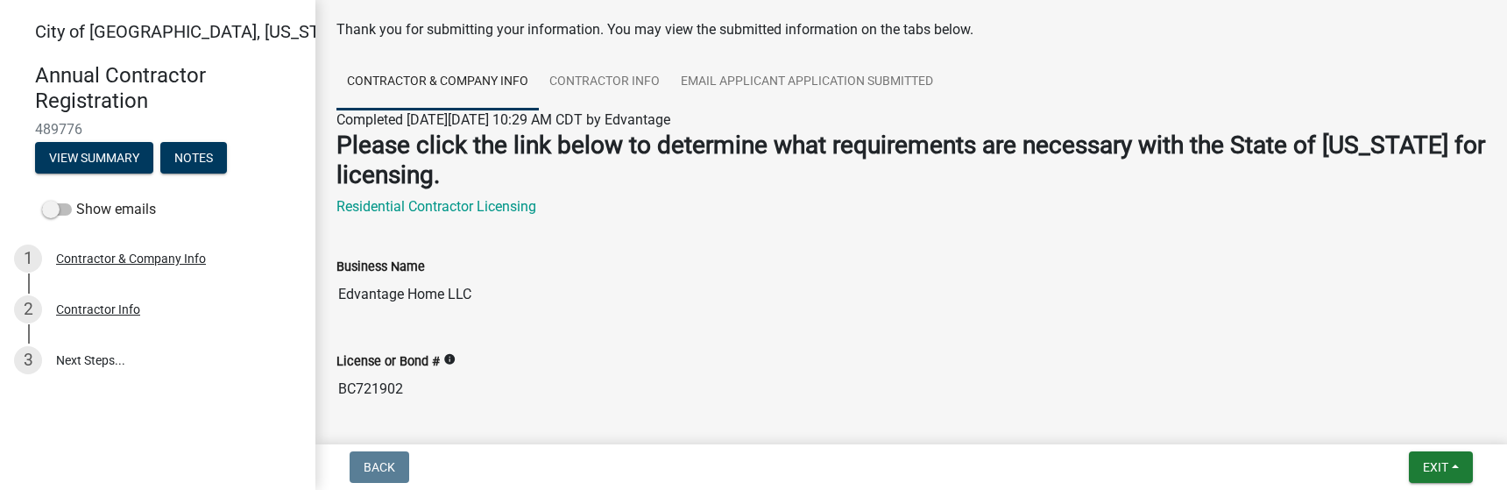
scroll to position [60, 0]
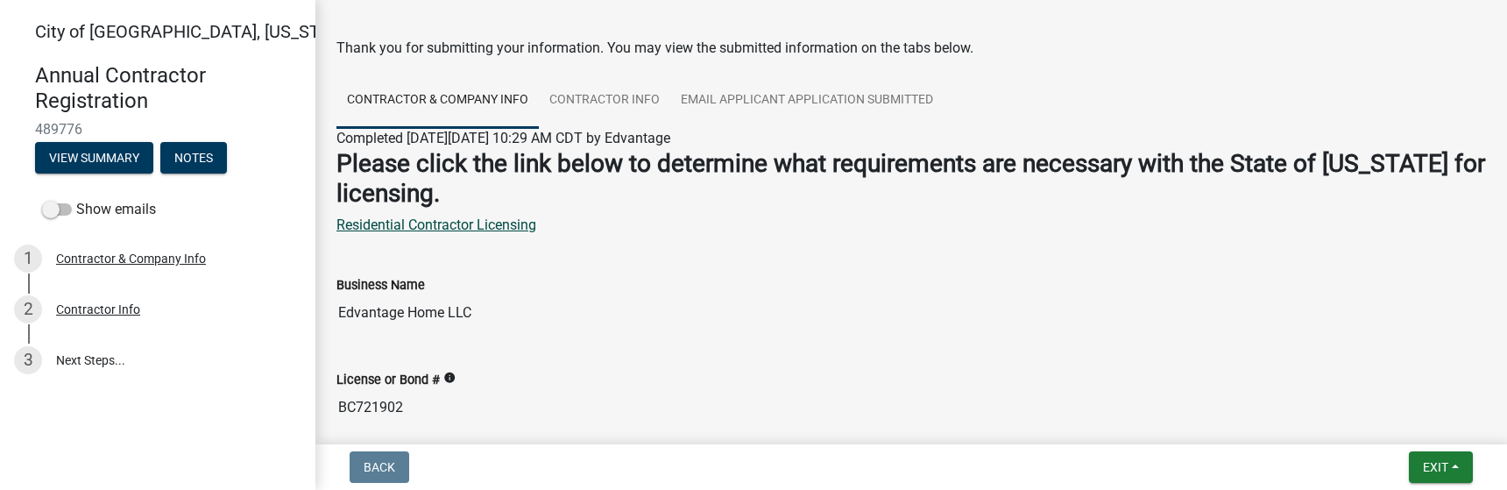
click at [421, 223] on link "Residential Contractor Licensing" at bounding box center [436, 224] width 200 height 17
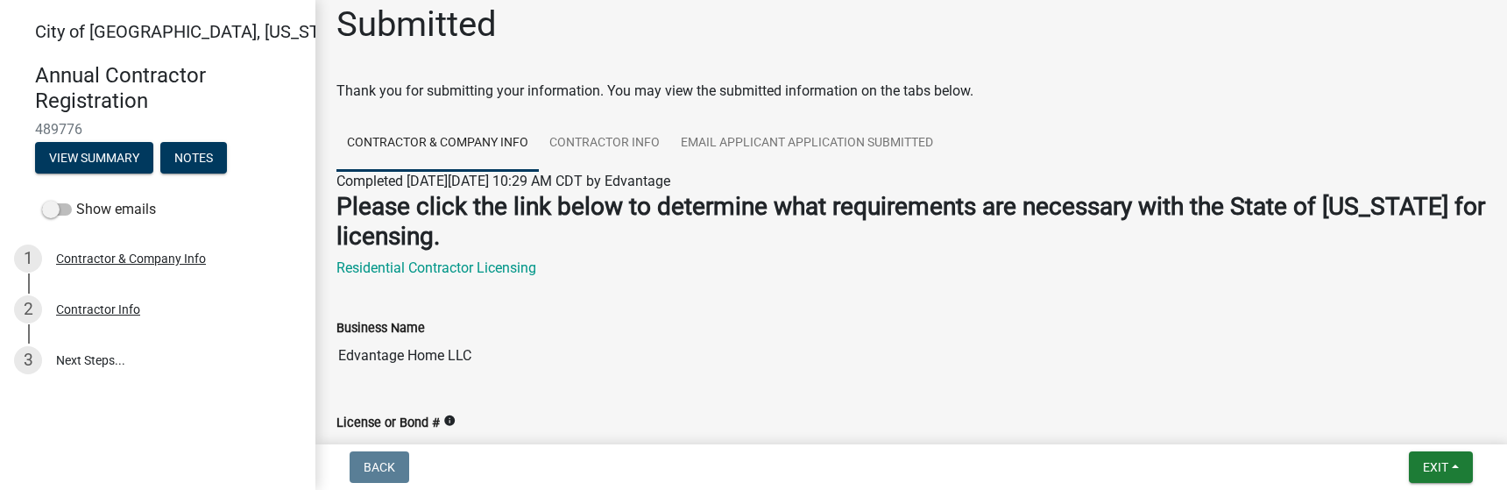
scroll to position [0, 0]
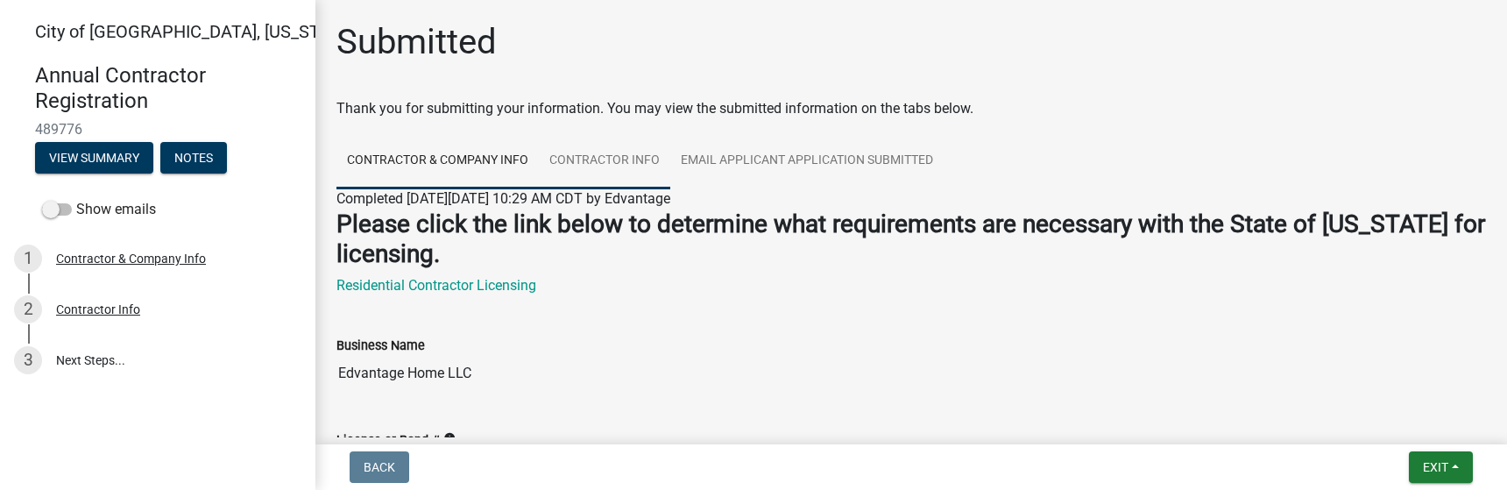
click at [608, 163] on link "Contractor Info" at bounding box center [604, 161] width 131 height 56
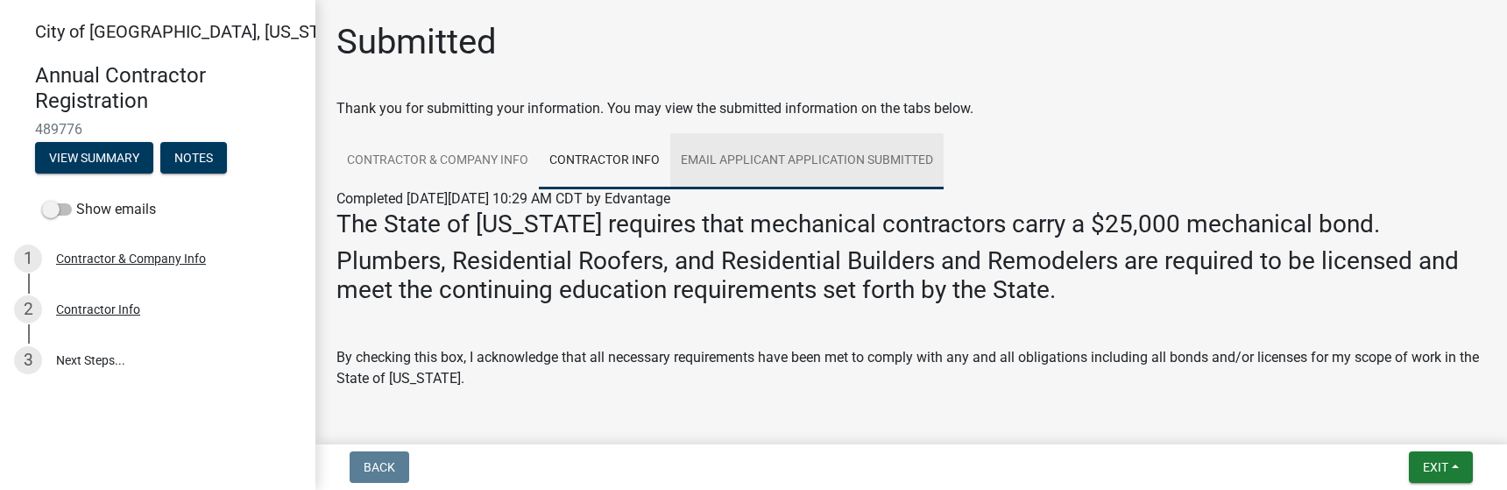
click at [811, 154] on link "Email Applicant Application Submitted" at bounding box center [806, 161] width 273 height 56
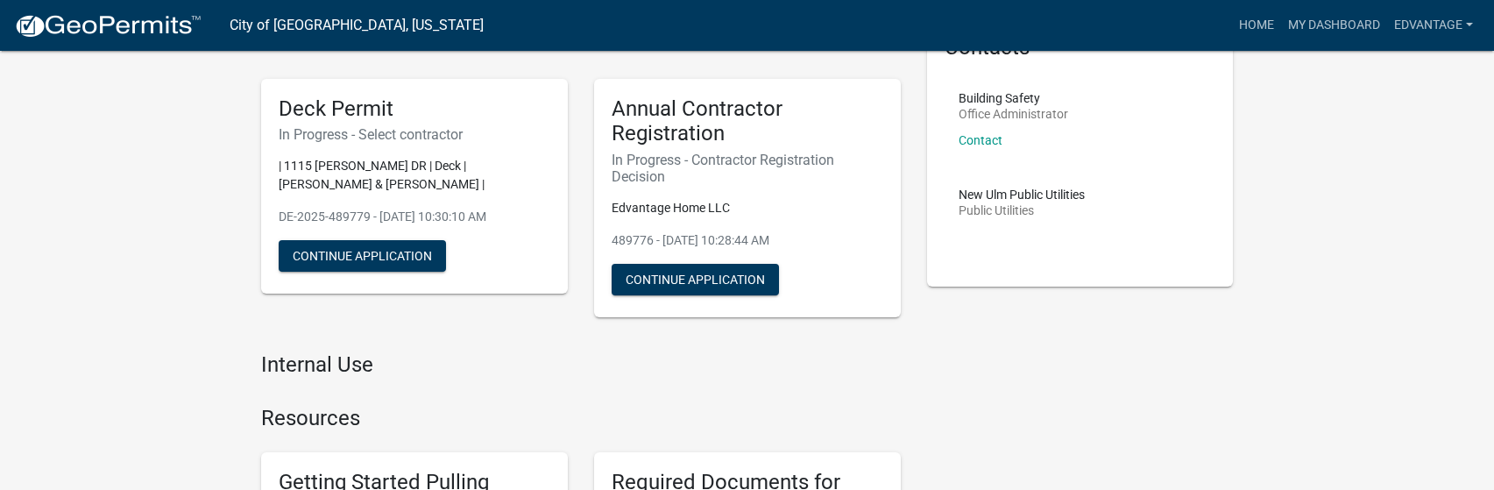
scroll to position [88, 0]
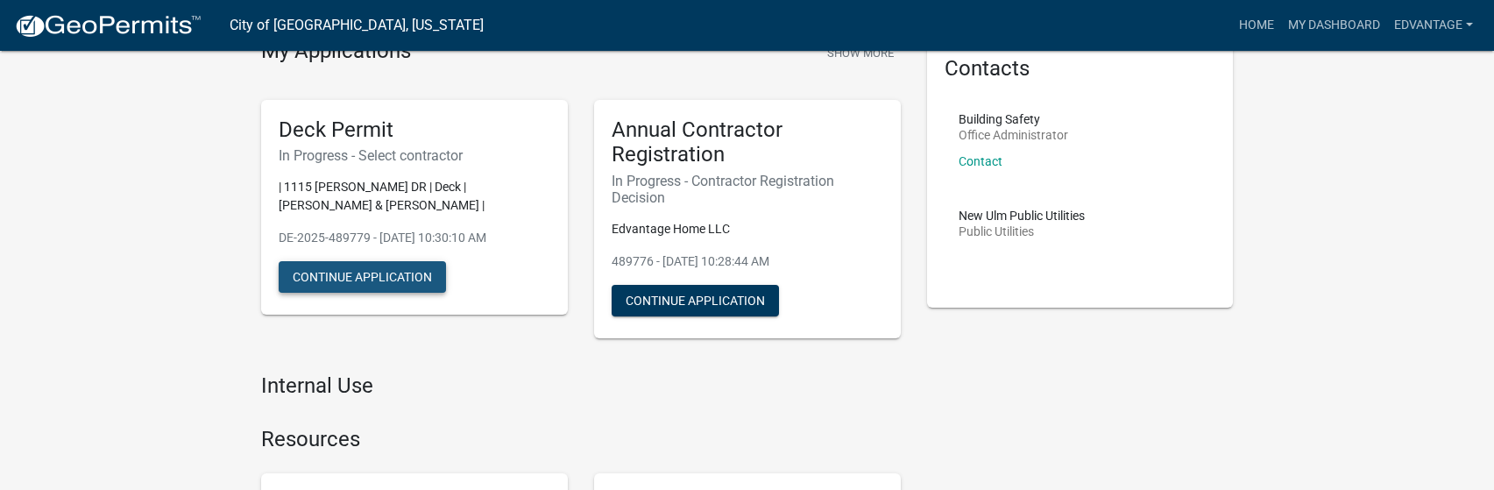
click at [342, 271] on button "Continue Application" at bounding box center [362, 277] width 167 height 32
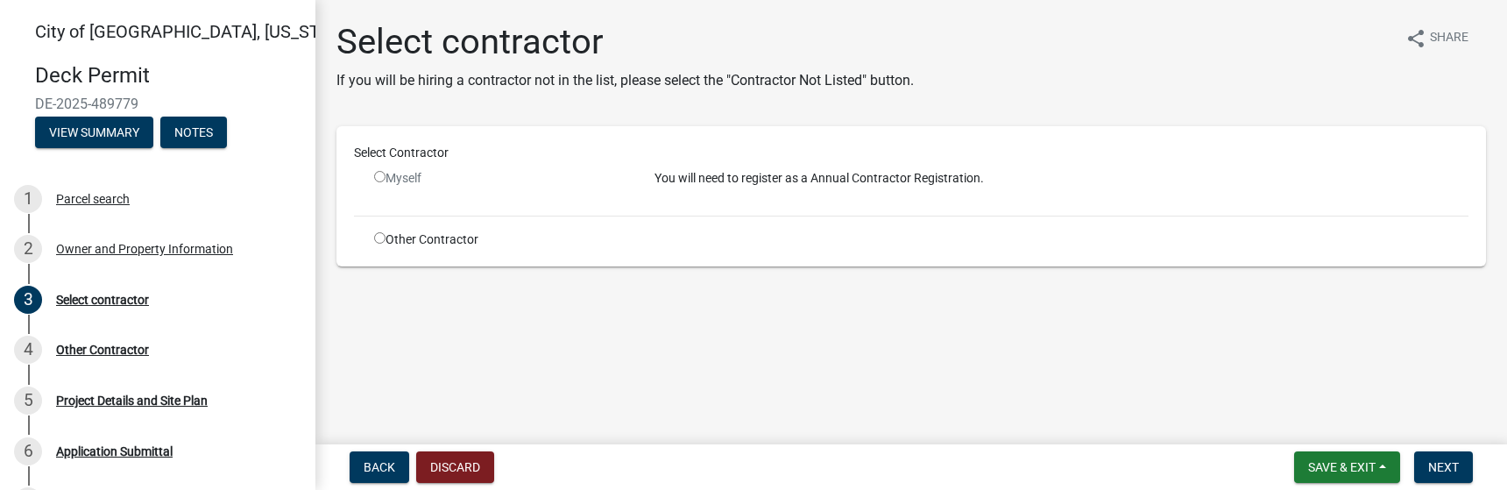
click at [379, 240] on input "radio" at bounding box center [379, 237] width 11 height 11
radio input "true"
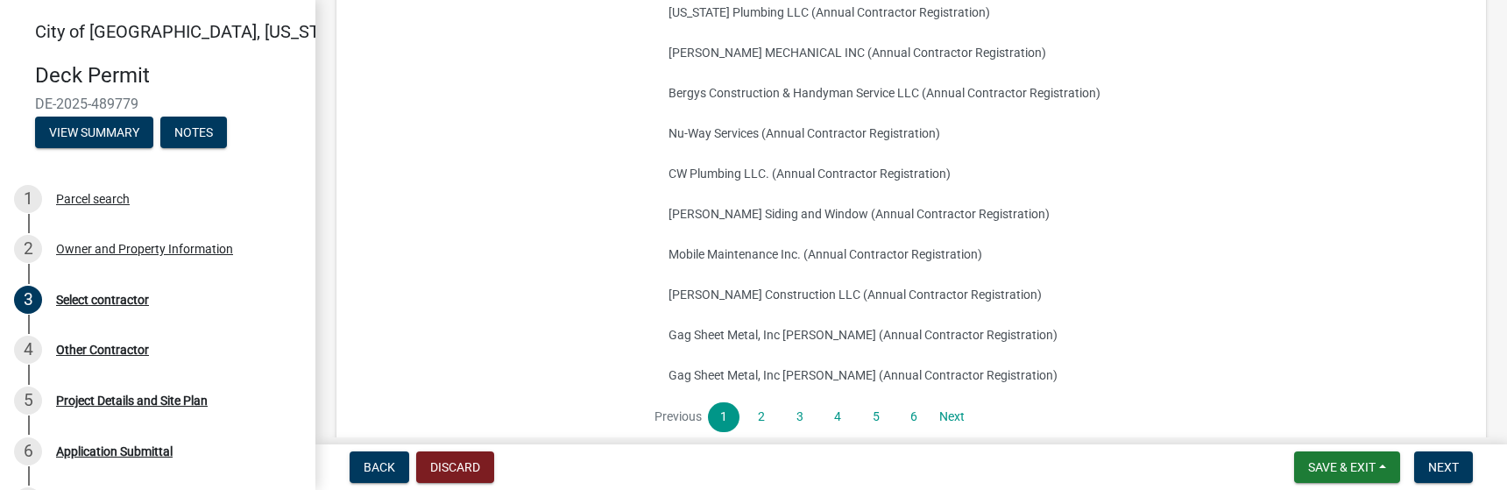
scroll to position [478, 0]
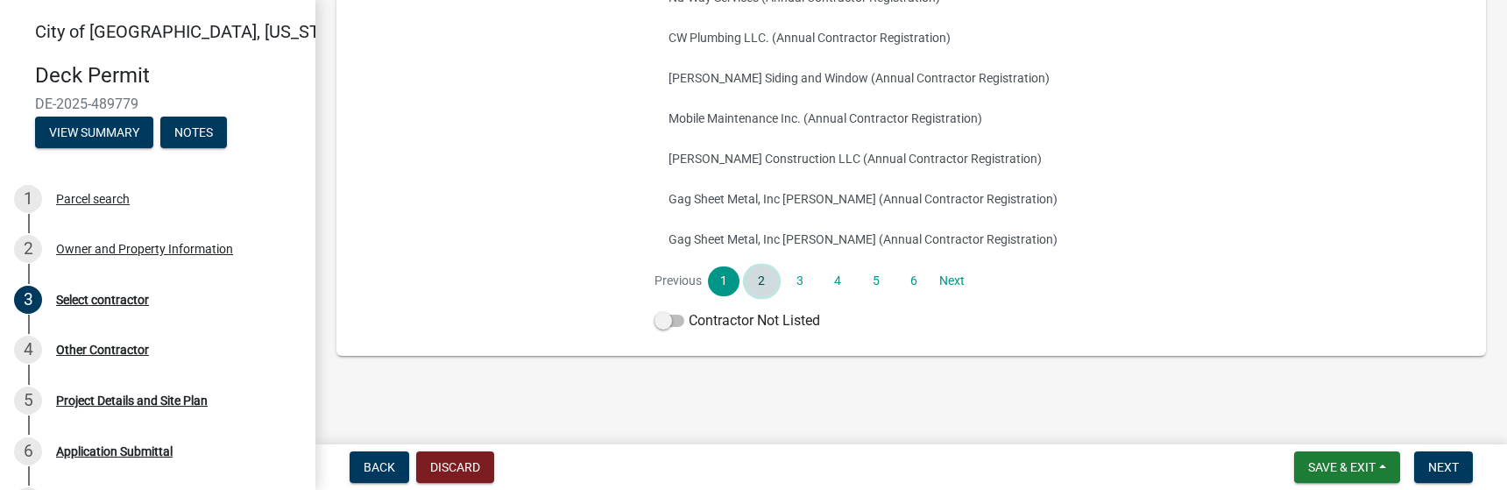
click at [761, 278] on link "2" at bounding box center [762, 281] width 32 height 30
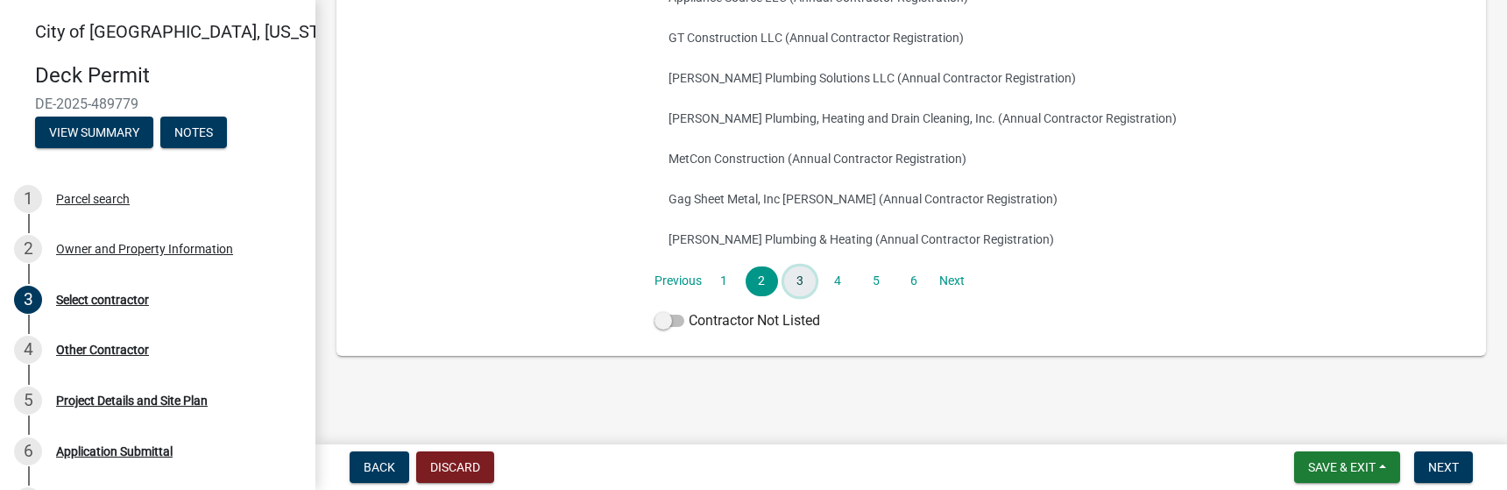
click at [797, 282] on link "3" at bounding box center [800, 281] width 32 height 30
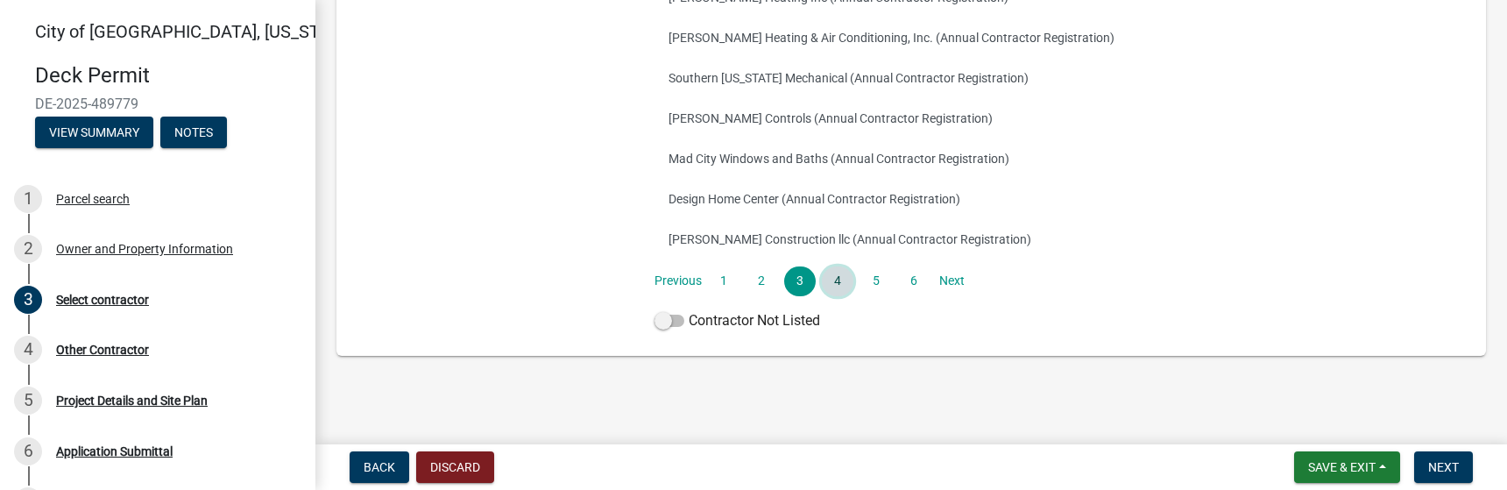
click at [832, 280] on link "4" at bounding box center [838, 281] width 32 height 30
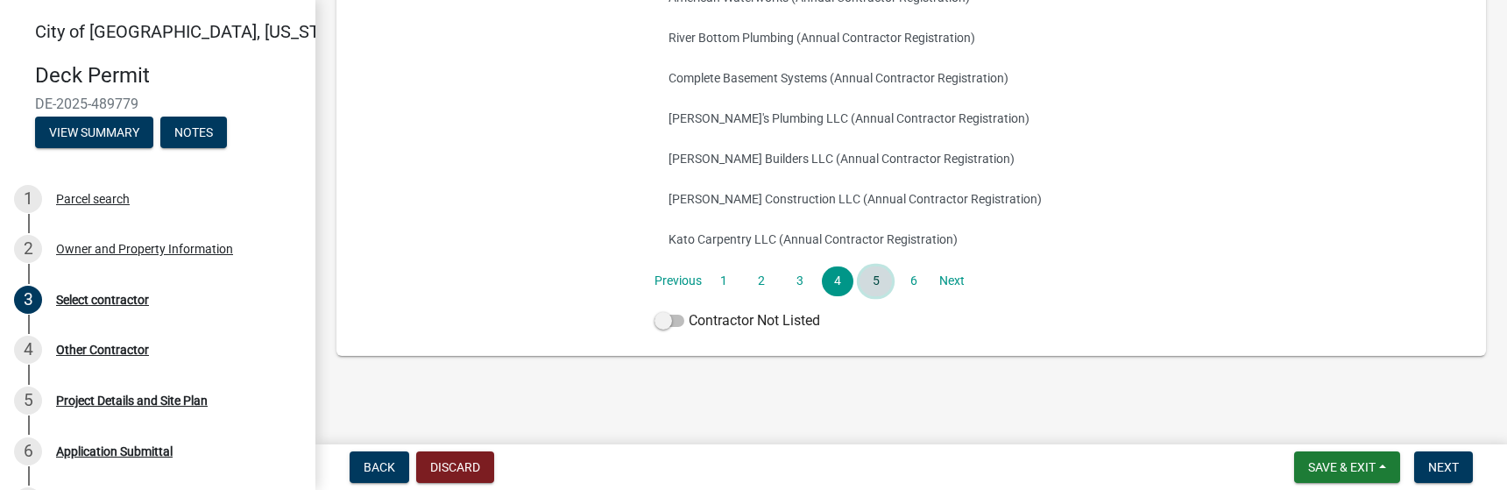
click at [873, 281] on link "5" at bounding box center [876, 281] width 32 height 30
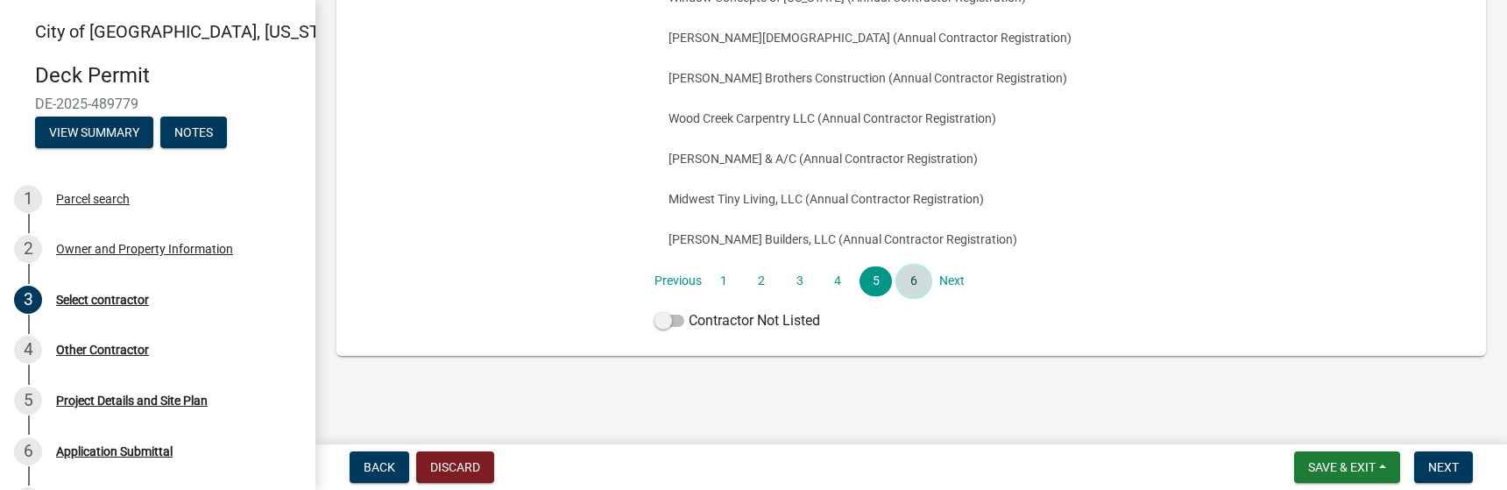
click at [910, 282] on link "6" at bounding box center [914, 281] width 32 height 30
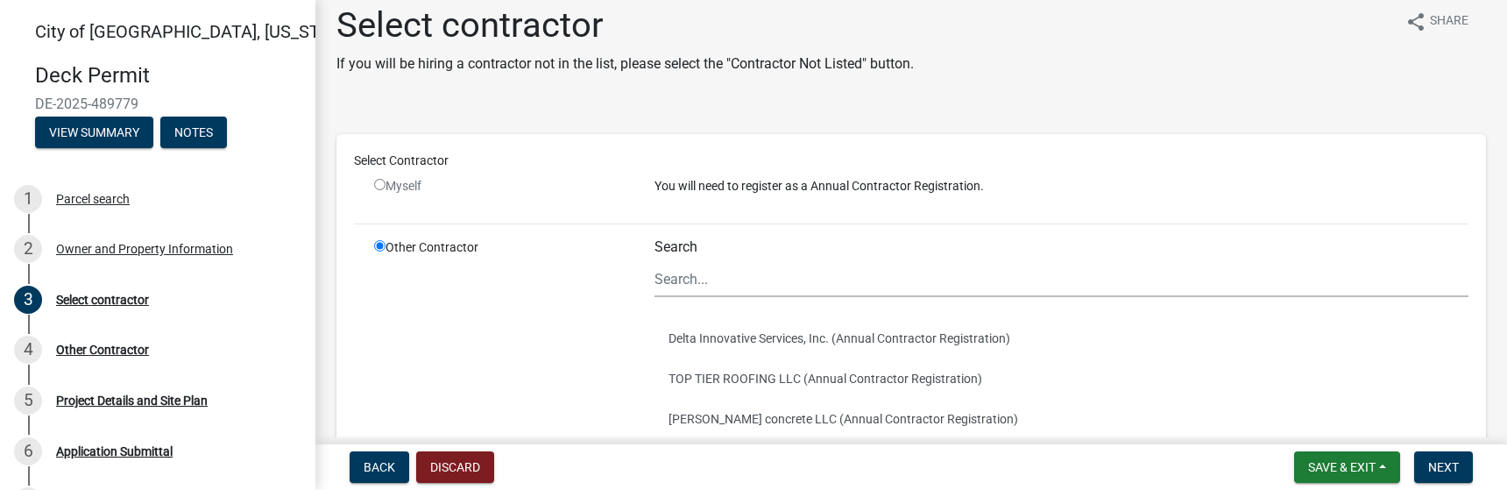
scroll to position [0, 0]
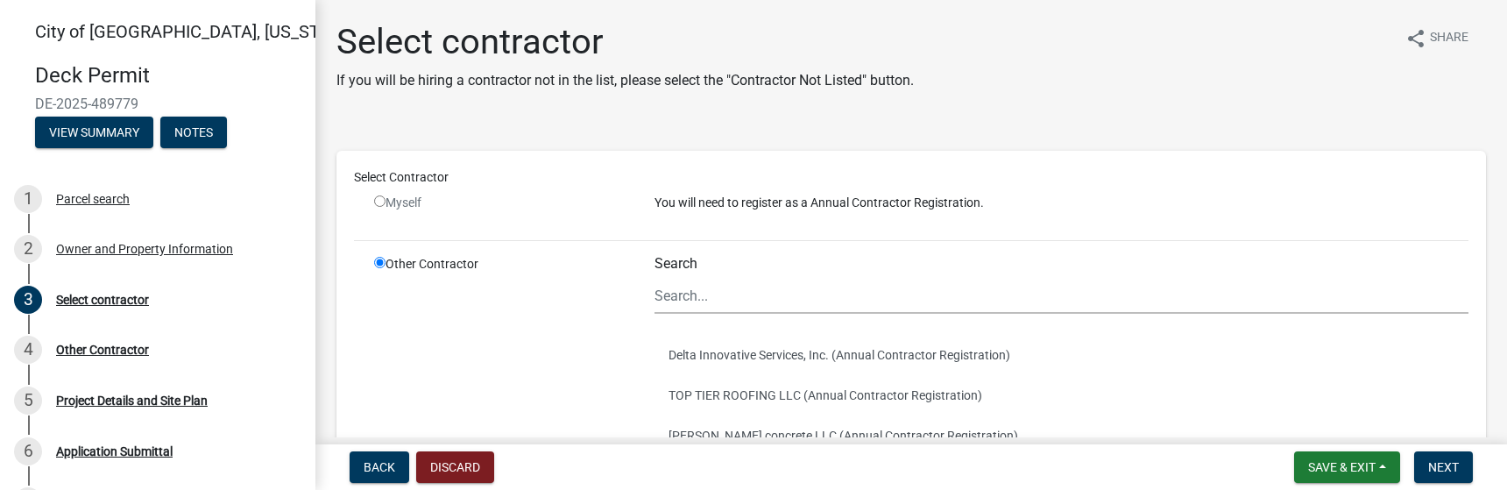
click at [379, 198] on input "radio" at bounding box center [379, 200] width 11 height 11
radio input "false"
radio input "true"
click at [375, 466] on span "Back" at bounding box center [380, 467] width 32 height 14
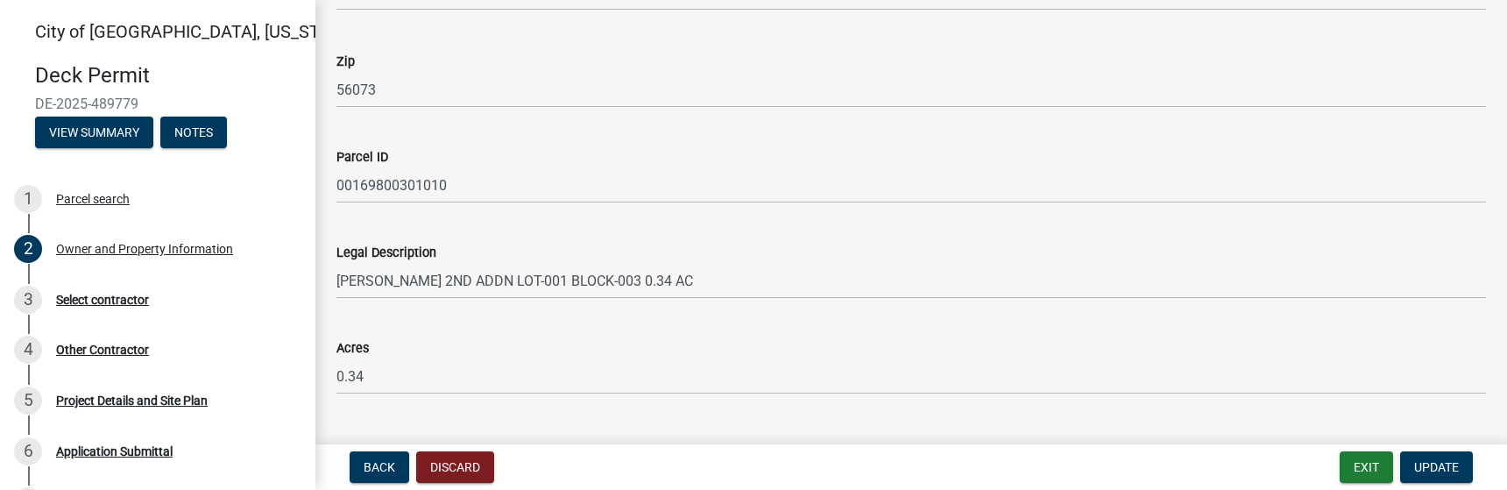
scroll to position [1486, 0]
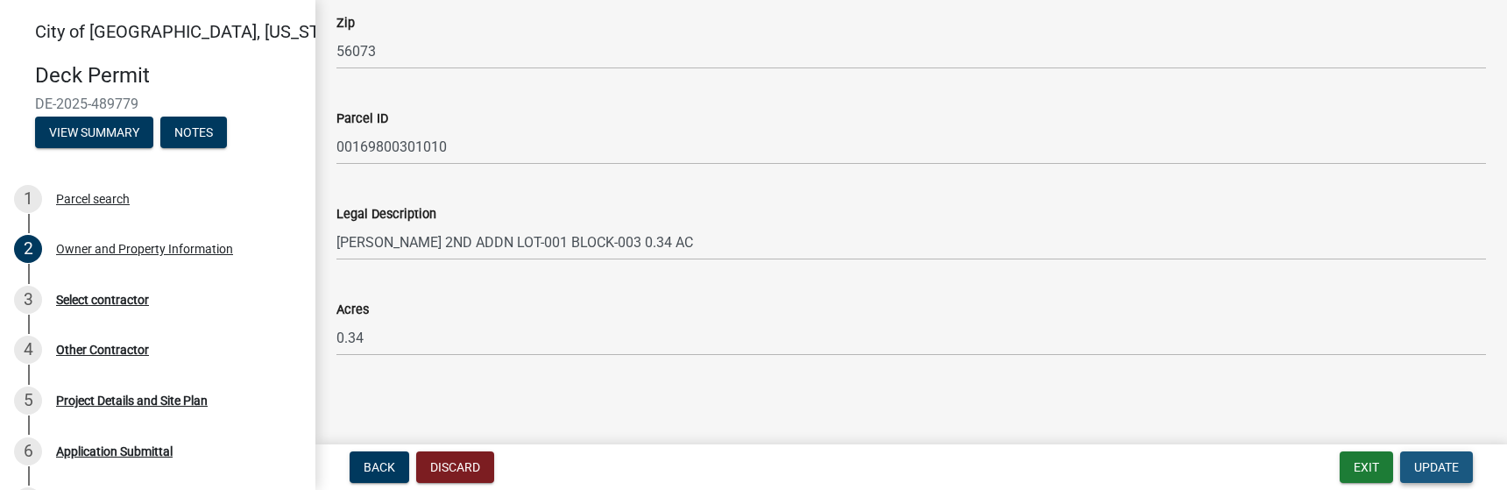
click at [1443, 463] on span "Update" at bounding box center [1436, 467] width 45 height 14
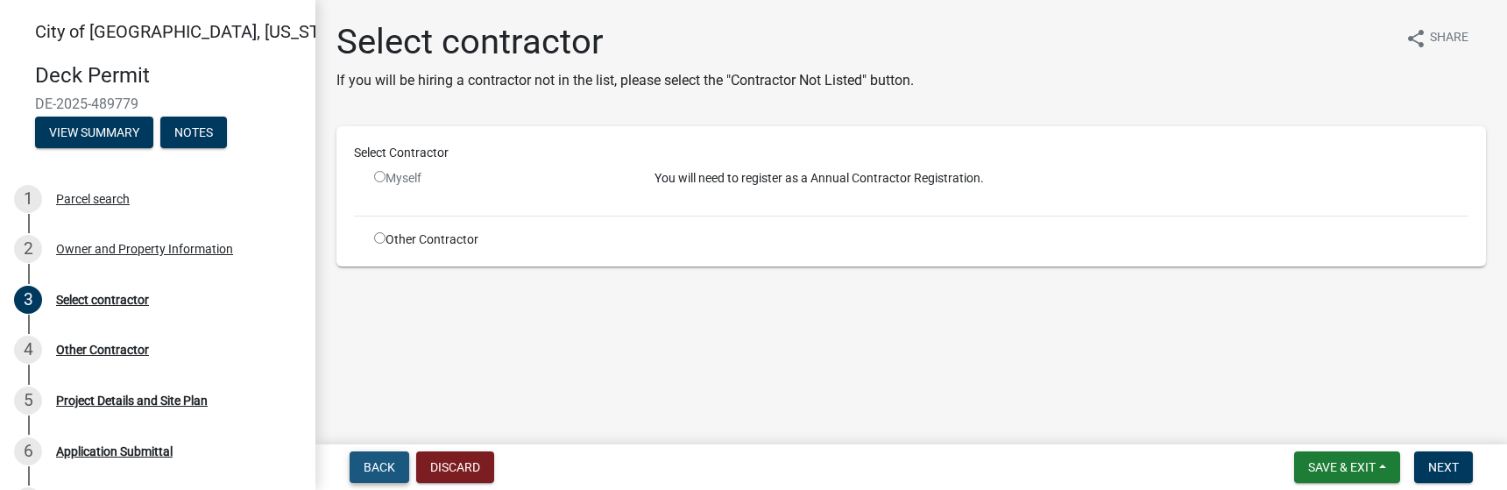
click at [383, 463] on span "Back" at bounding box center [380, 467] width 32 height 14
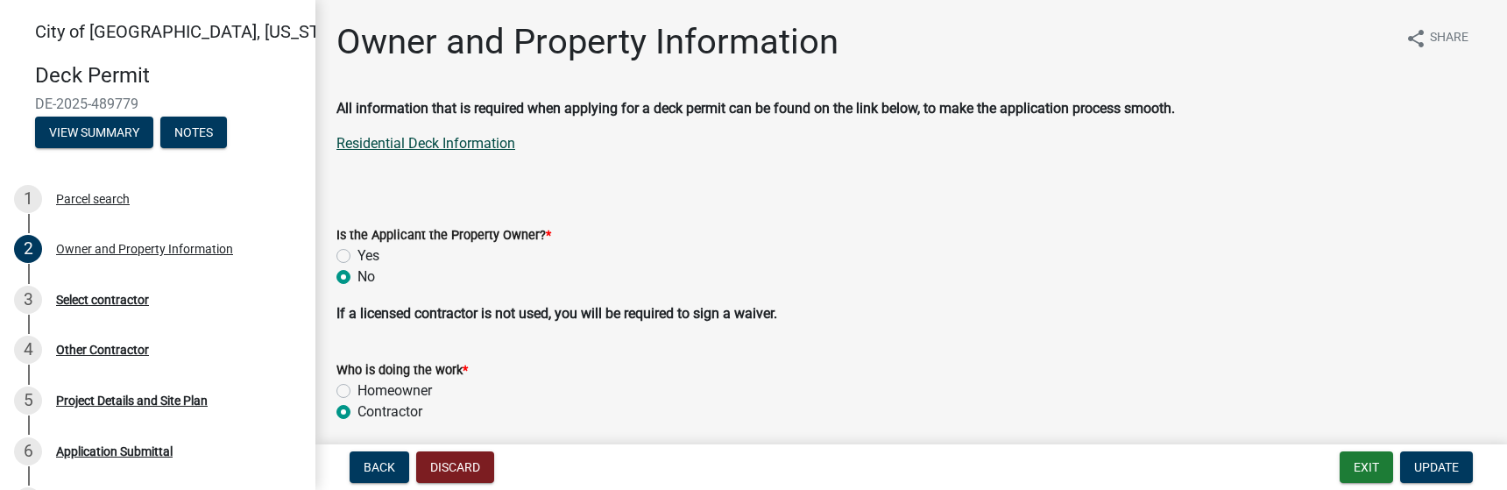
click at [445, 138] on link "Residential Deck Information" at bounding box center [425, 143] width 179 height 17
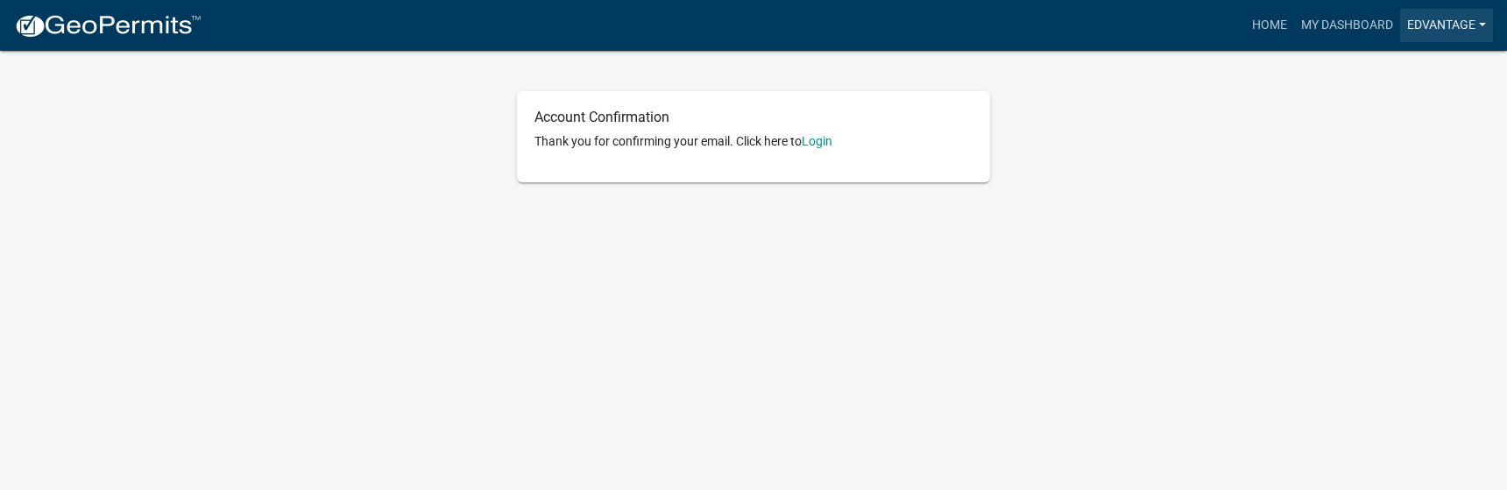
click at [1431, 18] on link "Edvantage" at bounding box center [1446, 25] width 93 height 33
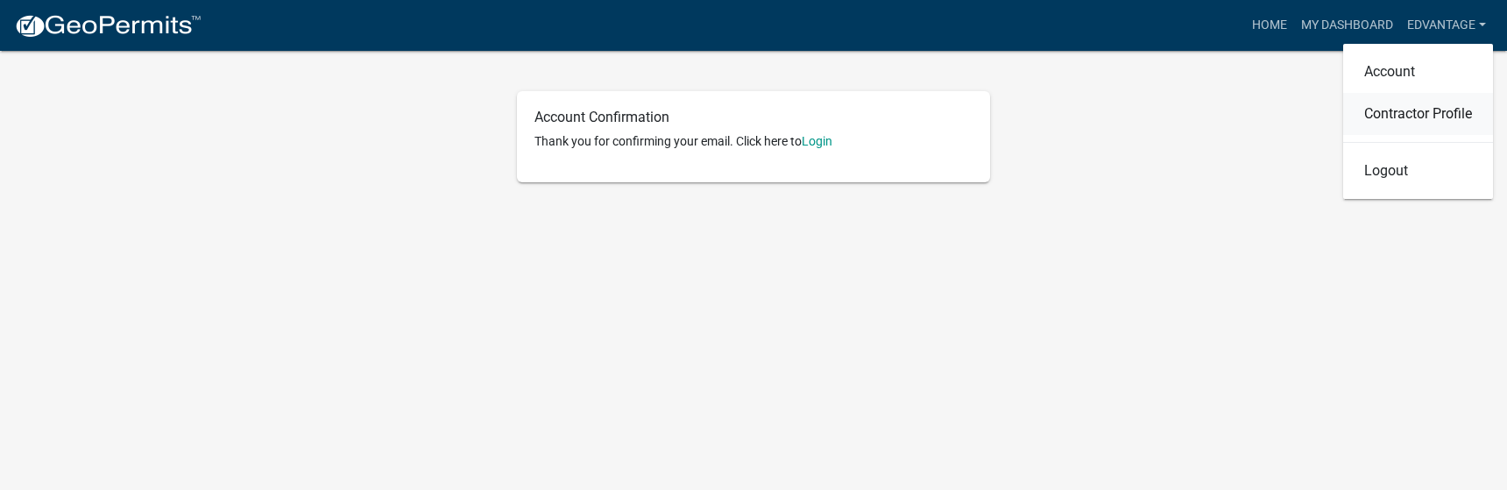
click at [1412, 113] on link "Contractor Profile" at bounding box center [1418, 114] width 150 height 42
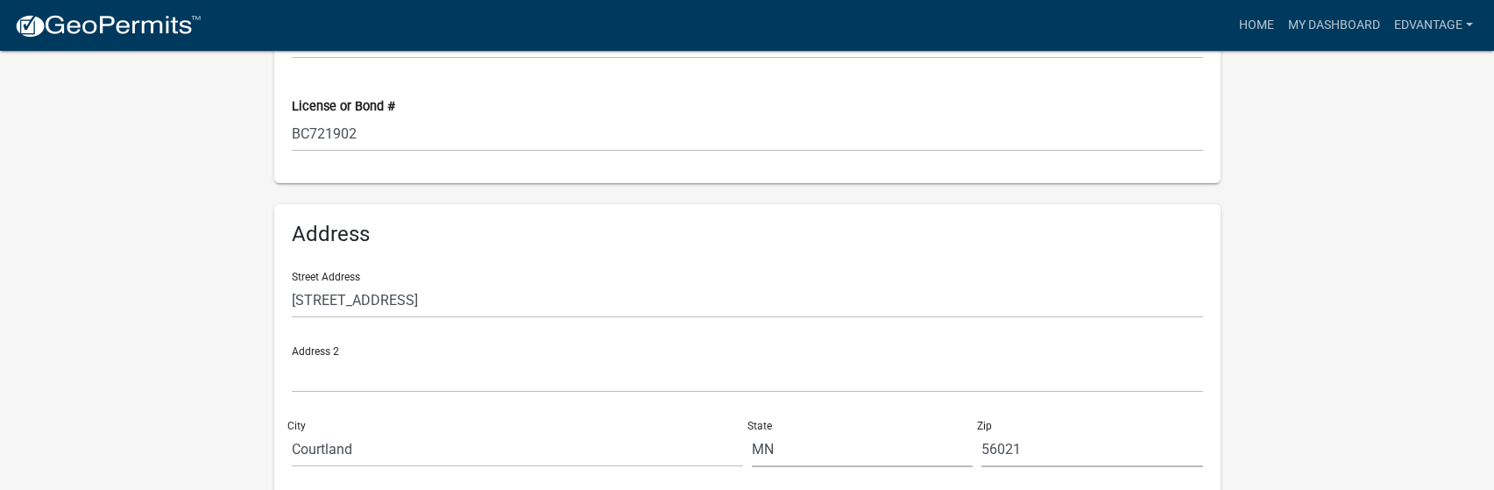
scroll to position [1132, 0]
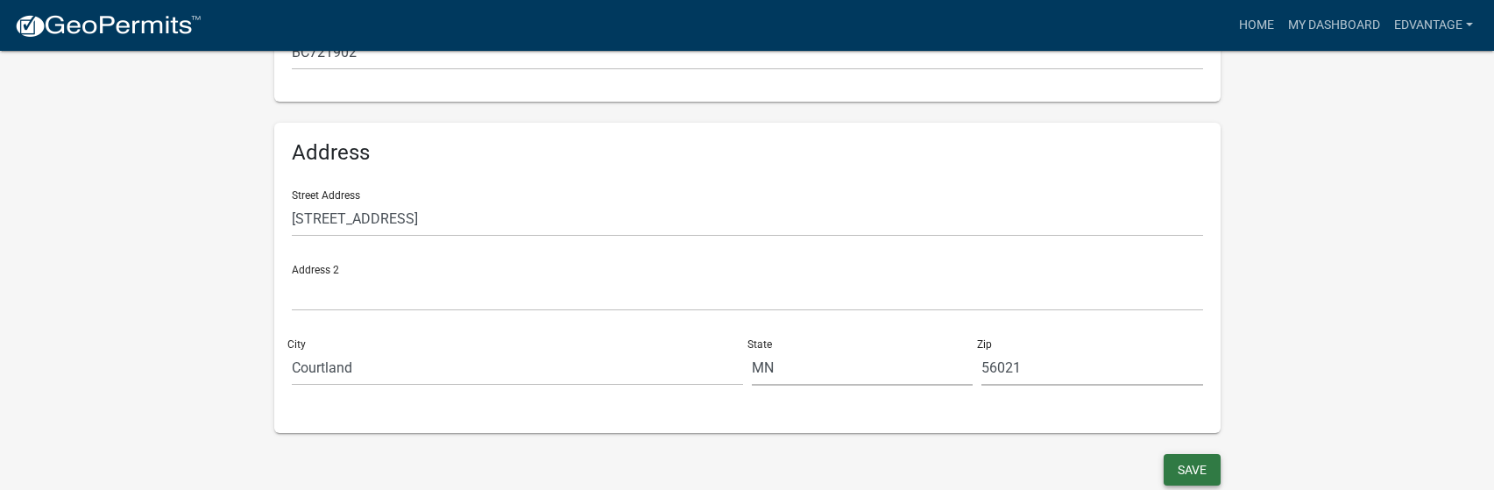
click at [1191, 461] on button "Save" at bounding box center [1192, 470] width 57 height 32
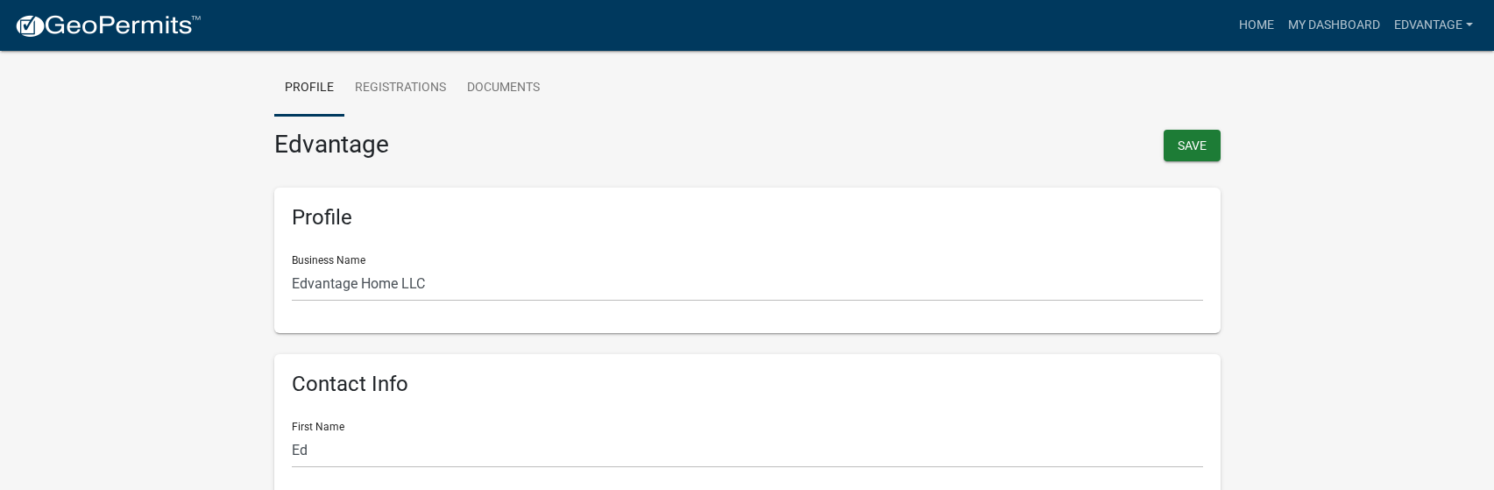
scroll to position [0, 0]
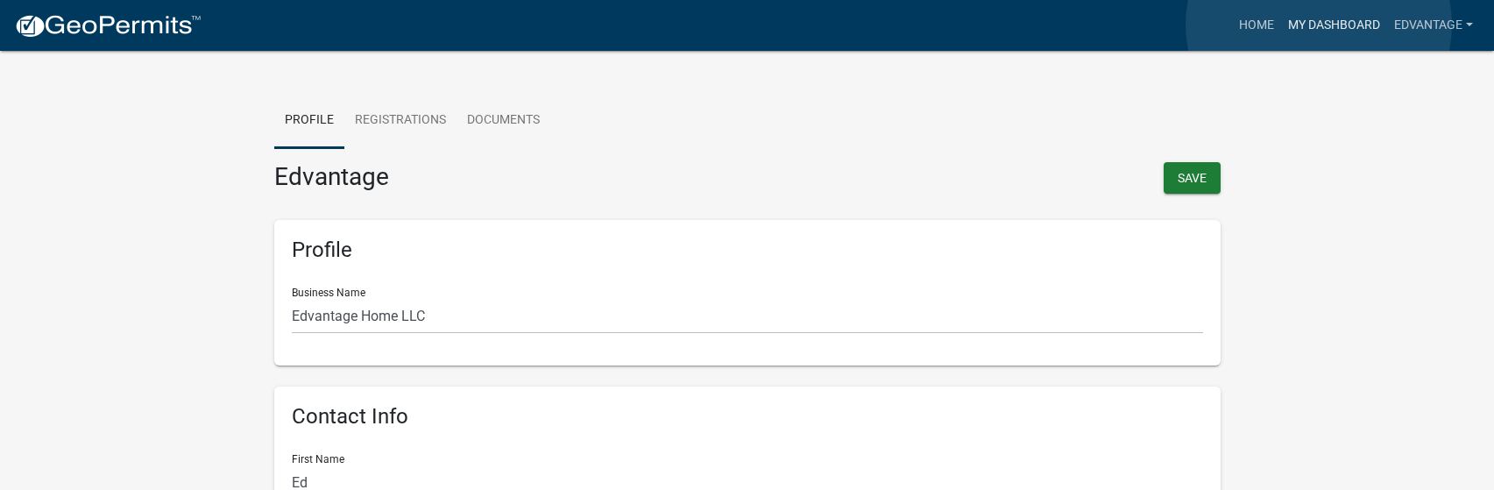
click at [1319, 25] on link "My Dashboard" at bounding box center [1334, 25] width 106 height 33
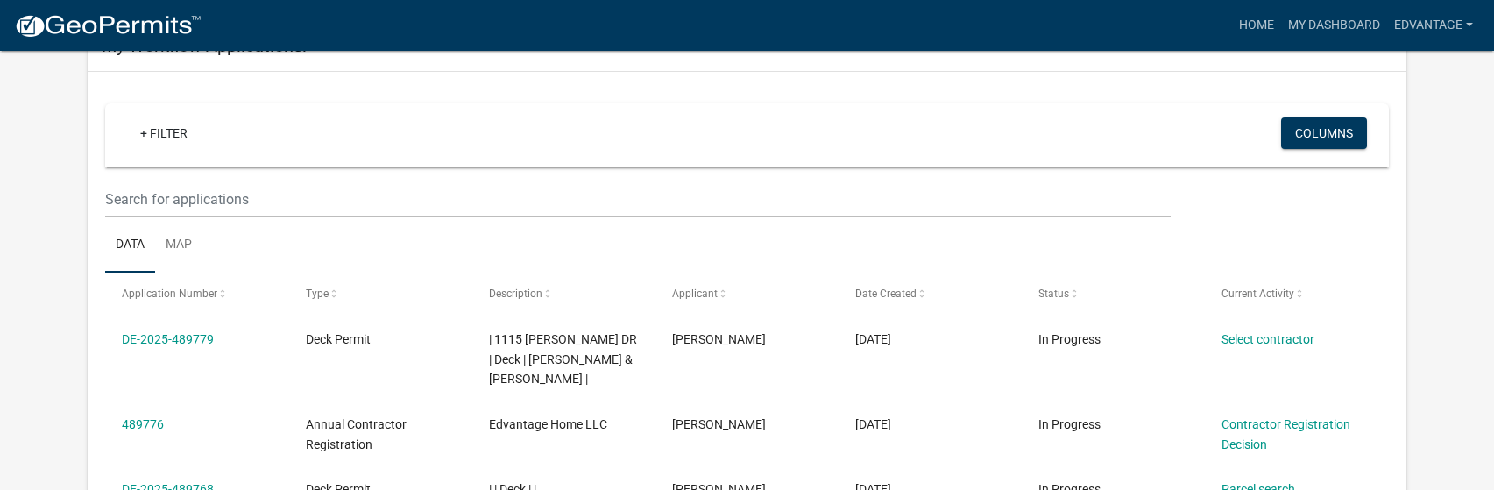
scroll to position [175, 0]
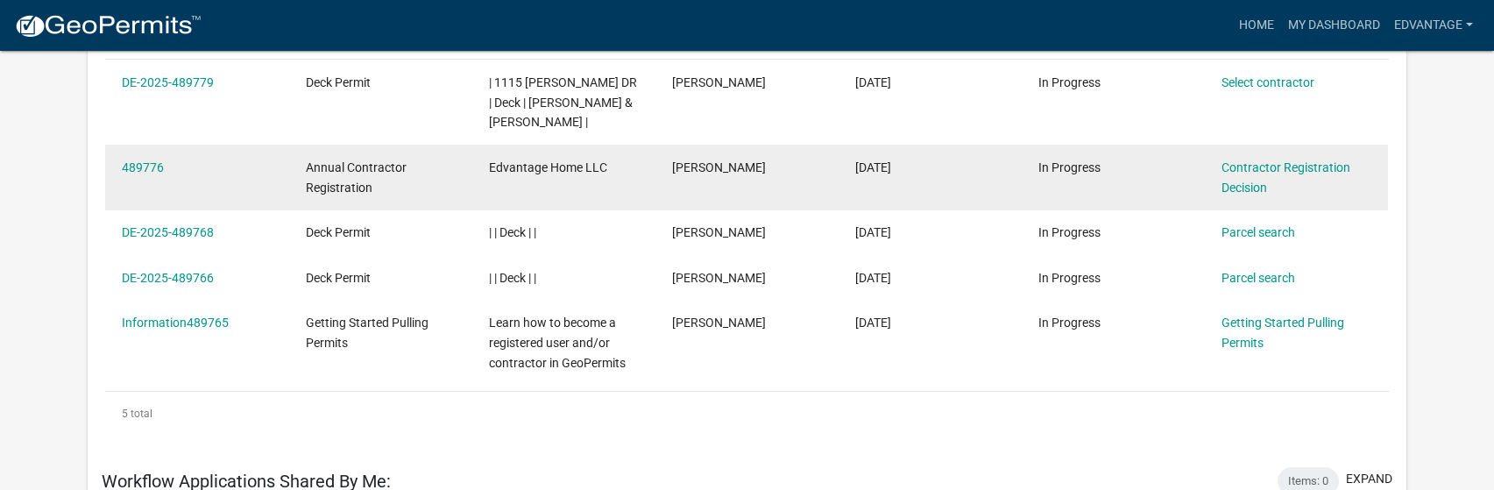
scroll to position [232, 0]
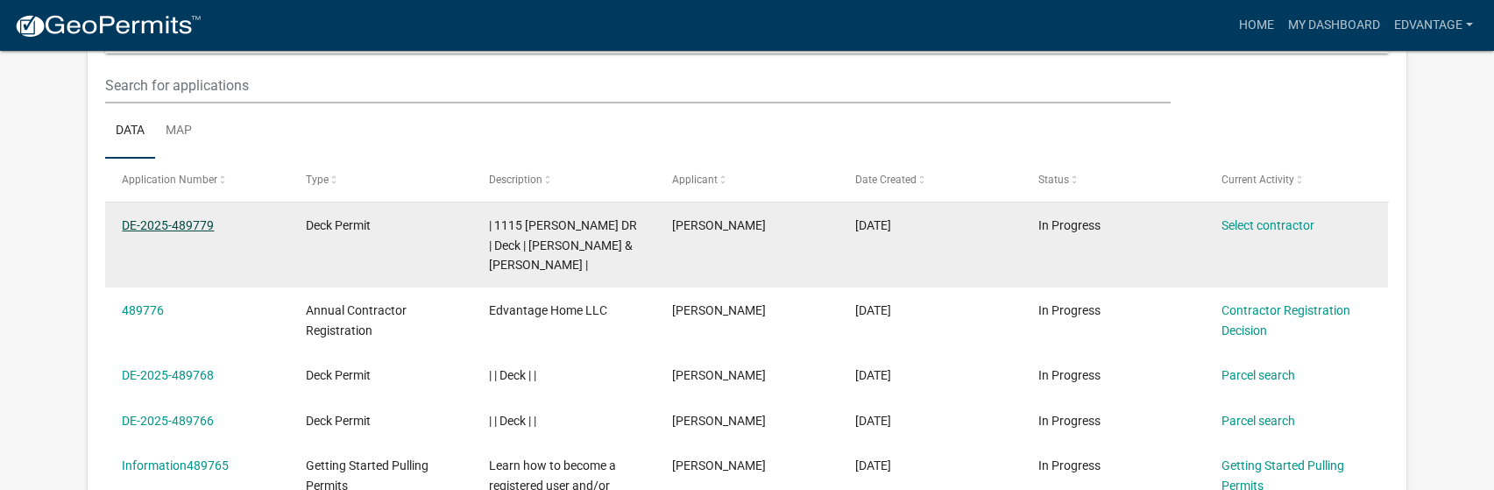
click at [183, 222] on link "DE-2025-489779" at bounding box center [168, 225] width 92 height 14
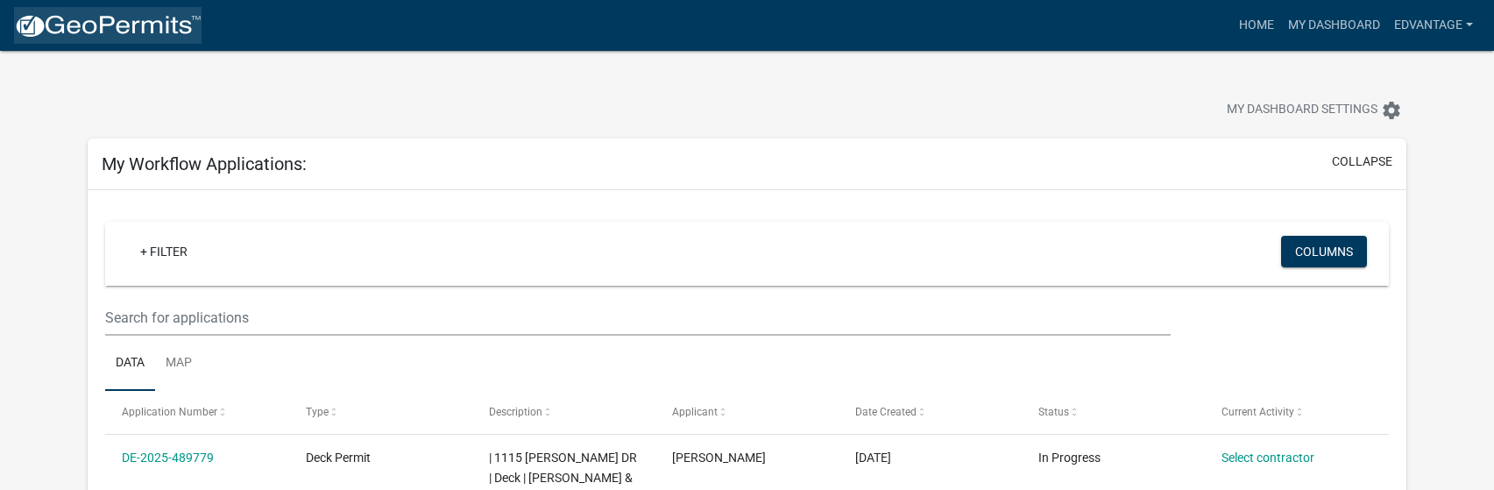
click at [131, 25] on img at bounding box center [108, 26] width 188 height 26
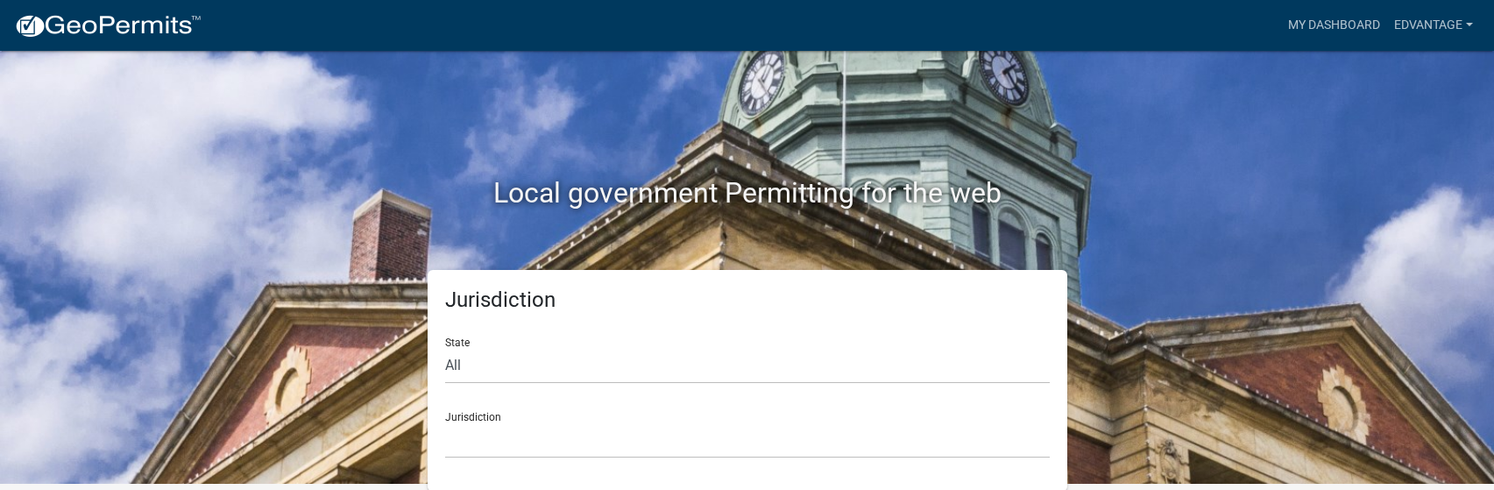
scroll to position [7, 0]
click at [1428, 19] on link "Edvantage" at bounding box center [1433, 25] width 93 height 33
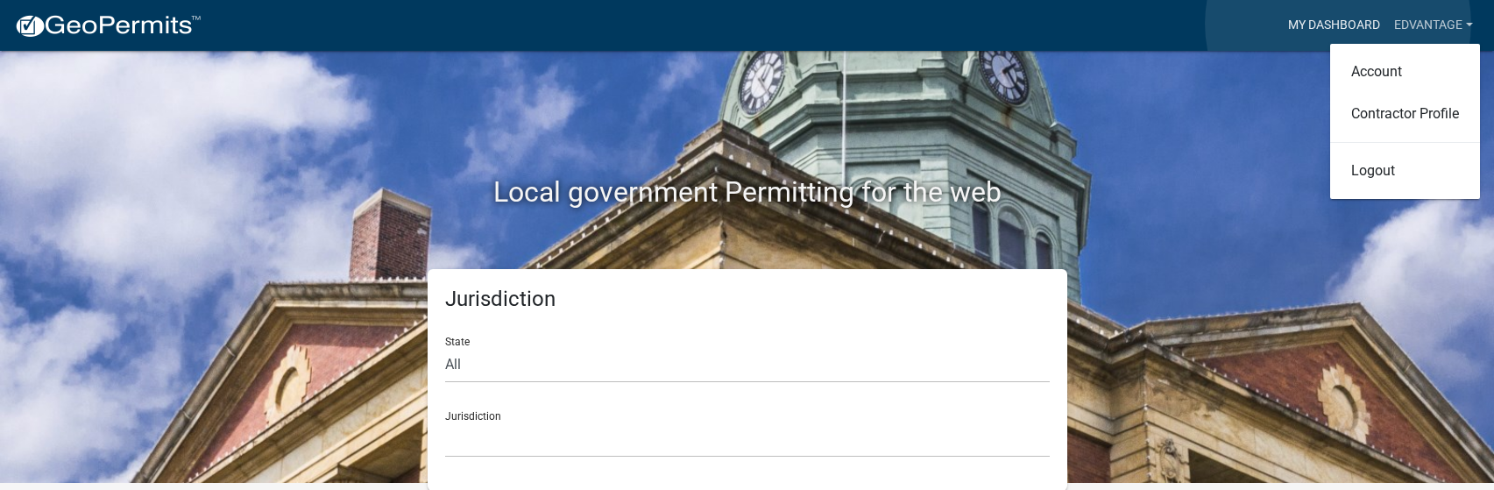
click at [1338, 23] on link "My Dashboard" at bounding box center [1334, 25] width 106 height 33
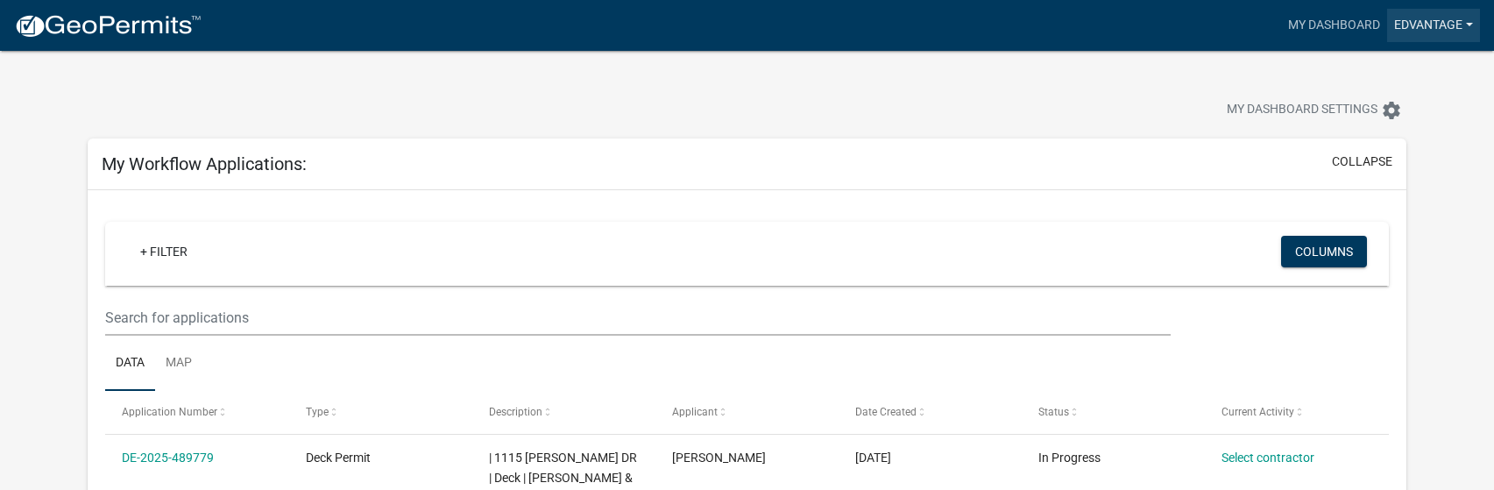
click at [1437, 24] on link "Edvantage" at bounding box center [1433, 25] width 93 height 33
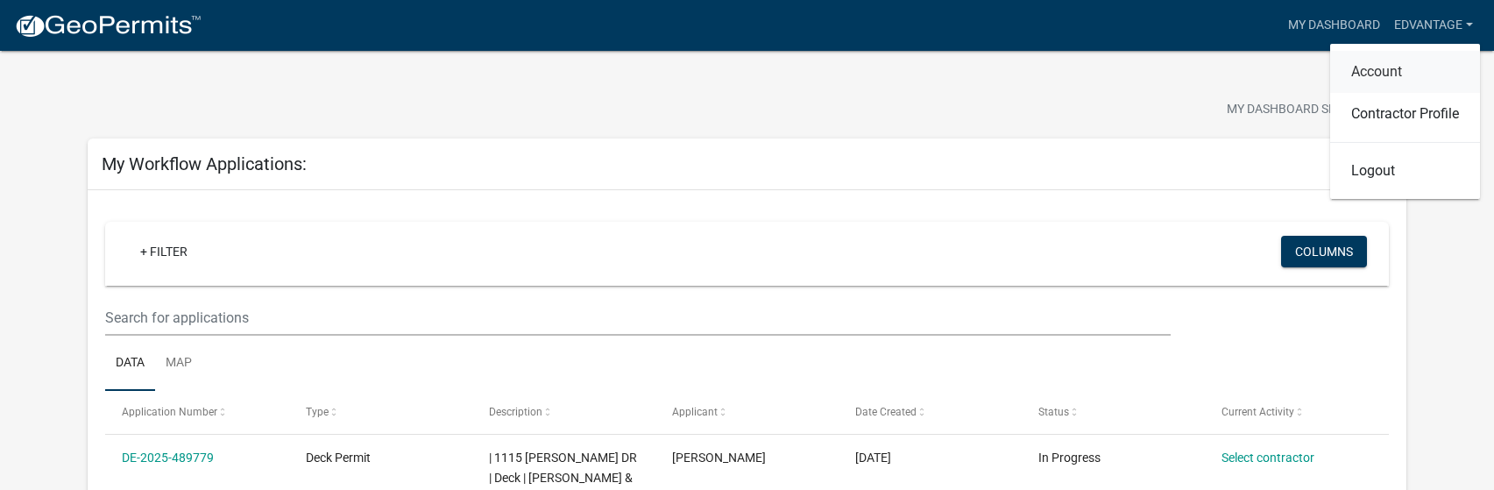
click at [1416, 63] on link "Account" at bounding box center [1405, 72] width 150 height 42
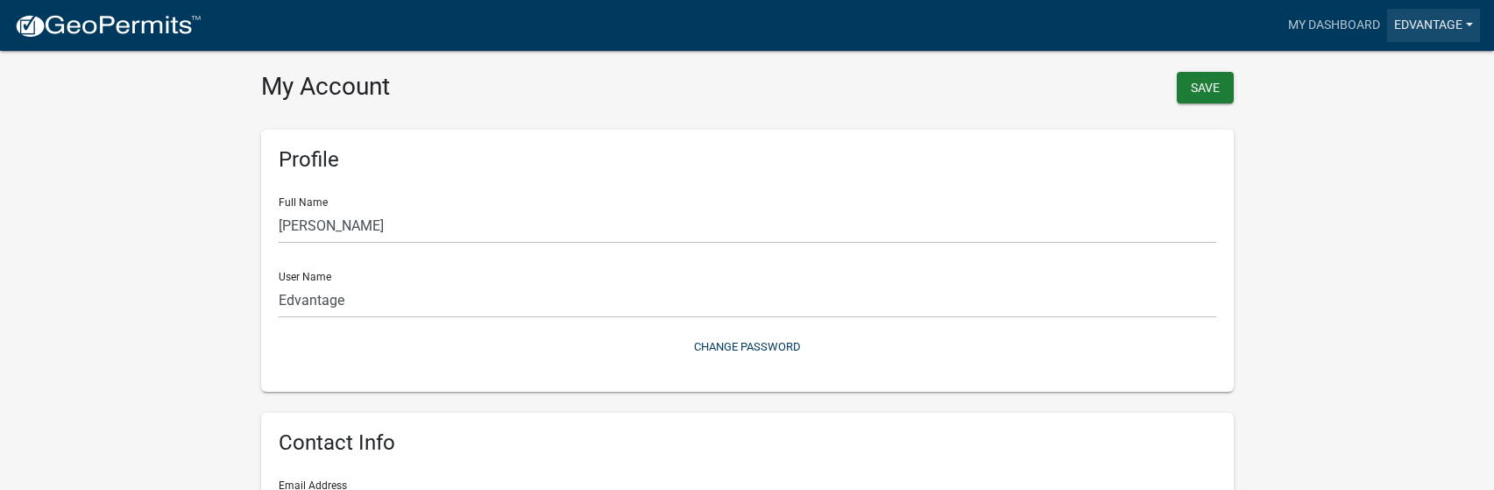
click at [1468, 17] on link "Edvantage" at bounding box center [1433, 25] width 93 height 33
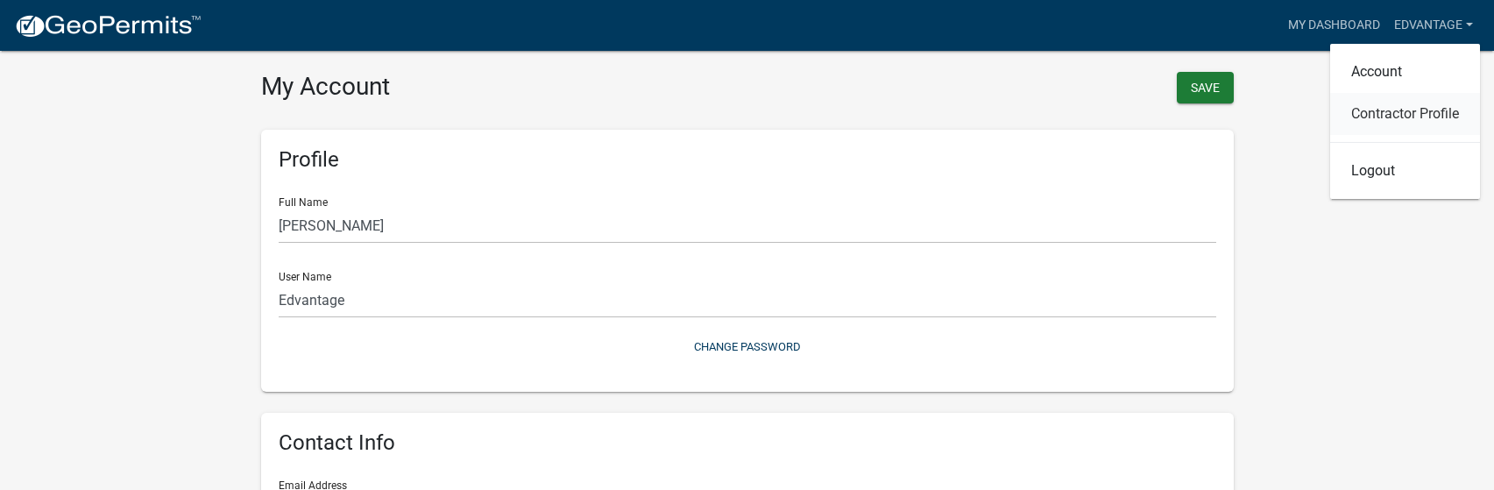
click at [1417, 109] on link "Contractor Profile" at bounding box center [1405, 114] width 150 height 42
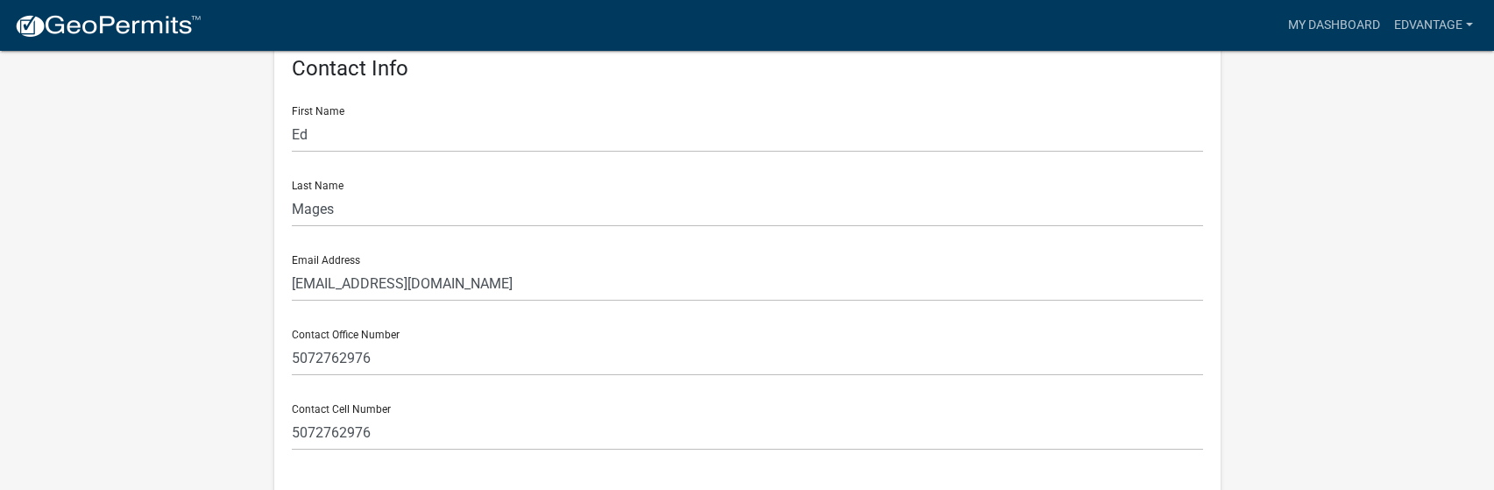
scroll to position [343, 0]
click at [1335, 25] on link "My Dashboard" at bounding box center [1334, 25] width 106 height 33
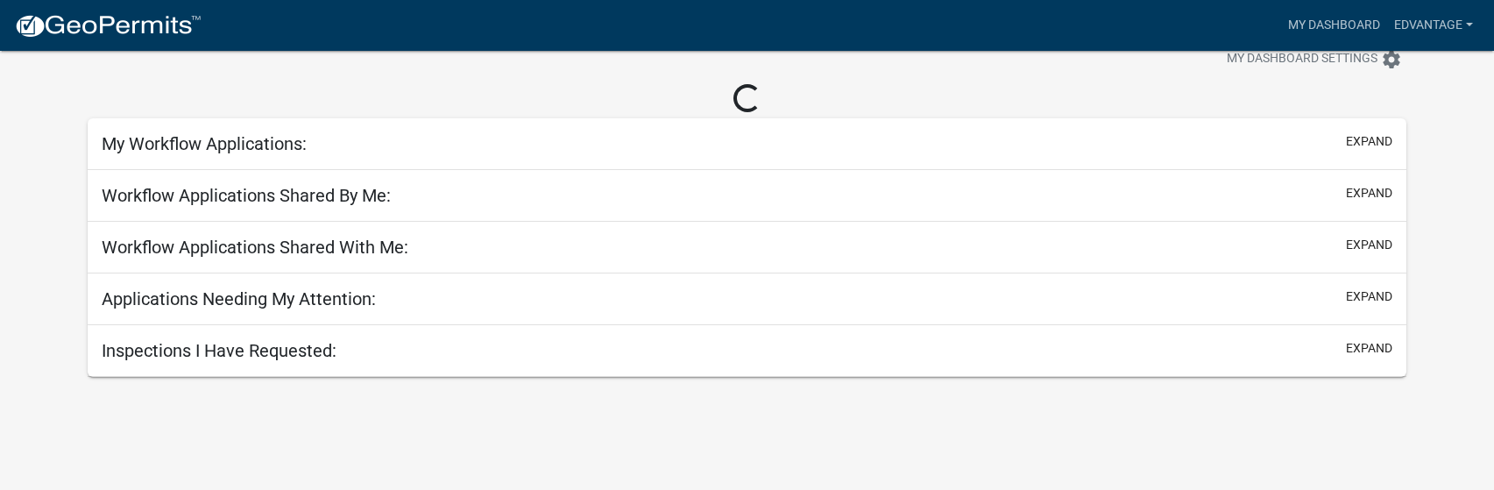
scroll to position [51, 0]
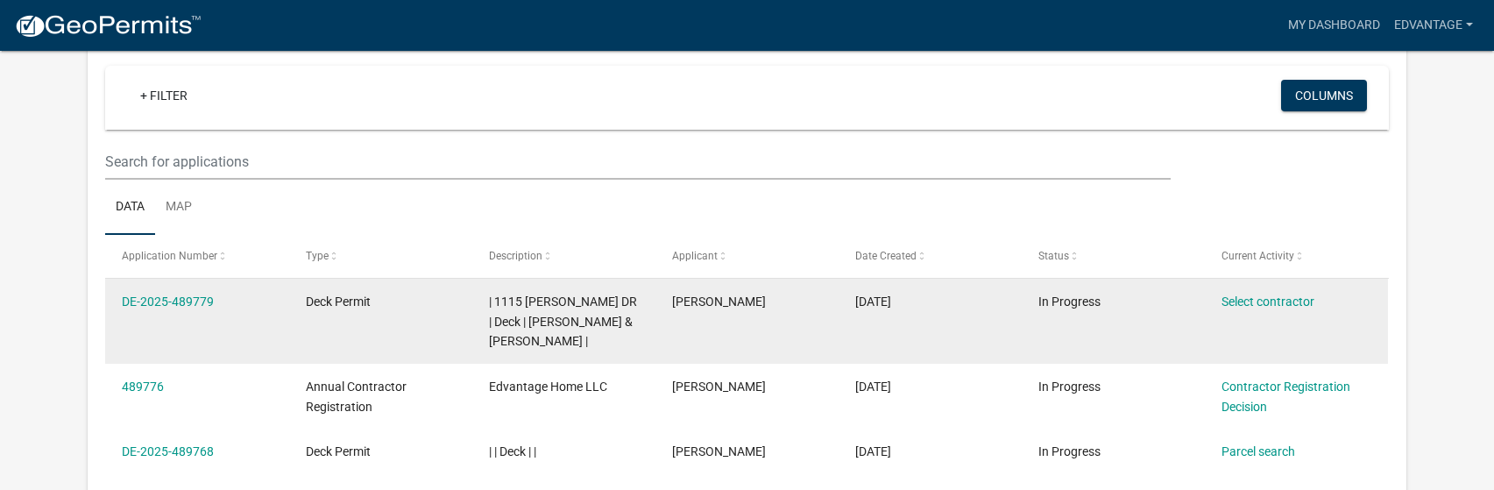
scroll to position [175, 0]
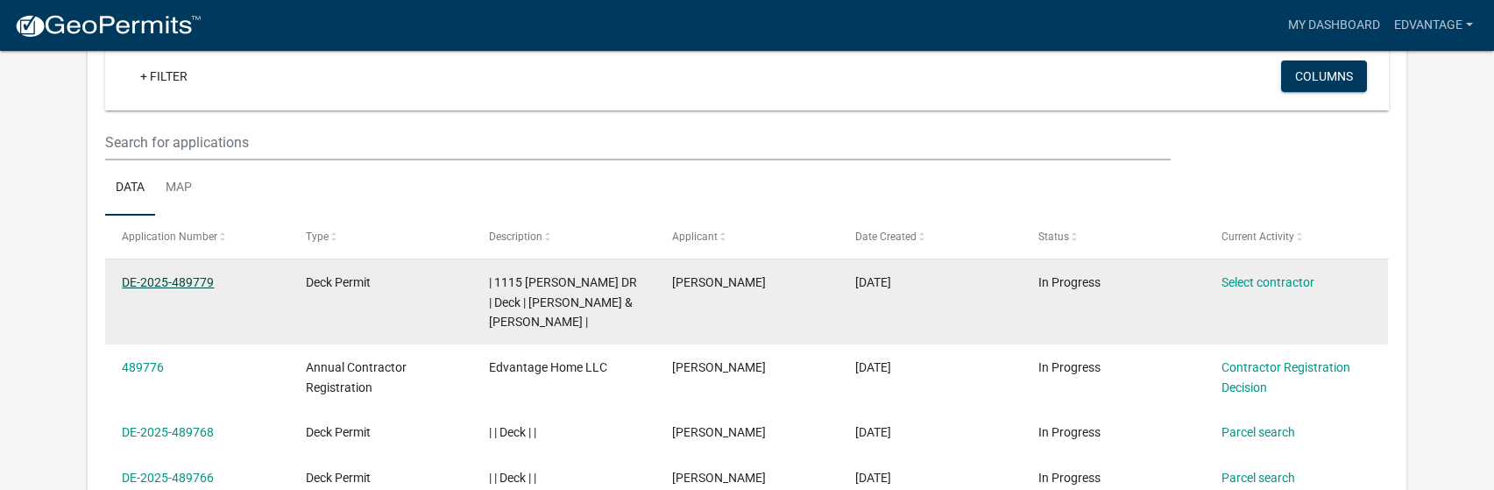
click at [156, 275] on link "DE-2025-489779" at bounding box center [168, 282] width 92 height 14
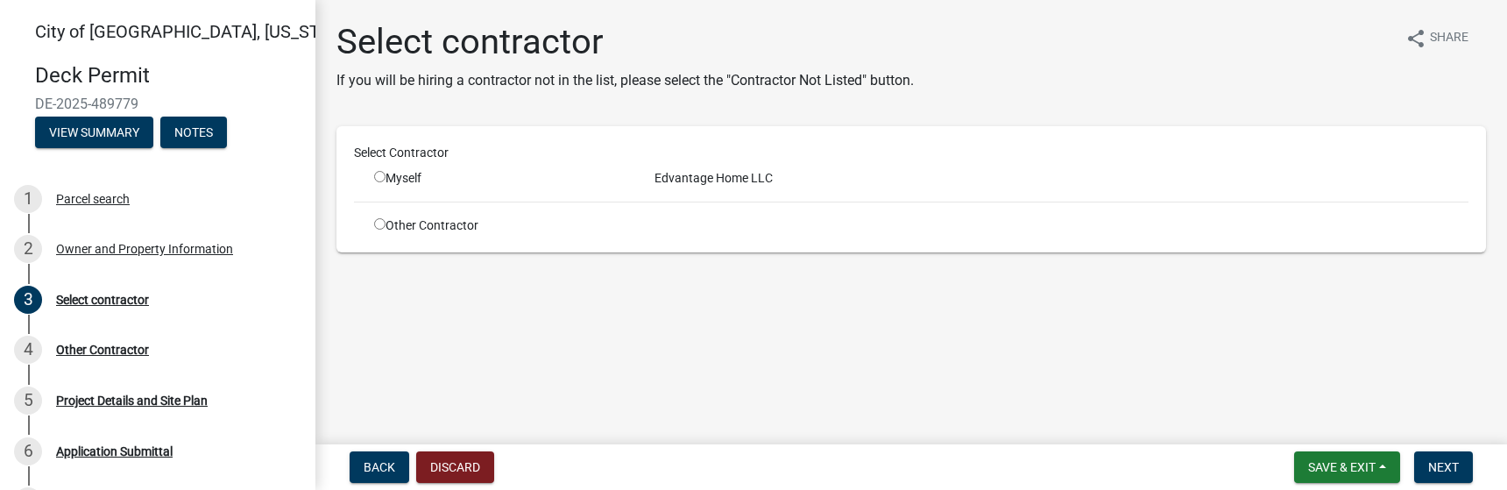
click at [381, 175] on input "radio" at bounding box center [379, 176] width 11 height 11
radio input "true"
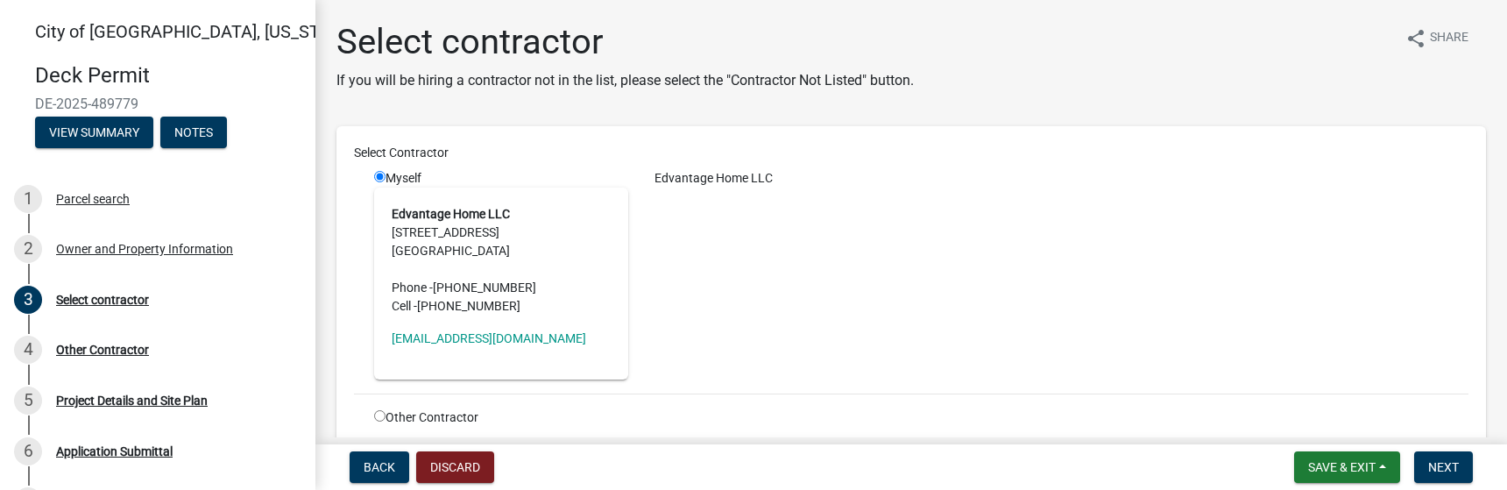
click at [492, 159] on div "Select Contractor" at bounding box center [911, 153] width 1141 height 18
click at [1437, 462] on span "Next" at bounding box center [1443, 467] width 31 height 14
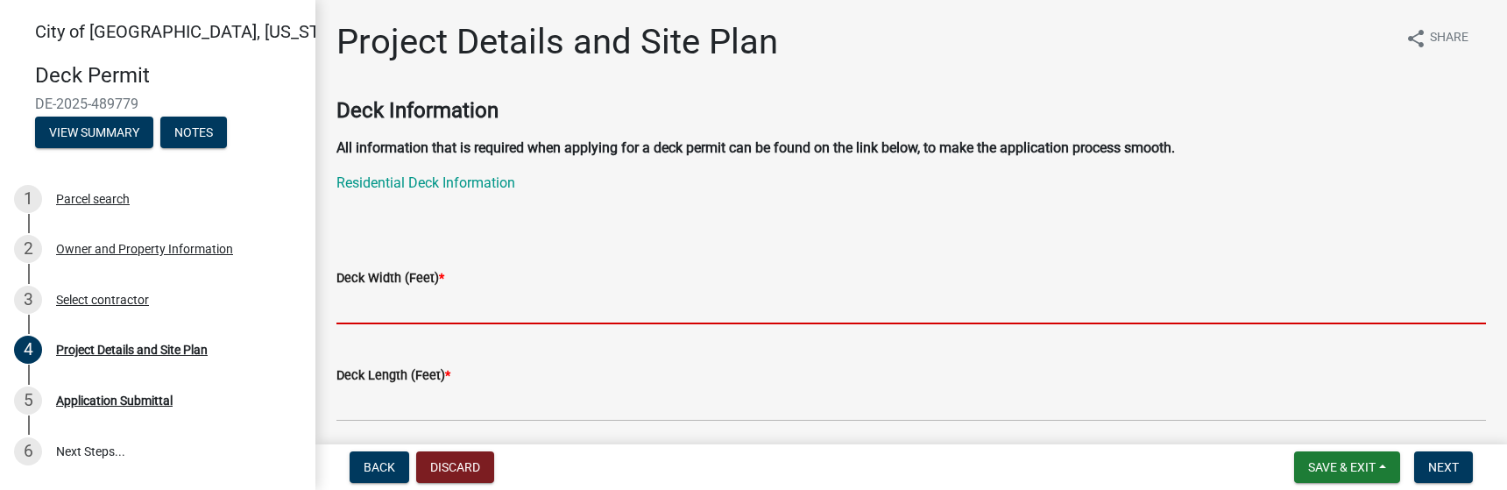
click at [430, 305] on input "text" at bounding box center [911, 306] width 1150 height 36
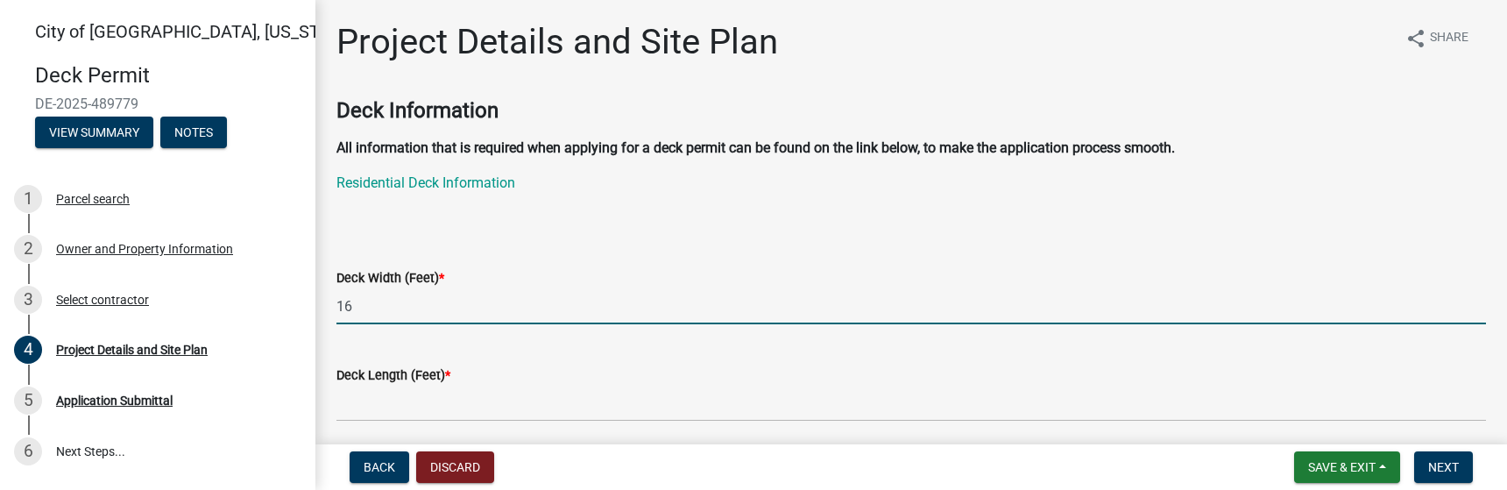
type input "16"
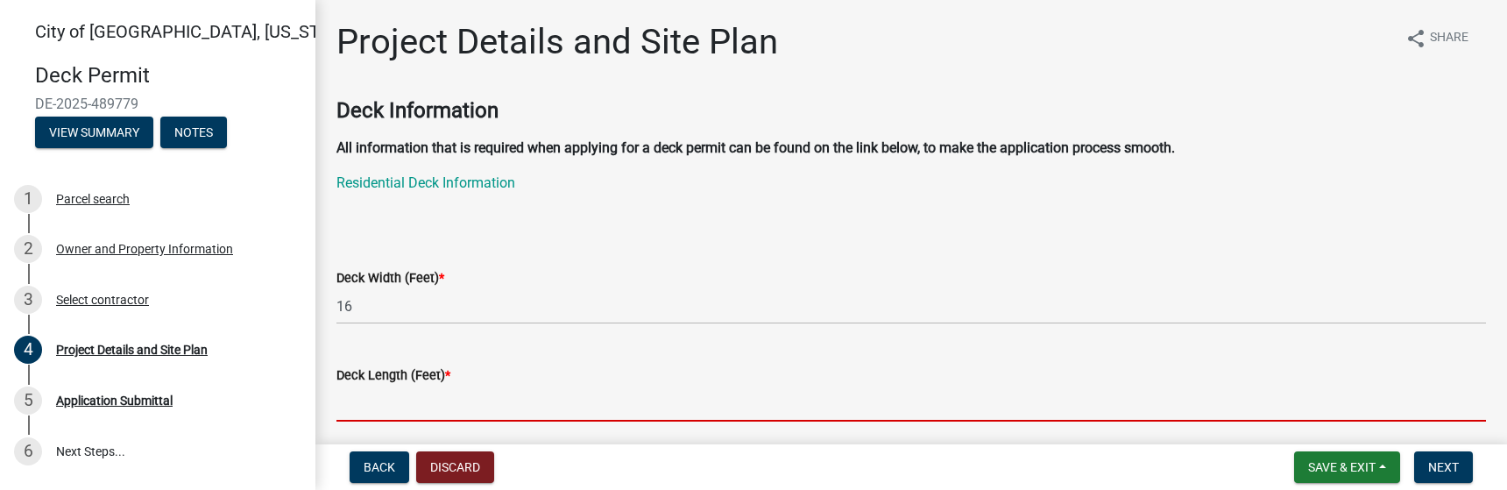
click at [413, 402] on input "text" at bounding box center [911, 404] width 1150 height 36
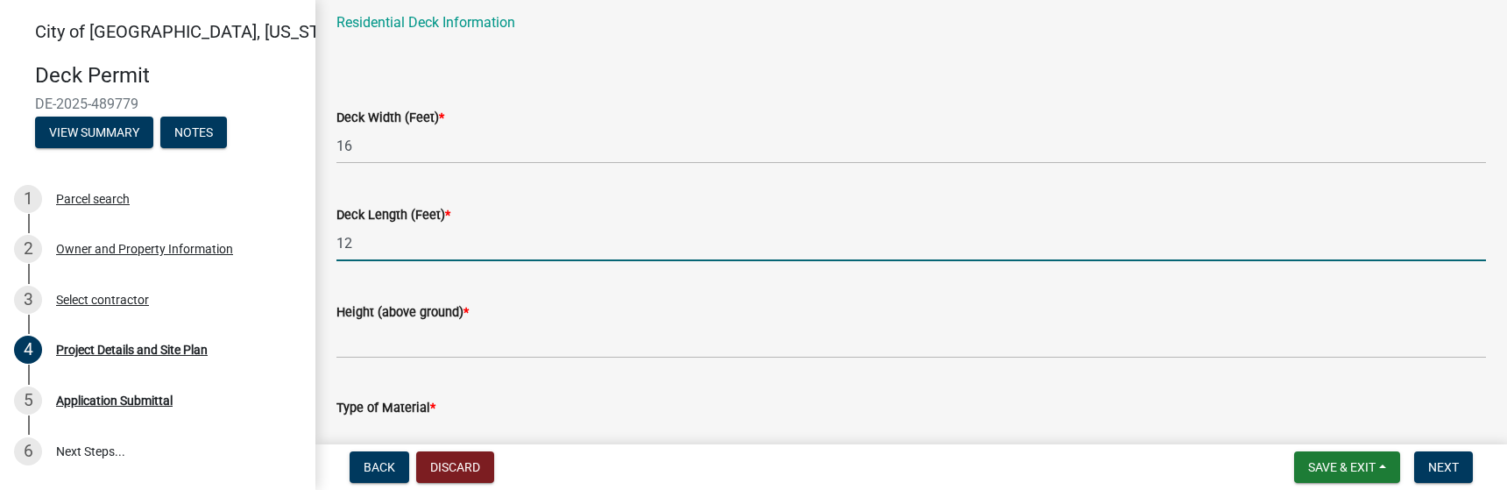
scroll to position [175, 0]
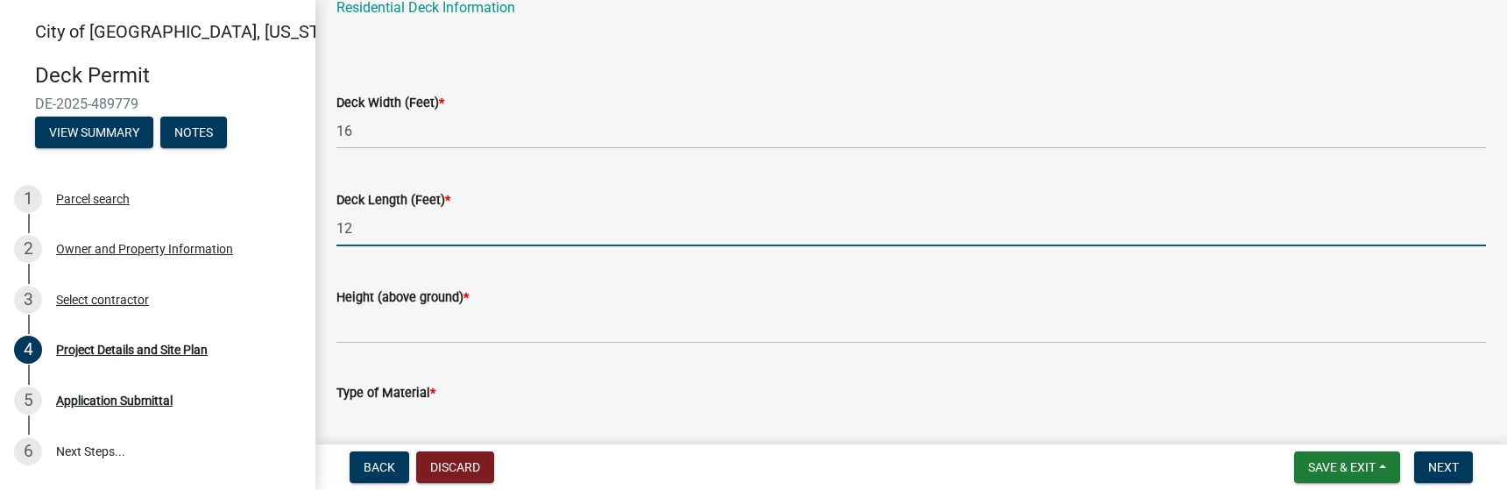
type input "12"
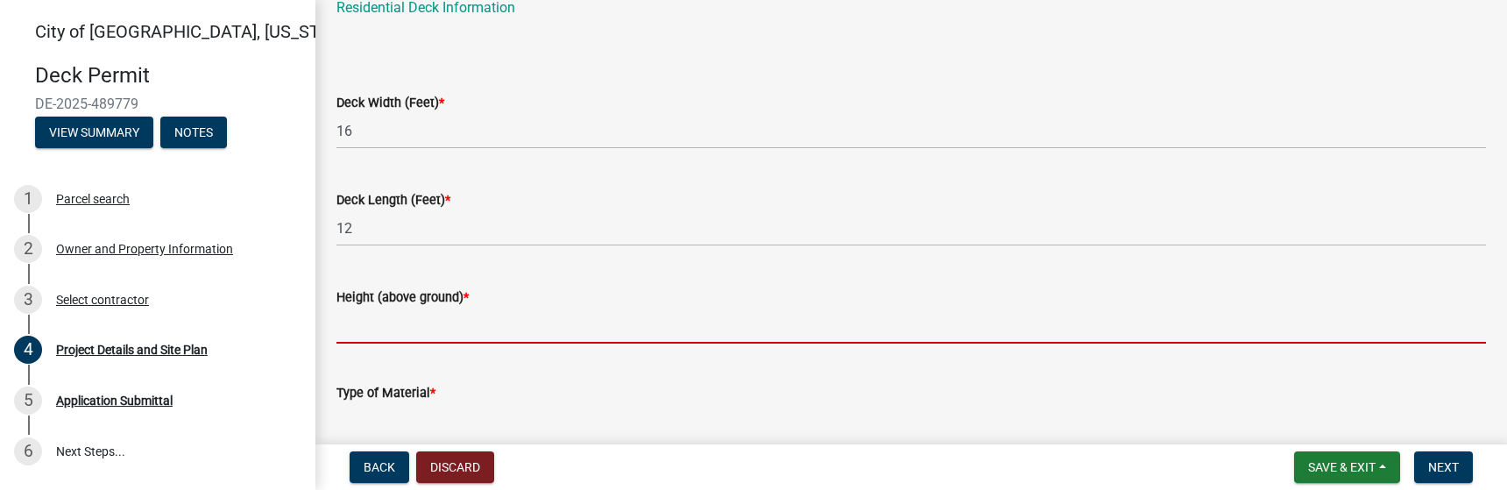
click at [460, 327] on input "Height (above ground) *" at bounding box center [911, 326] width 1150 height 36
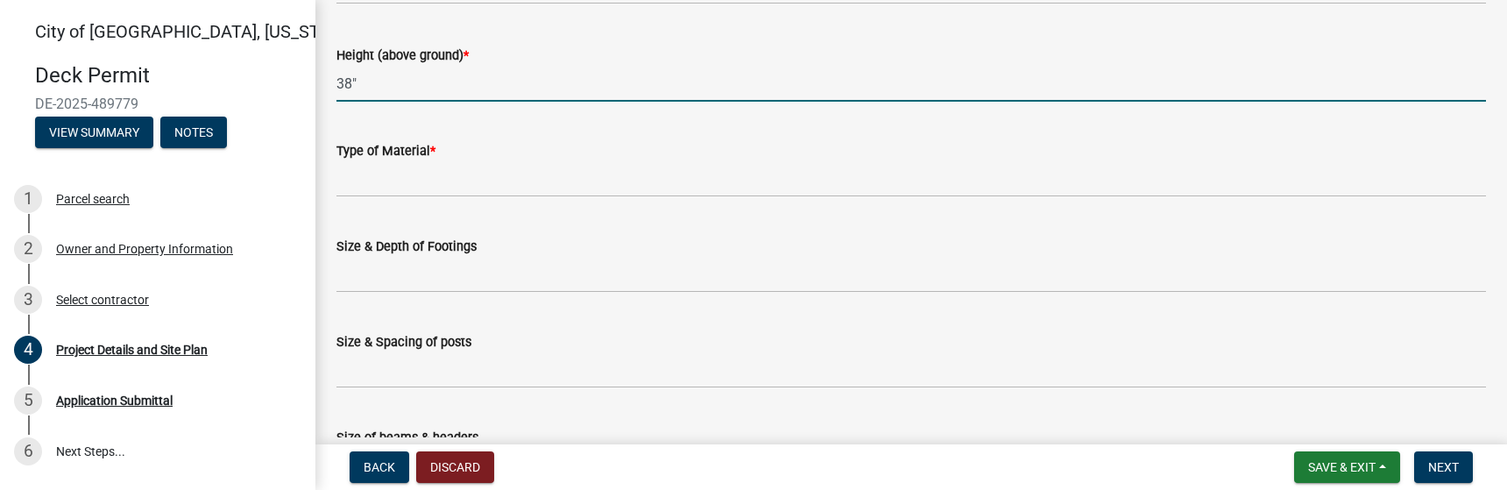
scroll to position [438, 0]
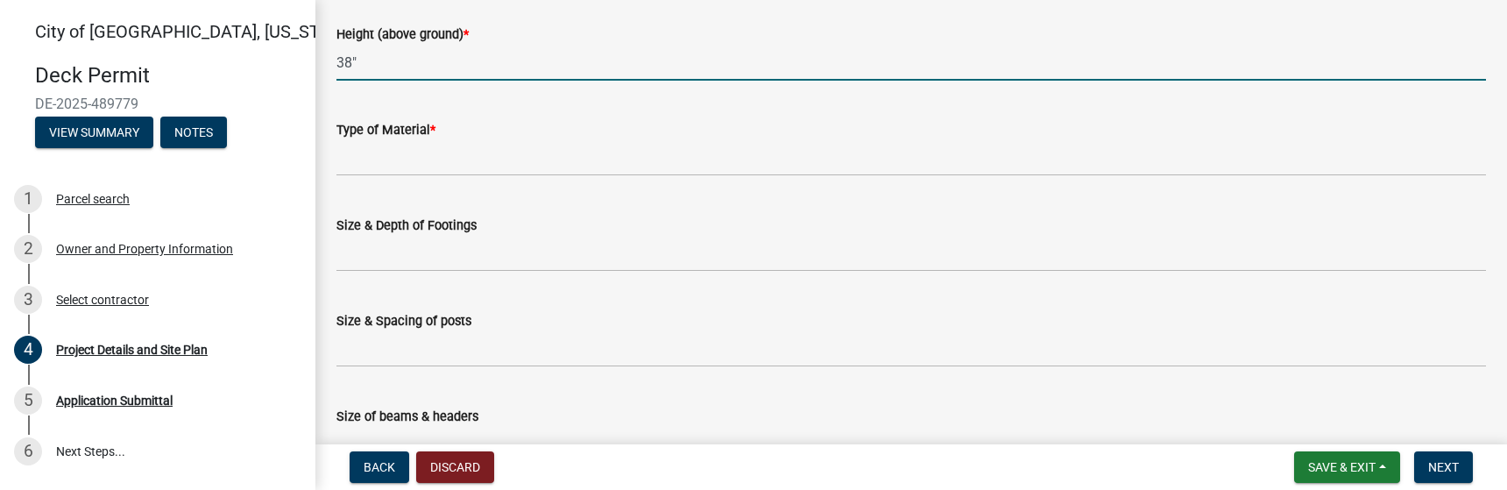
type input "38""
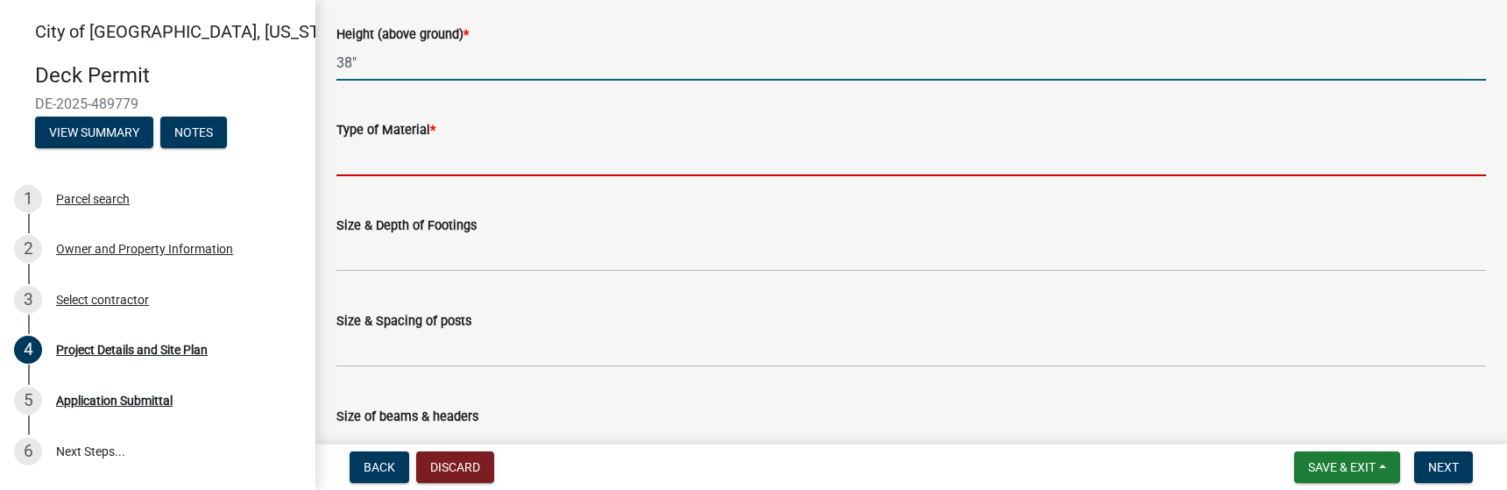
click at [397, 168] on input "Type of Material *" at bounding box center [911, 158] width 1150 height 36
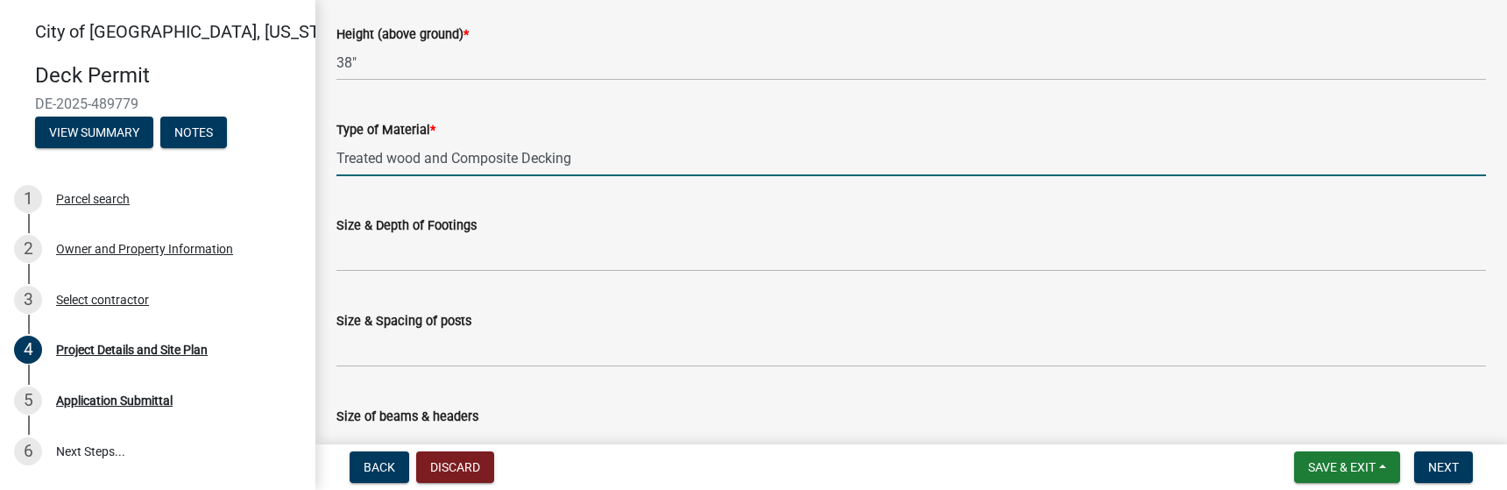
type input "Treated wood and Composite Decking"
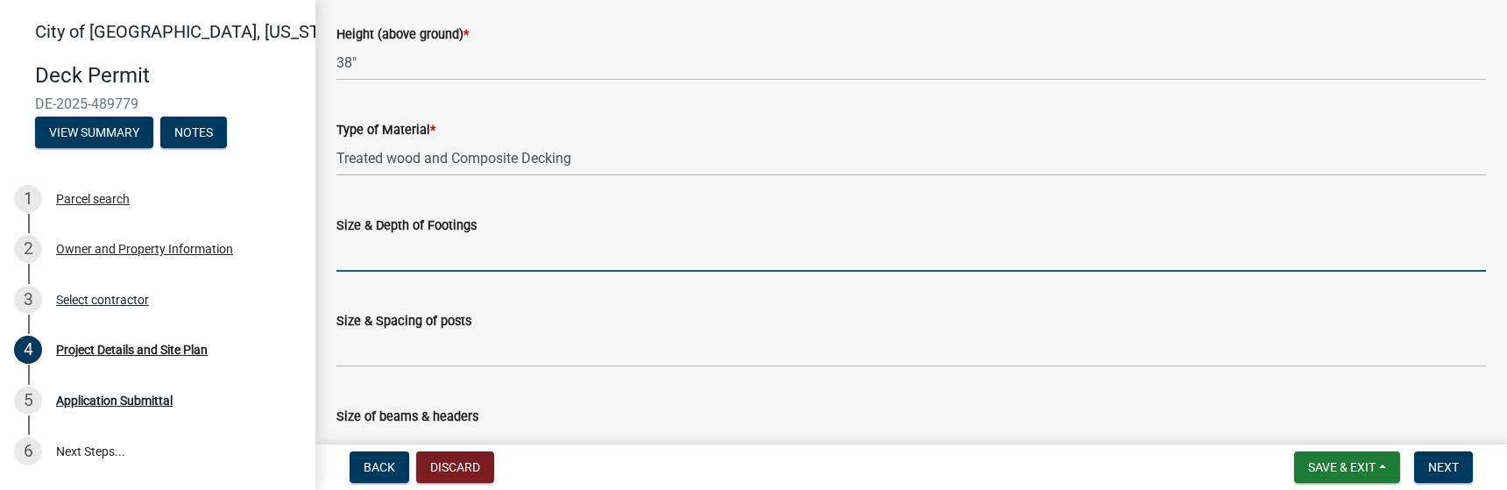
click at [450, 258] on input "Size & Depth of Footings" at bounding box center [911, 254] width 1150 height 36
click at [368, 251] on input "24" D 8" depth" at bounding box center [911, 254] width 1150 height 36
click at [450, 255] on input "24" Dia. 8" depth" at bounding box center [911, 254] width 1150 height 36
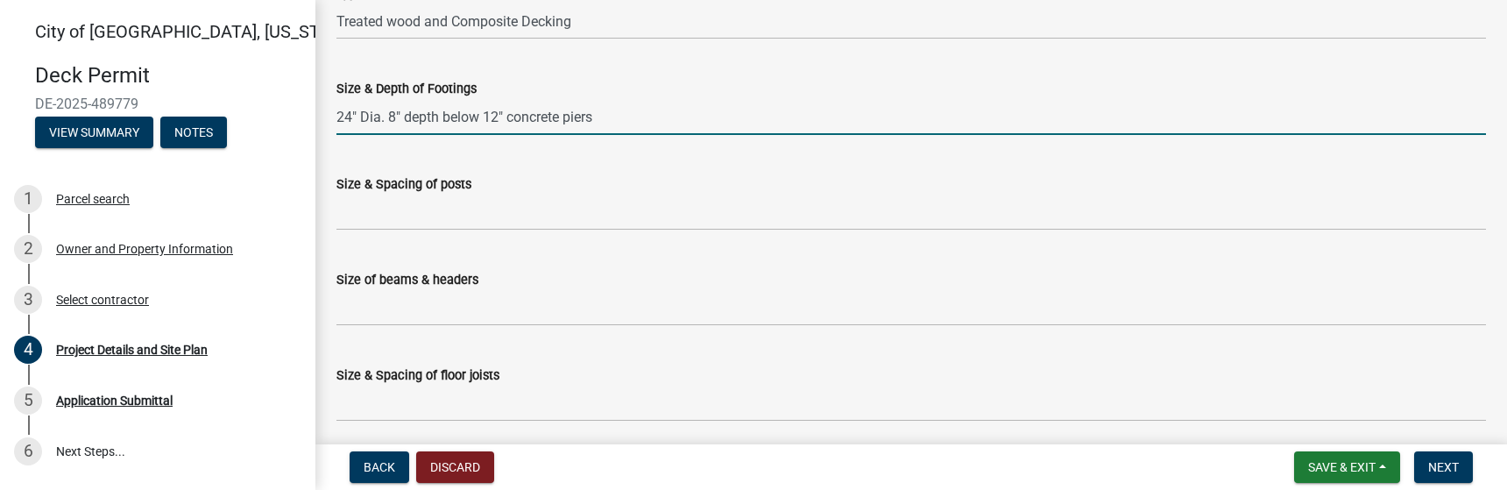
scroll to position [613, 0]
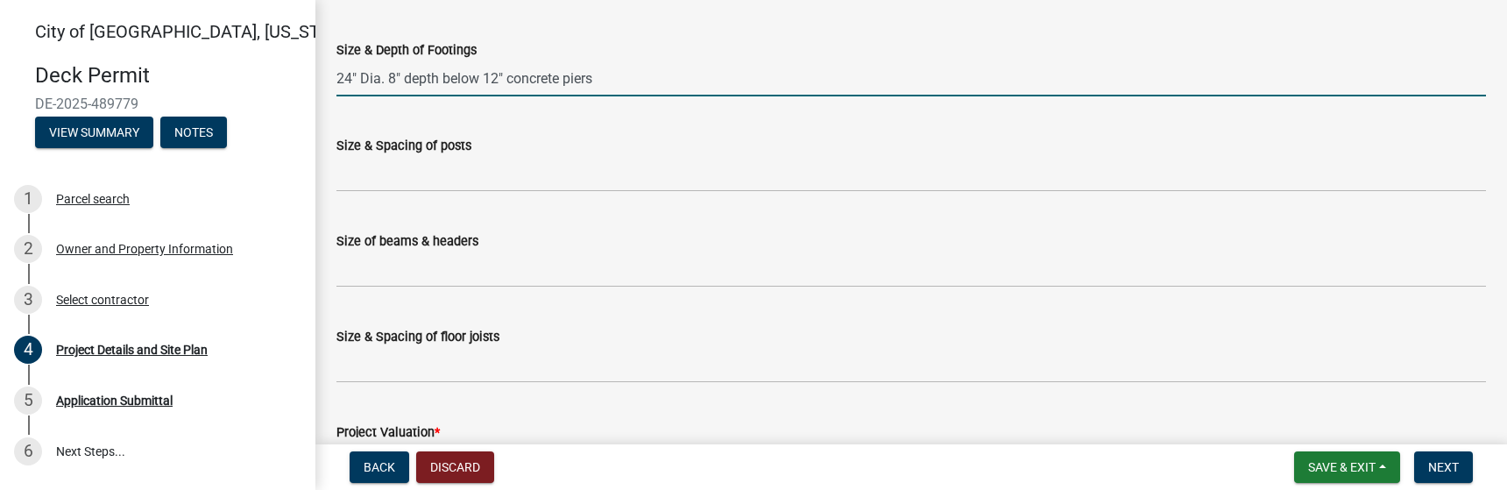
type input "24" Dia. 8" depth below 12" concrete piers"
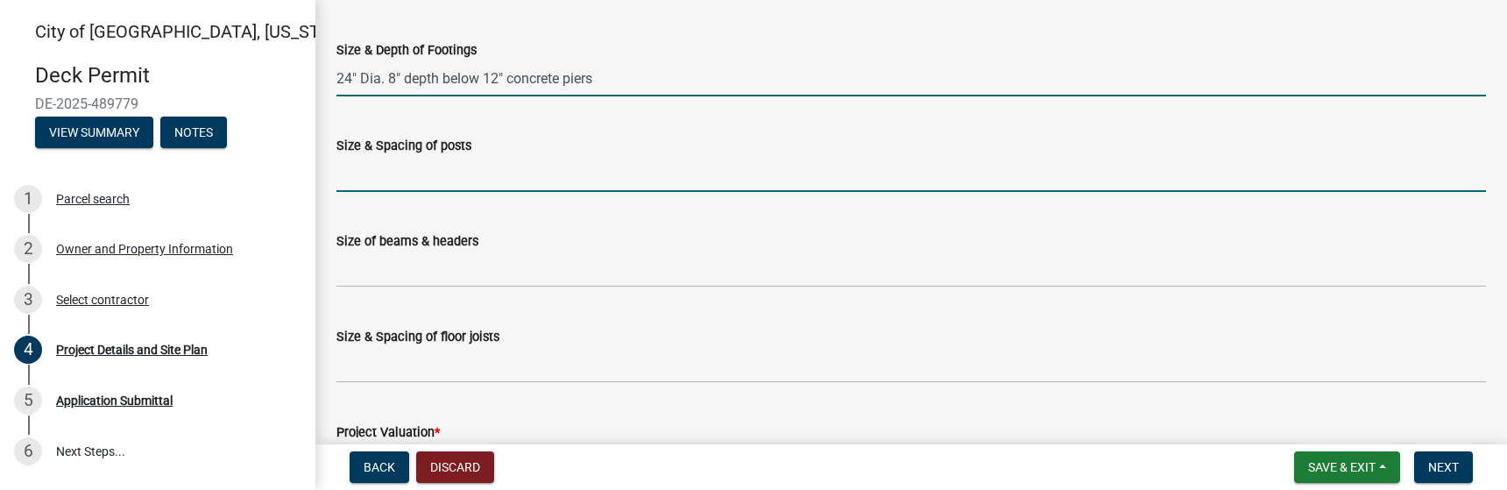
click at [386, 179] on input "Size & Spacing of posts" at bounding box center [911, 174] width 1150 height 36
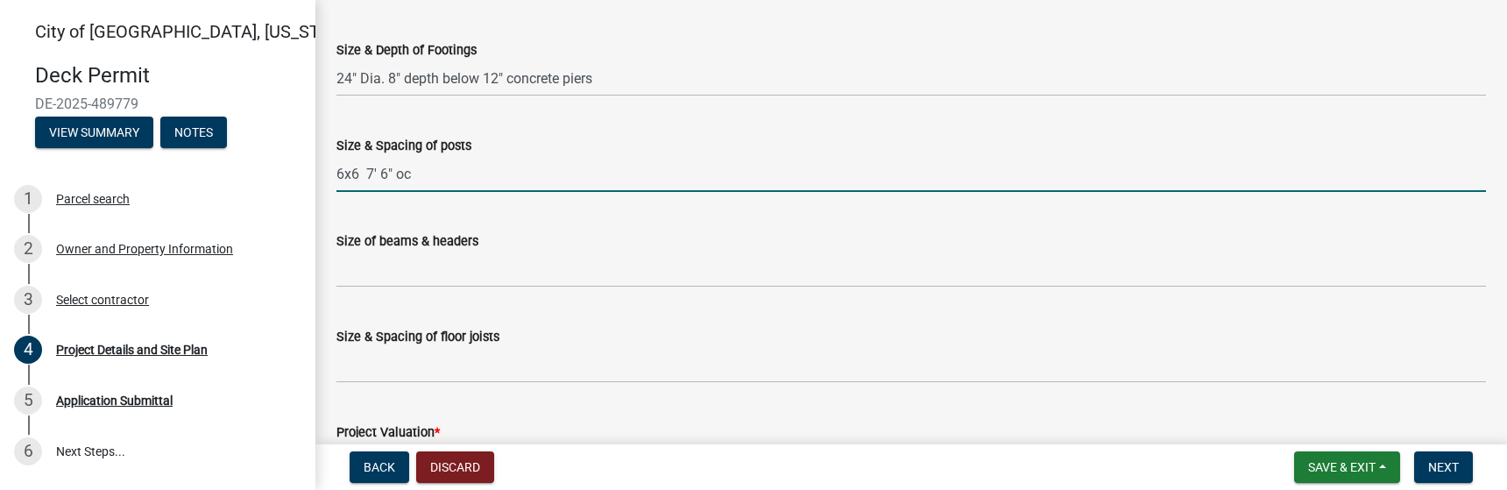
type input "6x6 7' 6" oc"
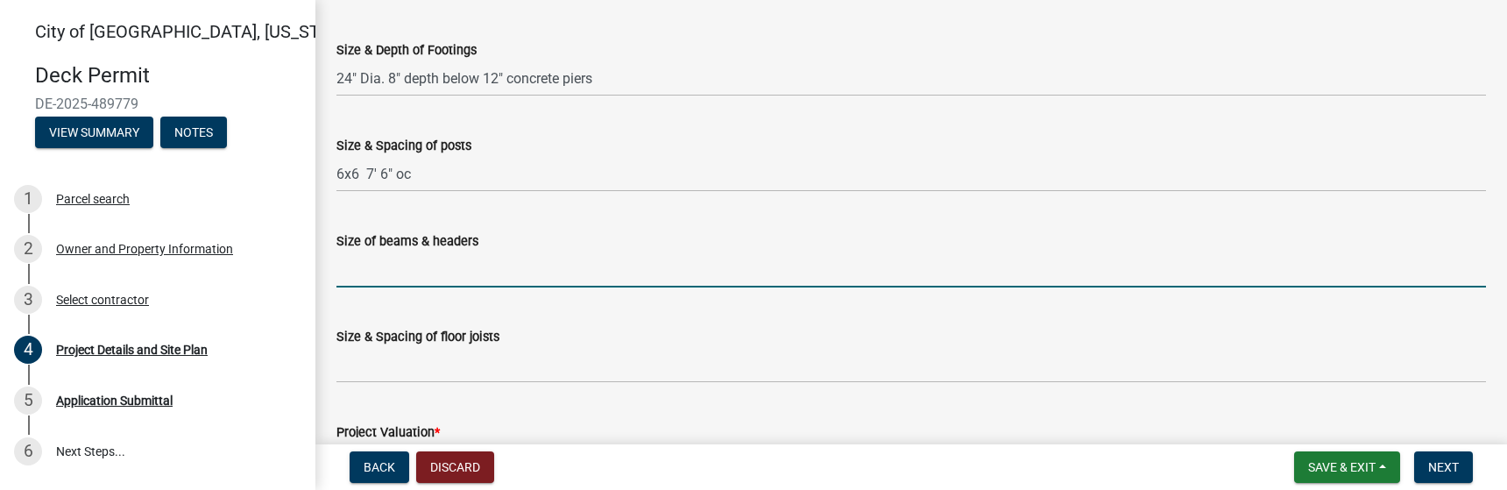
click at [407, 274] on input "Size of beams & headers" at bounding box center [911, 269] width 1150 height 36
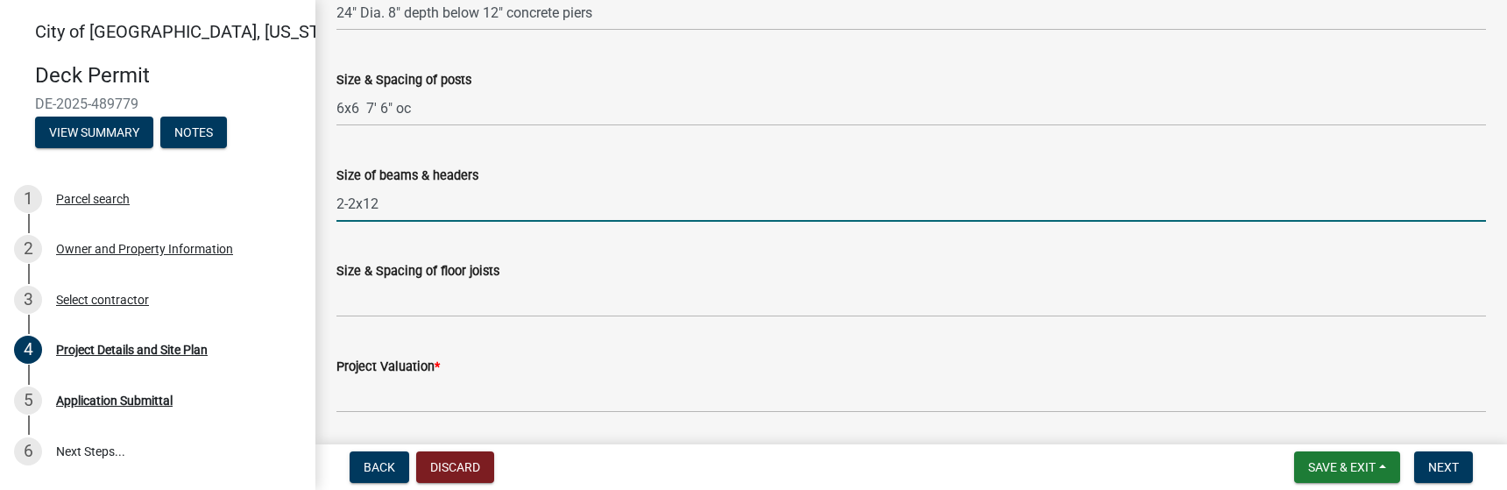
scroll to position [701, 0]
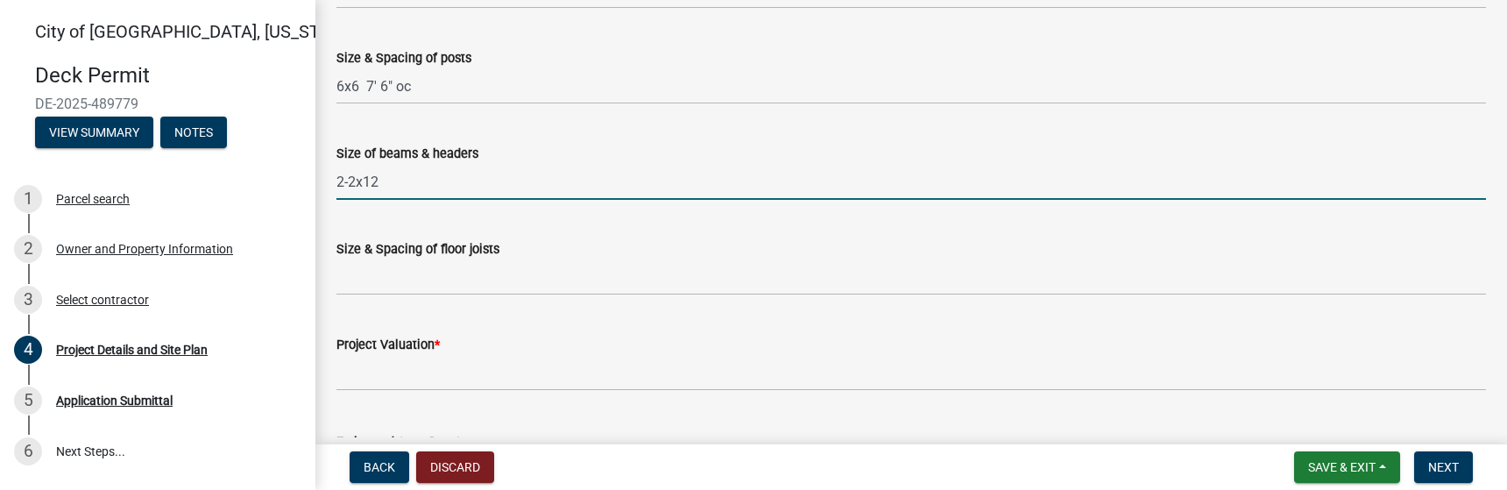
type input "2-2x12"
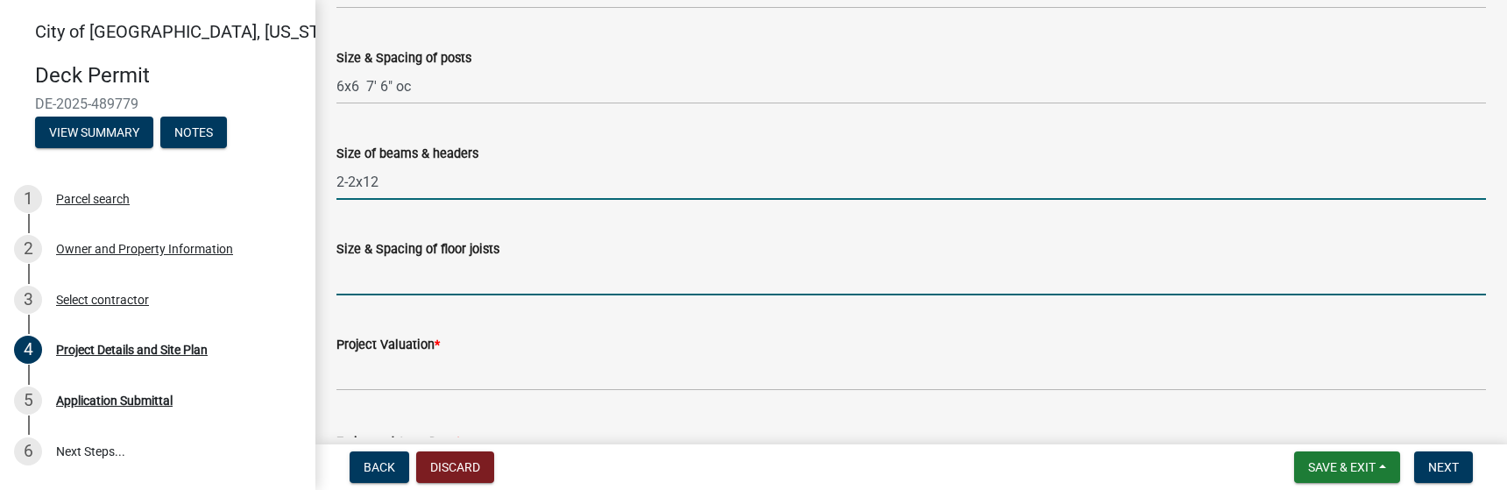
click at [407, 280] on input "Size & Spacing of floor joists" at bounding box center [911, 277] width 1150 height 36
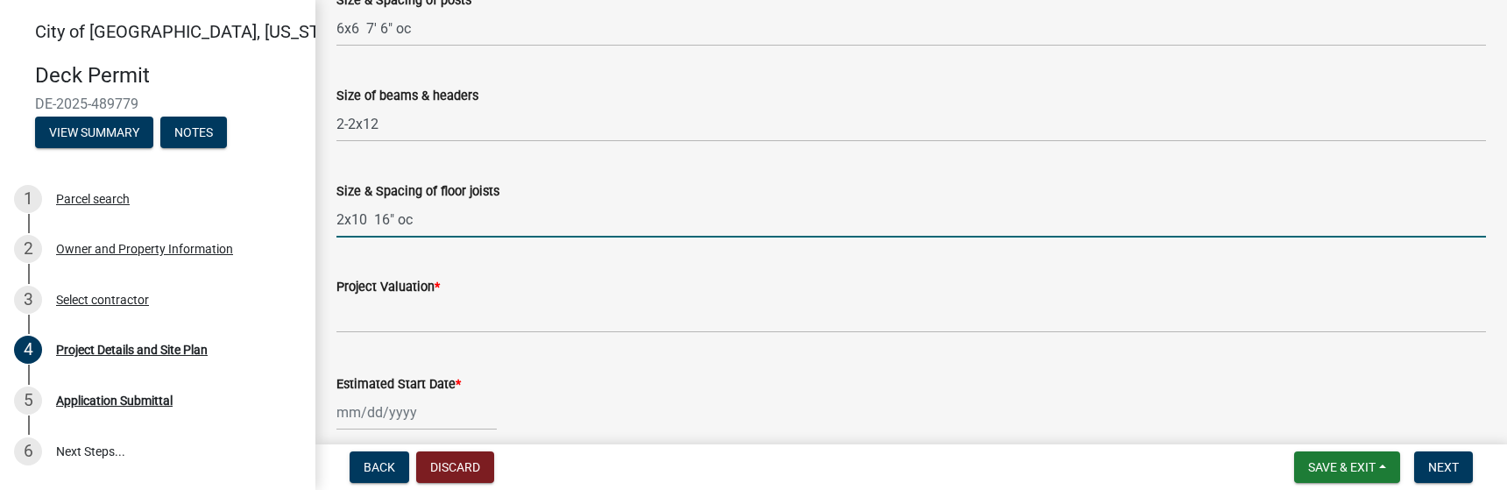
scroll to position [876, 0]
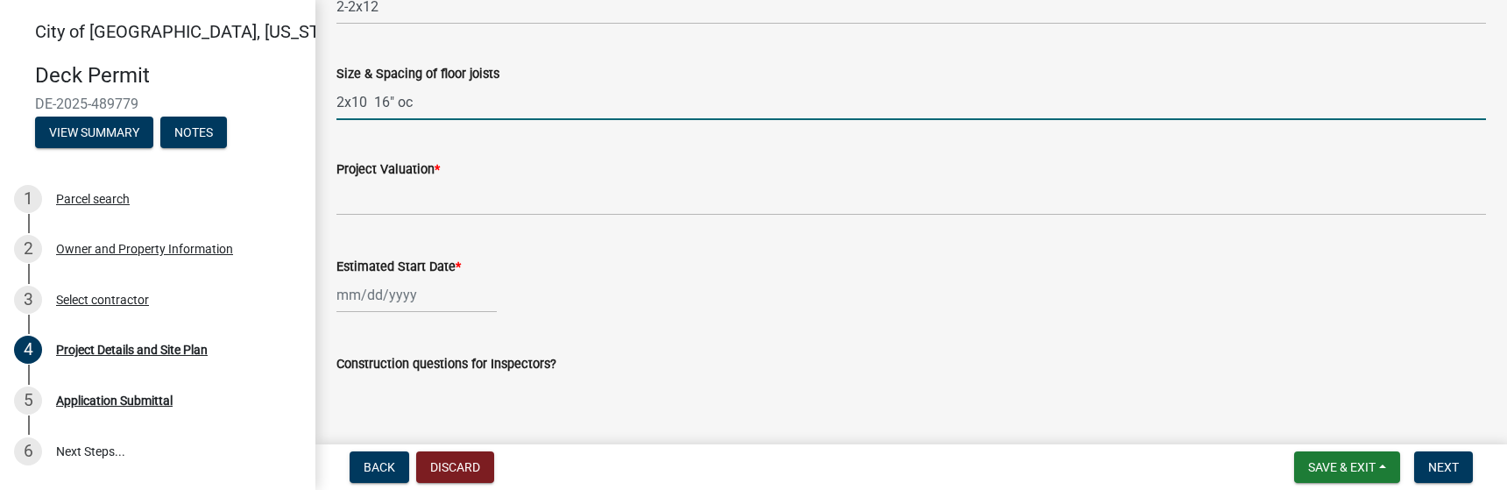
type input "2x10 16" oc"
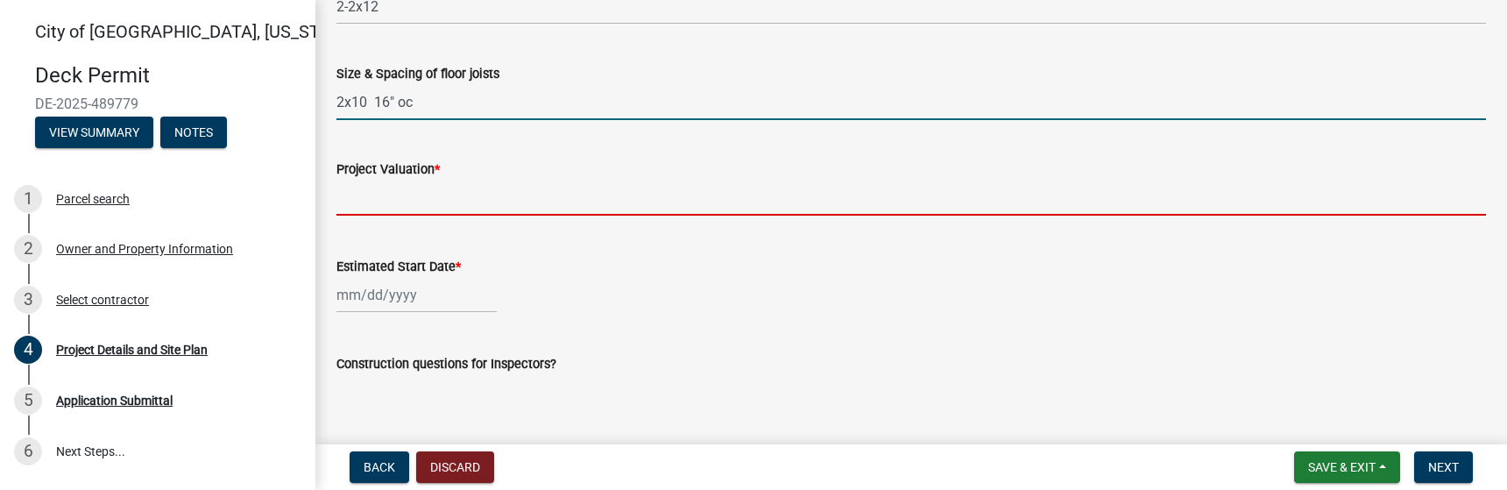
click at [376, 204] on input "text" at bounding box center [911, 198] width 1150 height 36
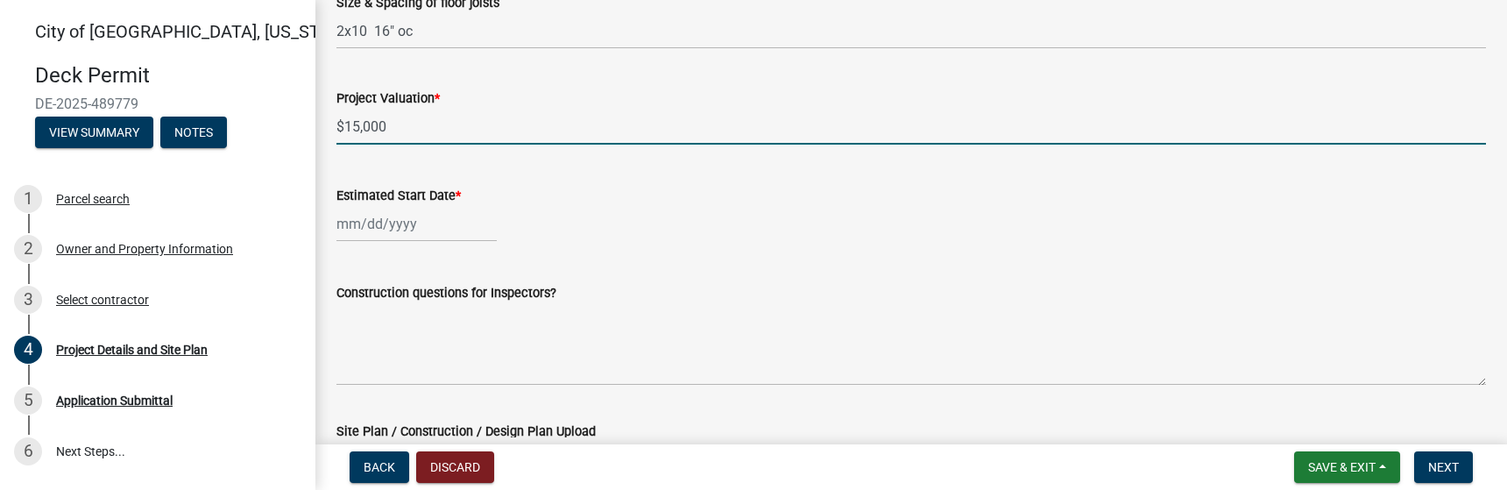
scroll to position [964, 0]
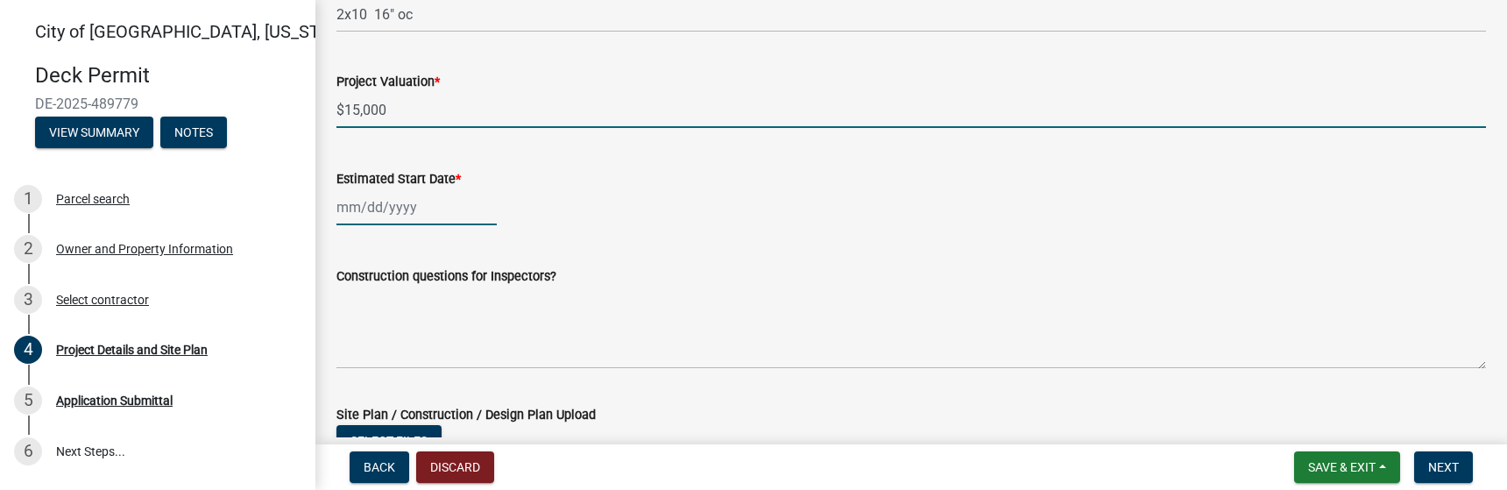
click at [355, 209] on div at bounding box center [416, 207] width 160 height 36
type input "15000"
select select "10"
select select "2025"
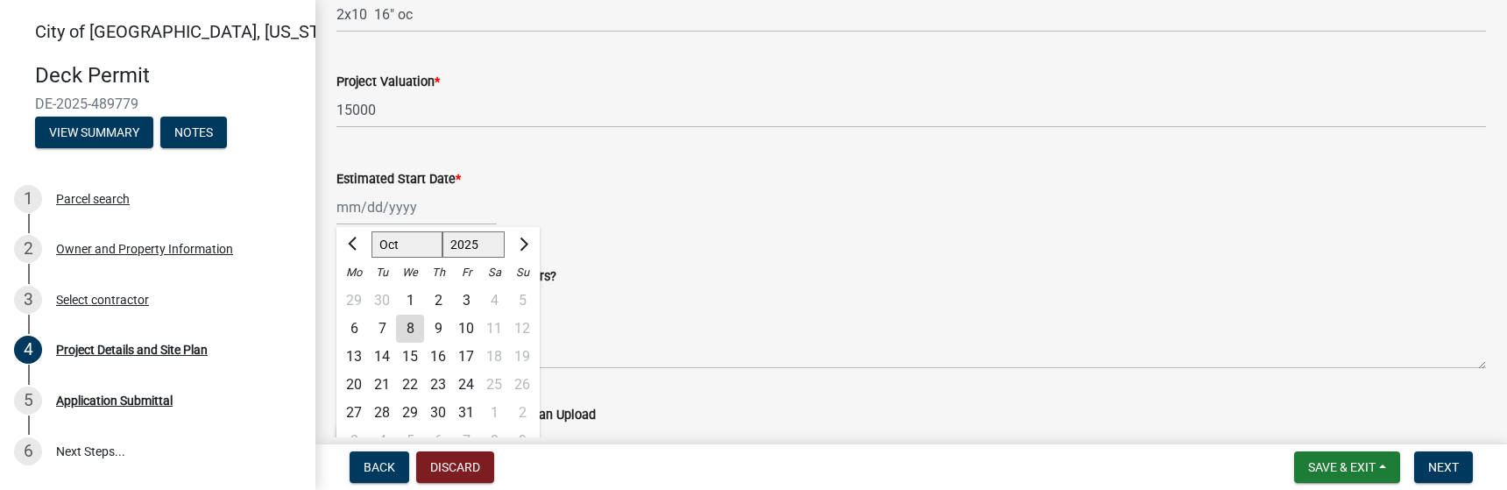
click at [382, 350] on div "14" at bounding box center [382, 357] width 28 height 28
type input "[DATE]"
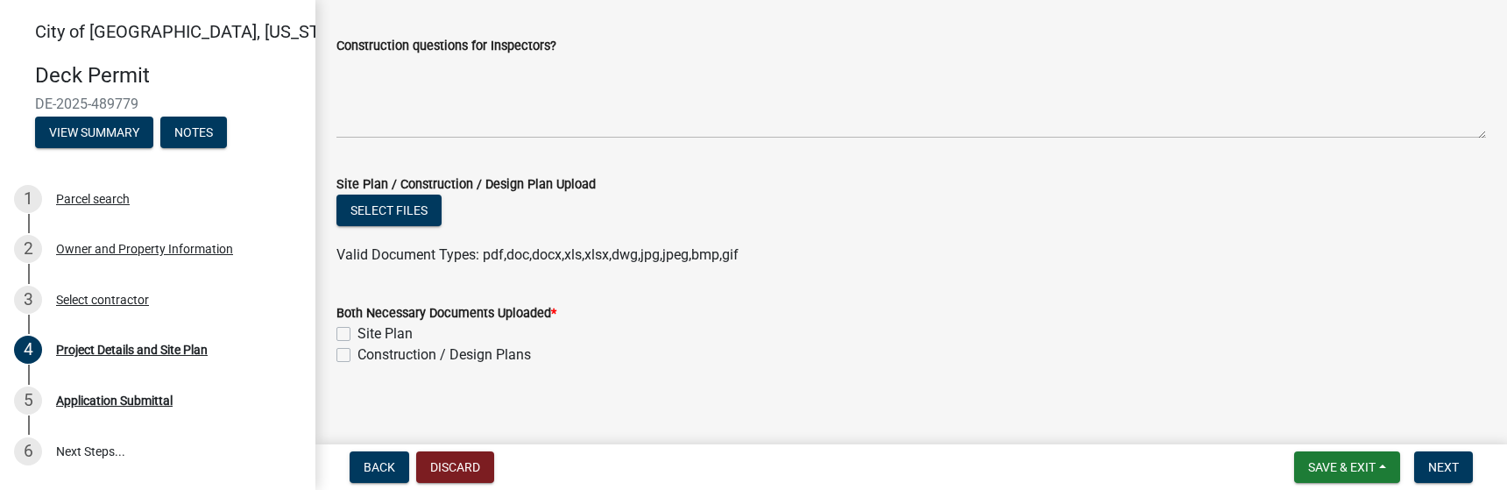
scroll to position [1207, 0]
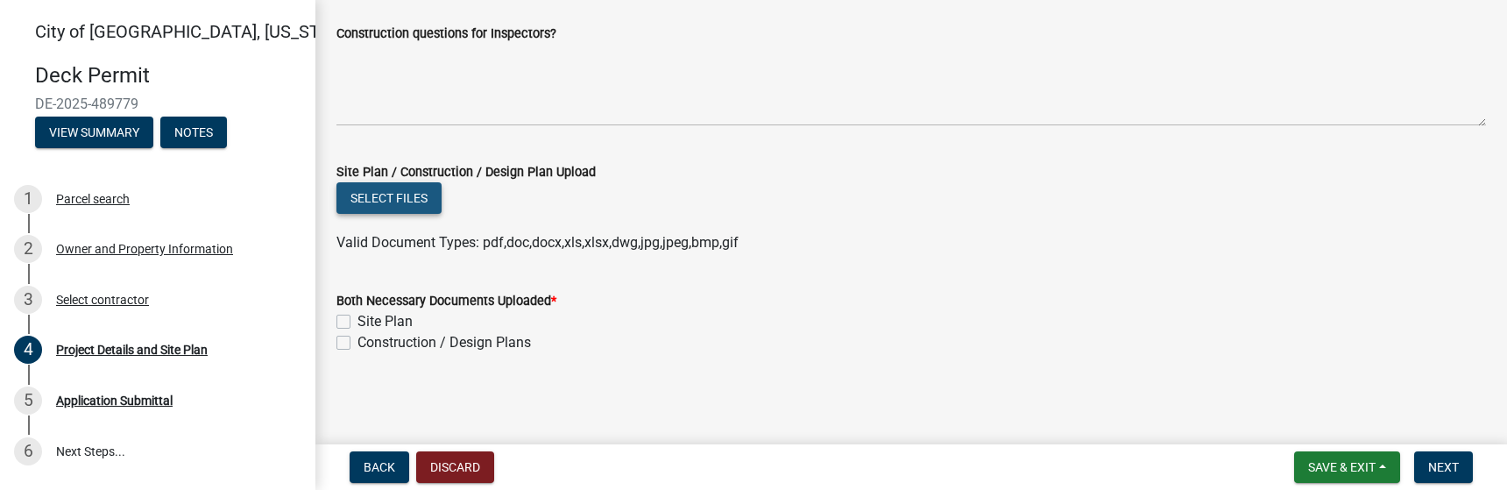
click at [380, 195] on button "Select files" at bounding box center [388, 198] width 105 height 32
click at [387, 201] on button "Select files" at bounding box center [388, 198] width 105 height 32
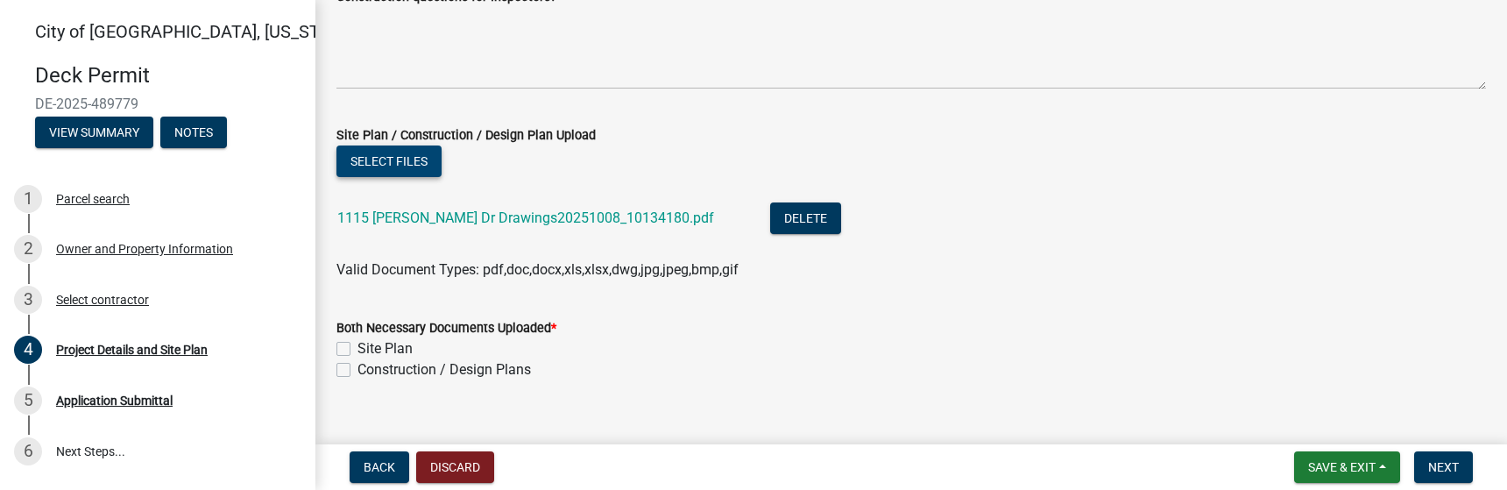
scroll to position [1271, 0]
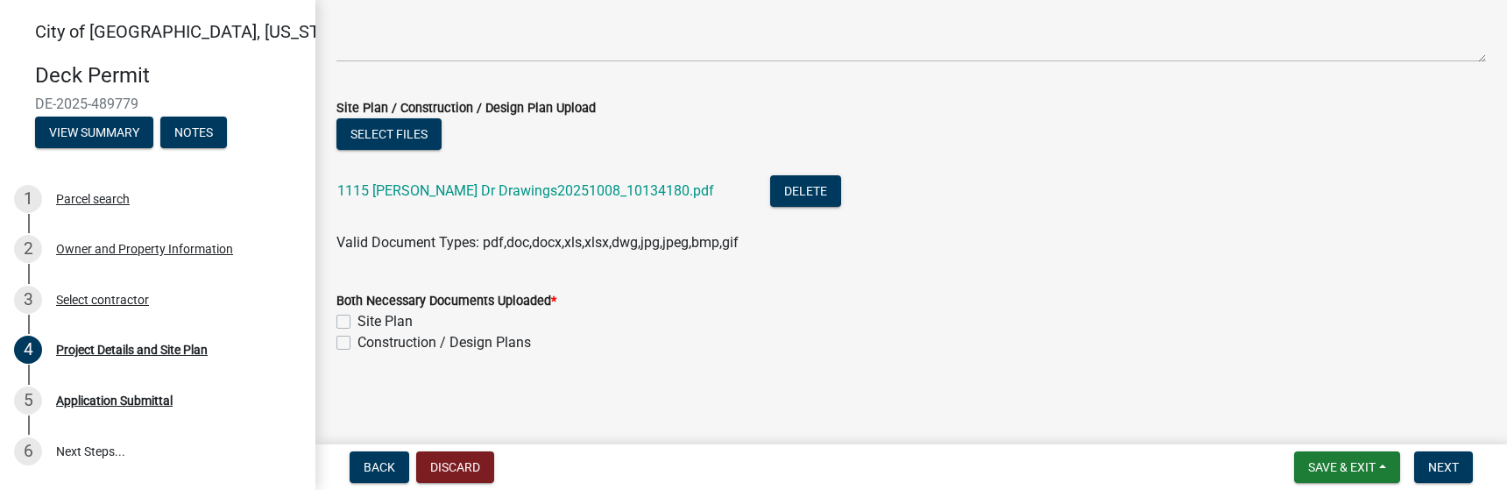
click at [358, 343] on label "Construction / Design Plans" at bounding box center [444, 342] width 173 height 21
click at [358, 343] on input "Construction / Design Plans" at bounding box center [363, 337] width 11 height 11
checkbox input "true"
checkbox input "false"
checkbox input "true"
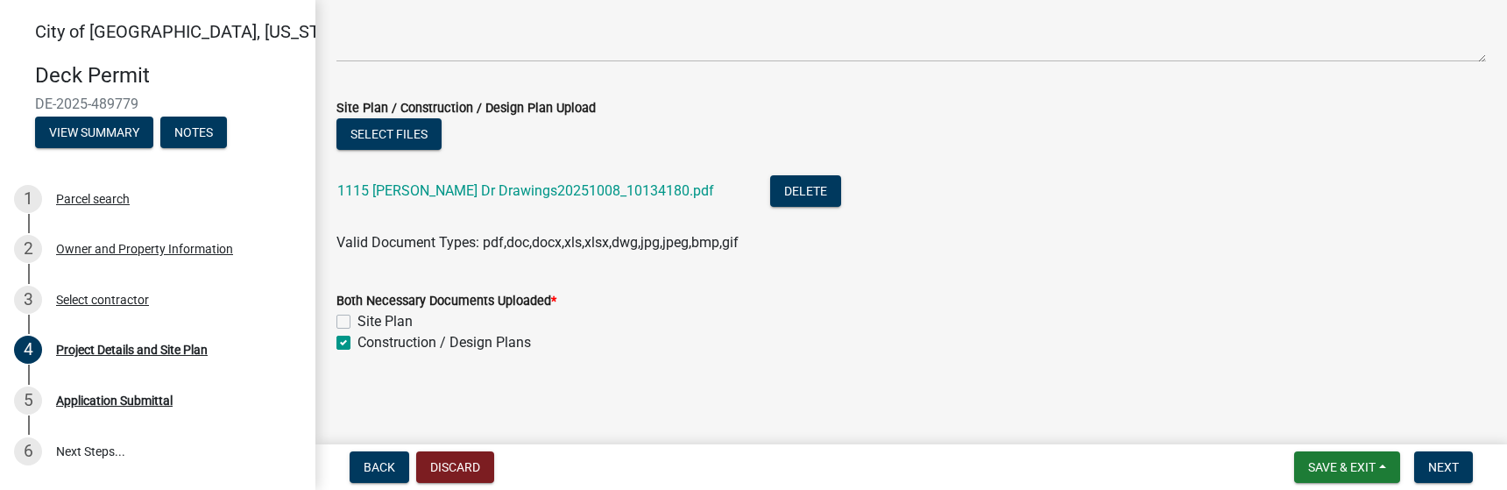
click at [358, 322] on label "Site Plan" at bounding box center [385, 321] width 55 height 21
click at [358, 322] on input "Site Plan" at bounding box center [363, 316] width 11 height 11
checkbox input "true"
click at [1440, 466] on span "Next" at bounding box center [1443, 467] width 31 height 14
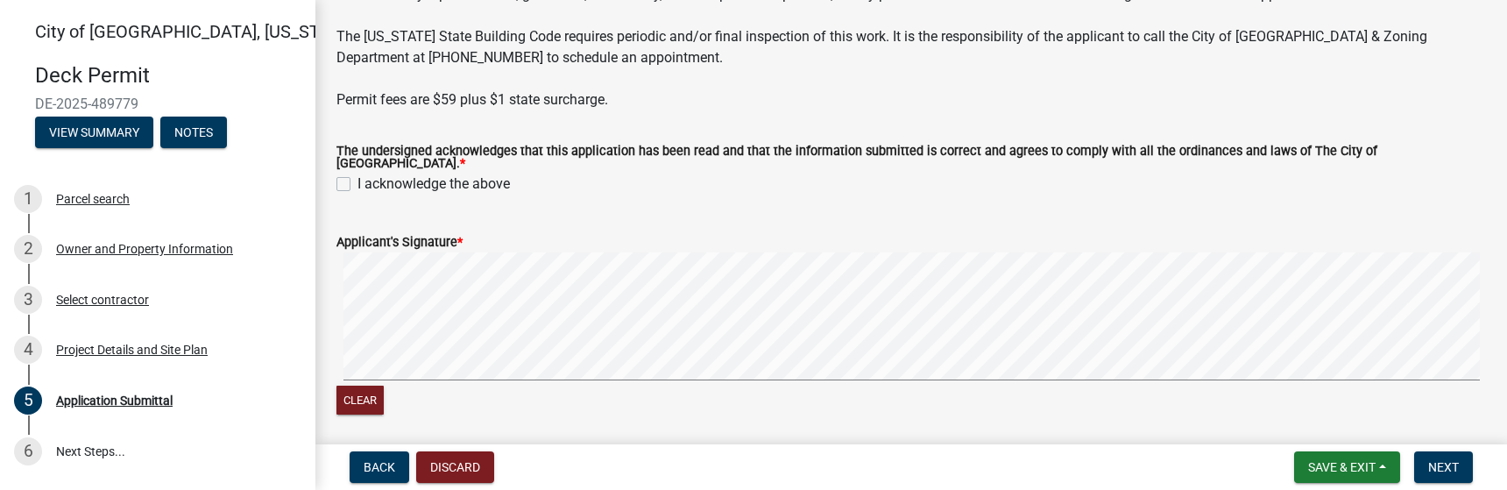
scroll to position [175, 0]
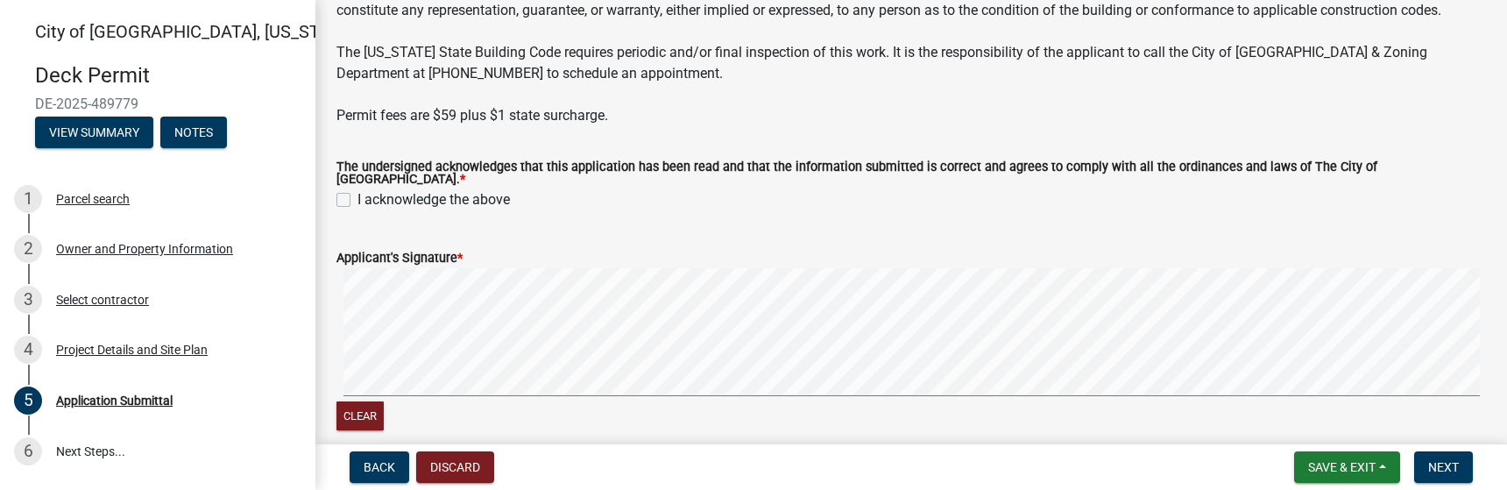
click at [358, 210] on label "I acknowledge the above" at bounding box center [434, 199] width 152 height 21
click at [358, 201] on input "I acknowledge the above" at bounding box center [363, 194] width 11 height 11
checkbox input "true"
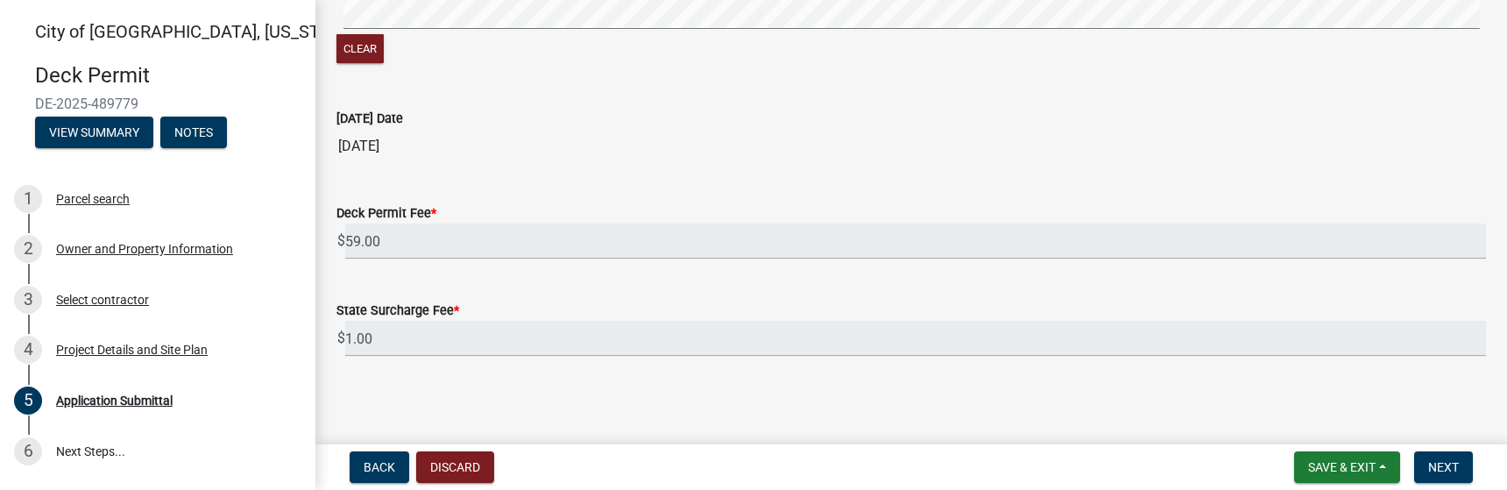
scroll to position [559, 0]
click at [1452, 460] on span "Next" at bounding box center [1443, 467] width 31 height 14
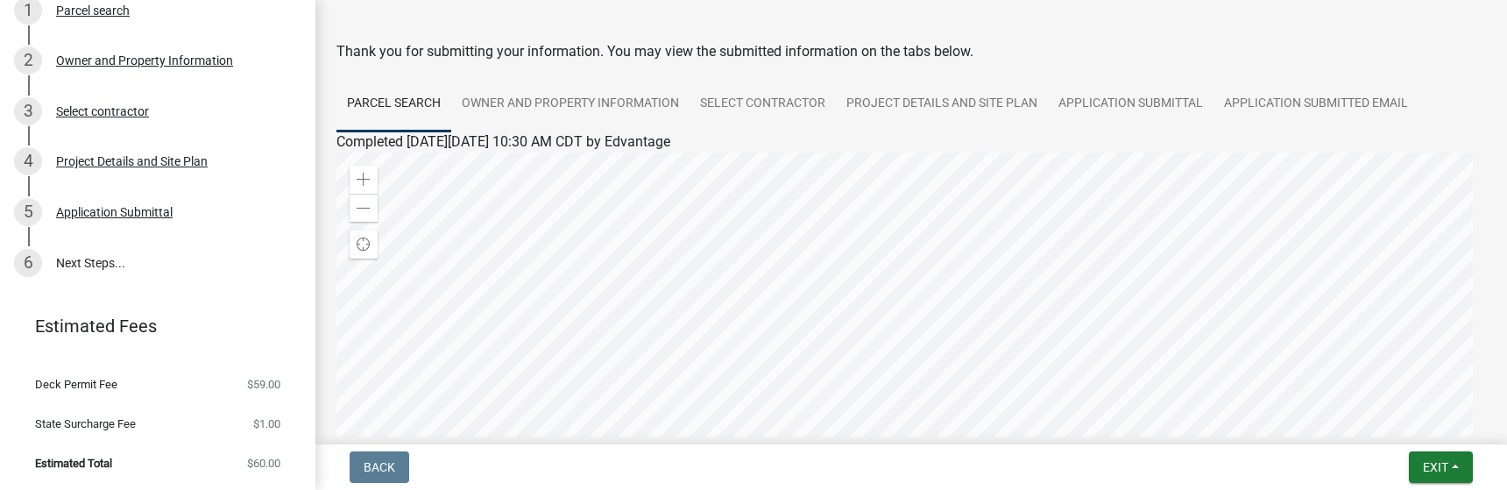
scroll to position [0, 0]
